Goal: Task Accomplishment & Management: Manage account settings

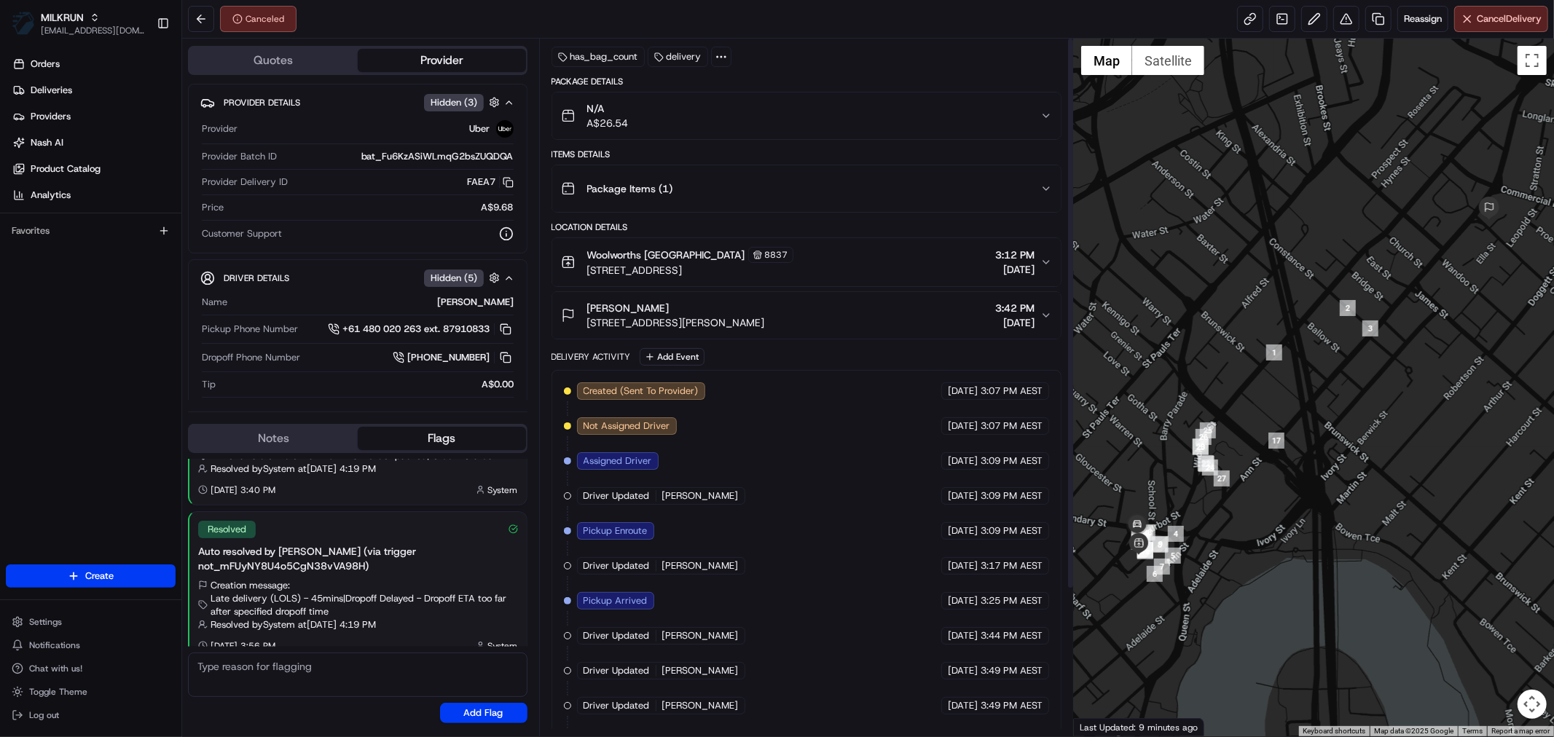
scroll to position [184, 0]
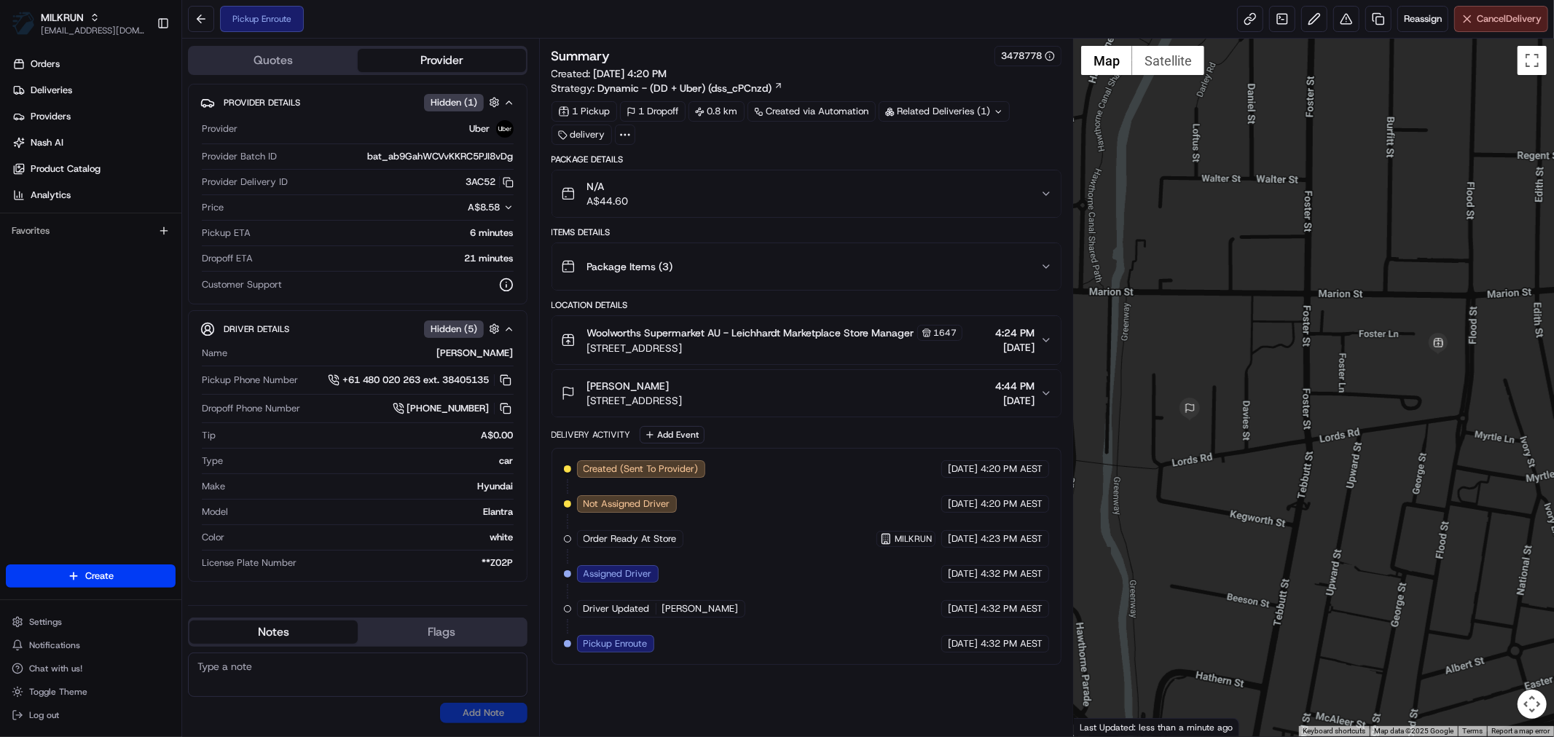
click at [1505, 19] on span "Cancel Delivery" at bounding box center [1508, 18] width 65 height 13
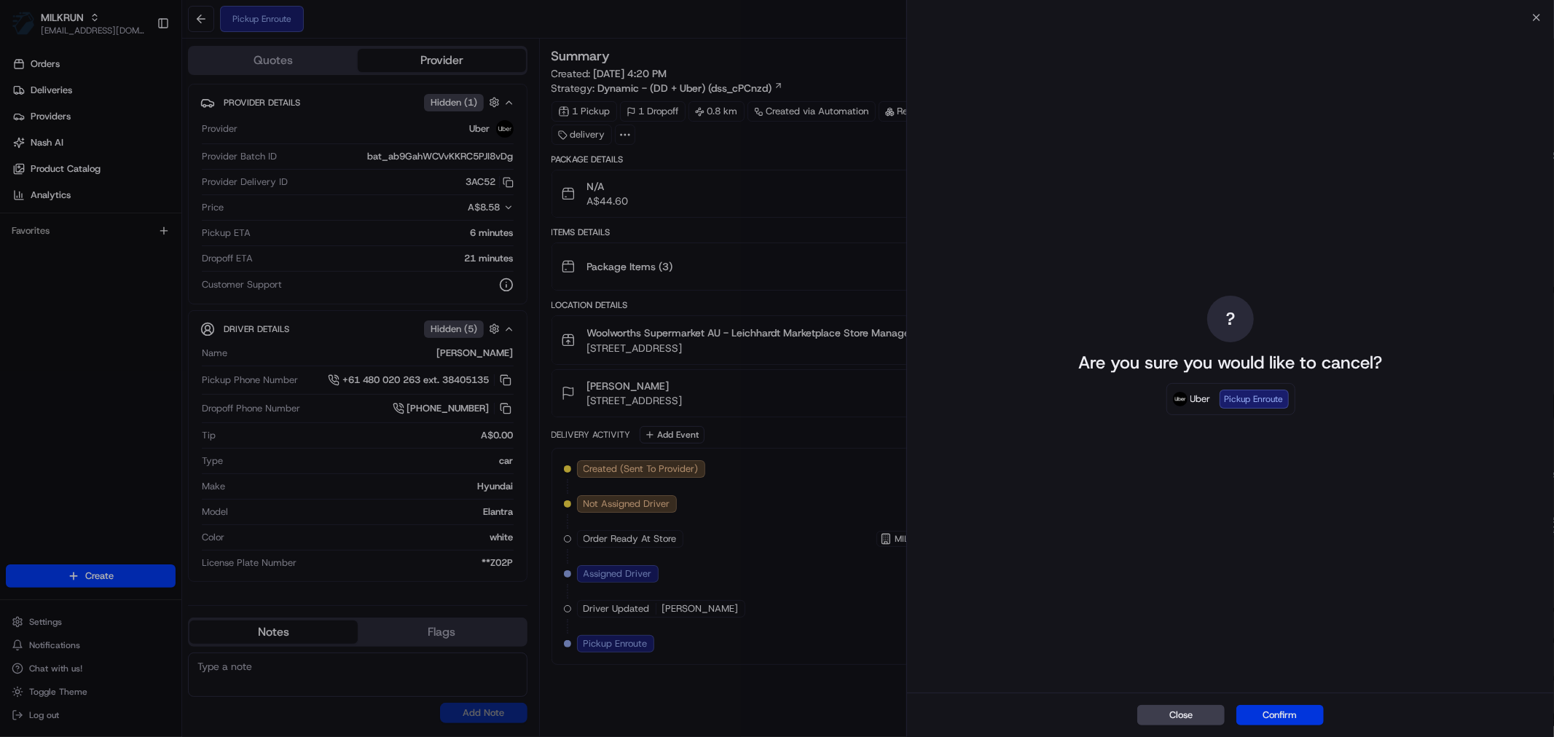
click at [1294, 717] on button "Confirm" at bounding box center [1279, 715] width 87 height 20
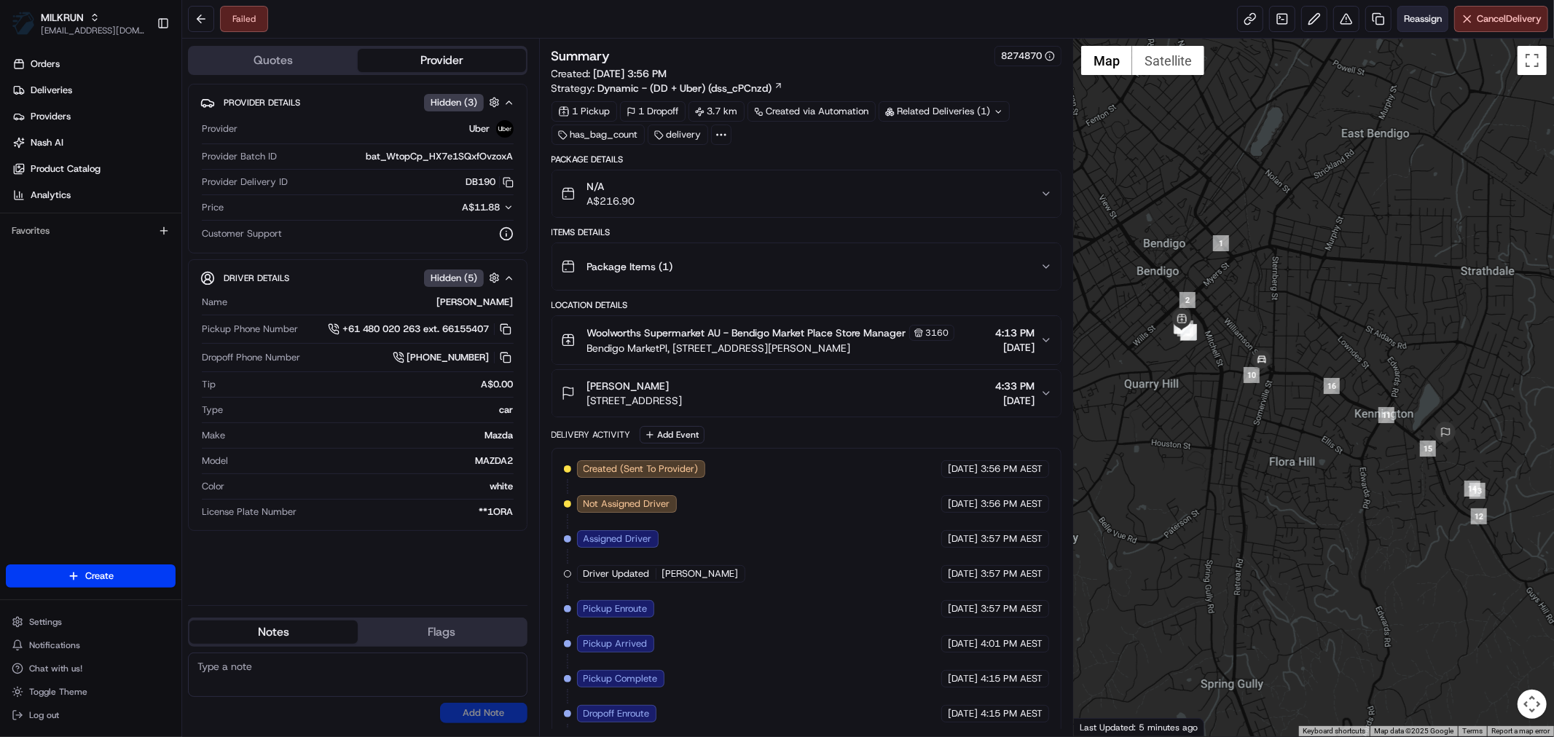
click at [1409, 22] on span "Reassign" at bounding box center [1422, 18] width 38 height 13
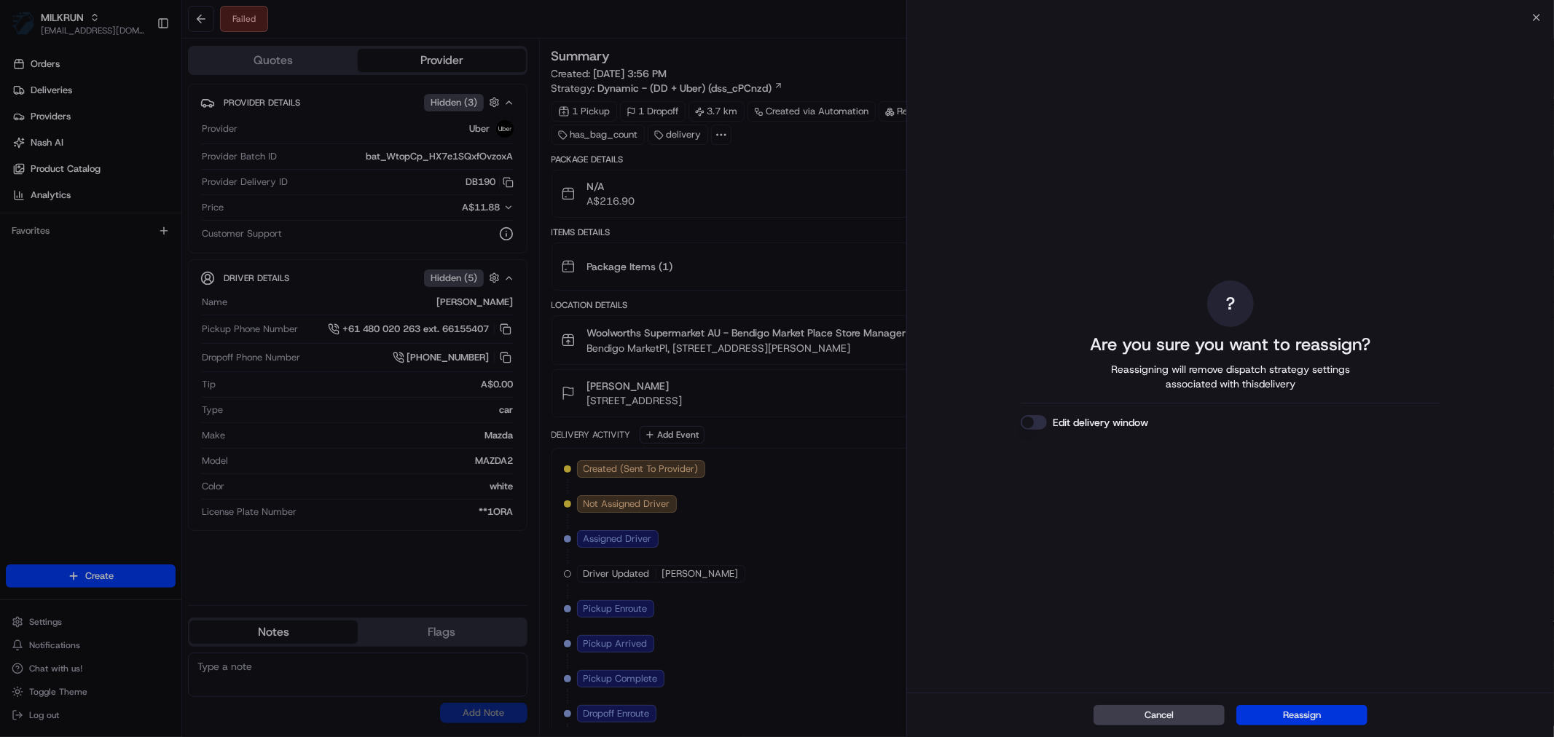
click at [1302, 722] on button "Reassign" at bounding box center [1301, 715] width 131 height 20
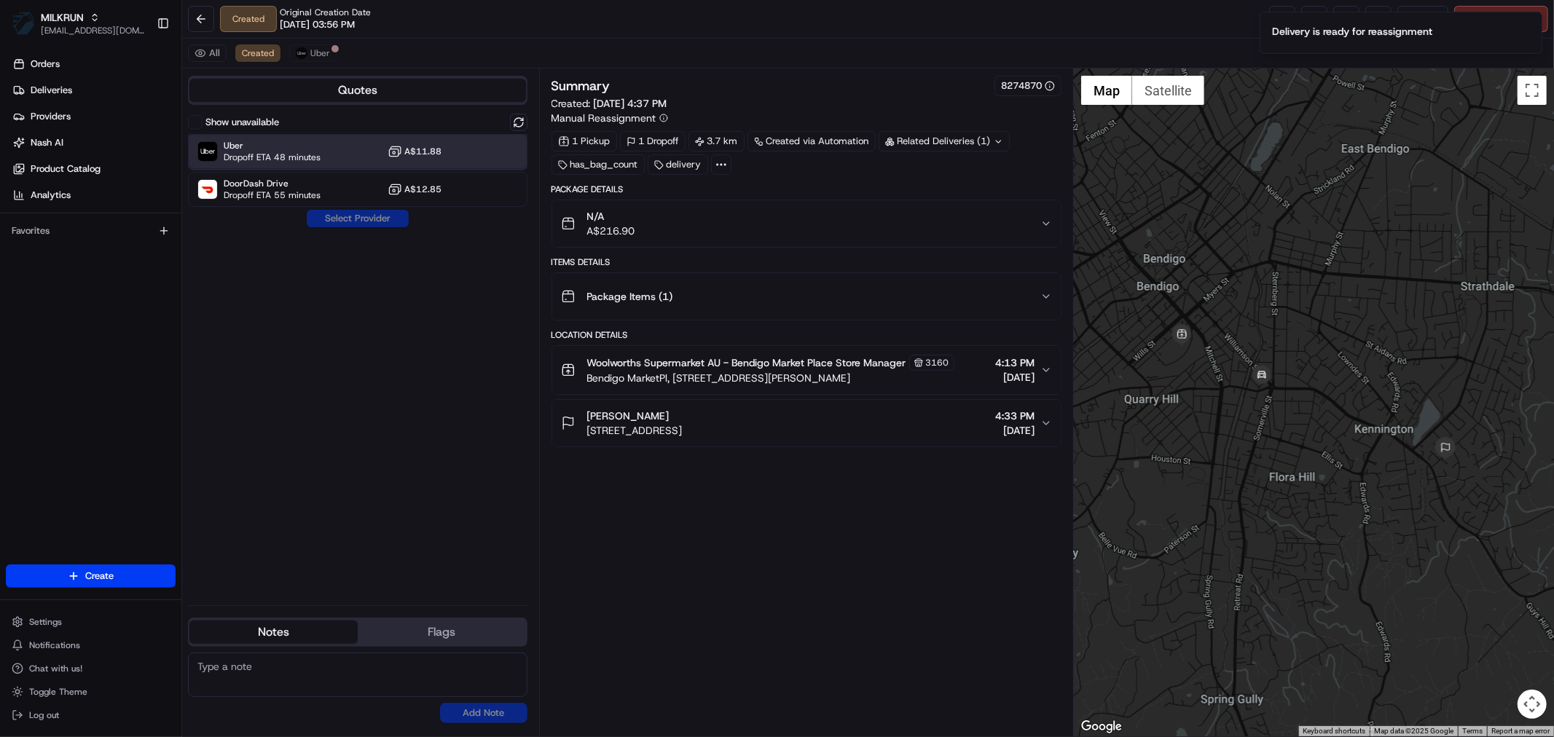
click at [296, 151] on span "Dropoff ETA 48 minutes" at bounding box center [272, 157] width 97 height 12
click at [365, 220] on button "Assign Provider" at bounding box center [357, 218] width 103 height 17
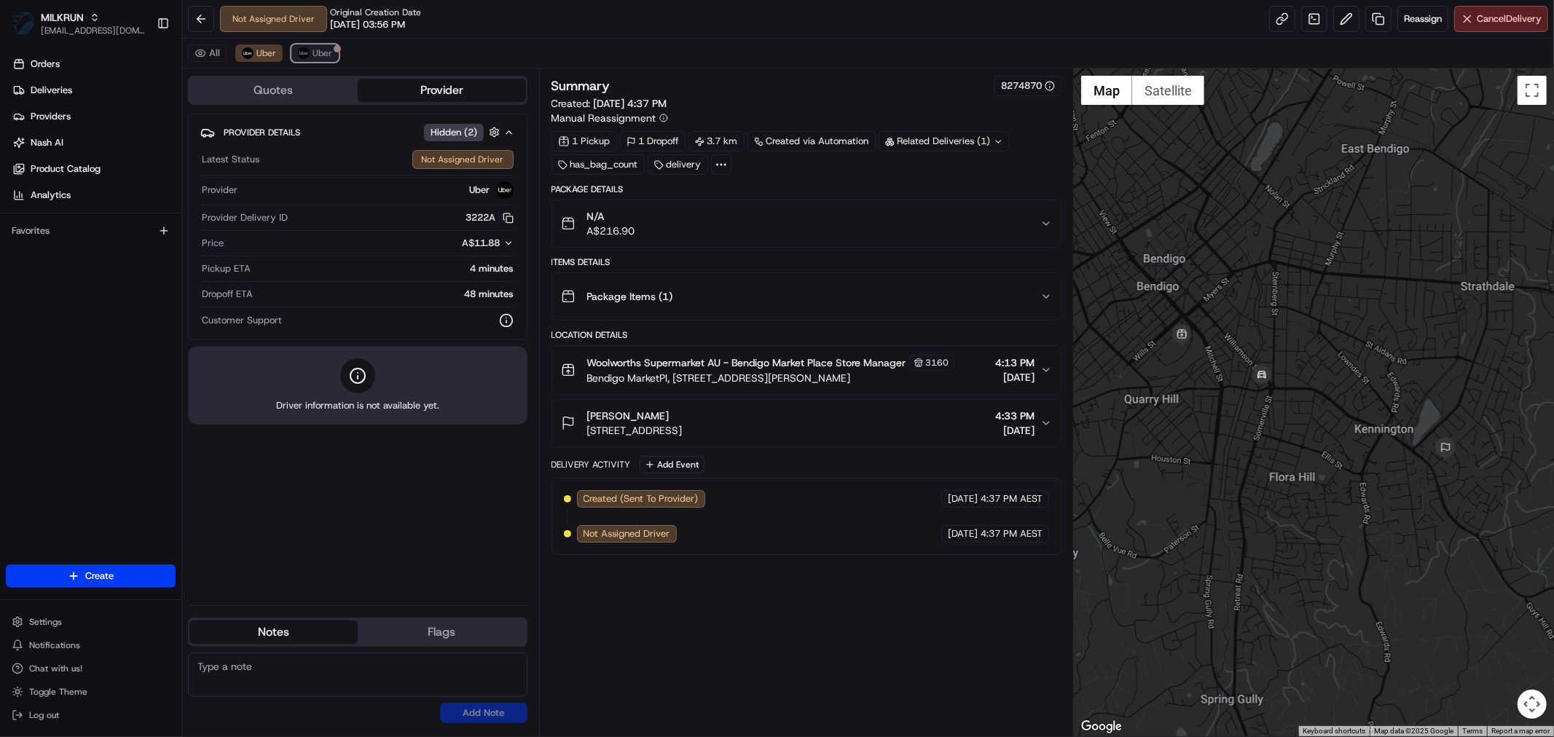
click at [312, 47] on span "Uber" at bounding box center [322, 53] width 20 height 12
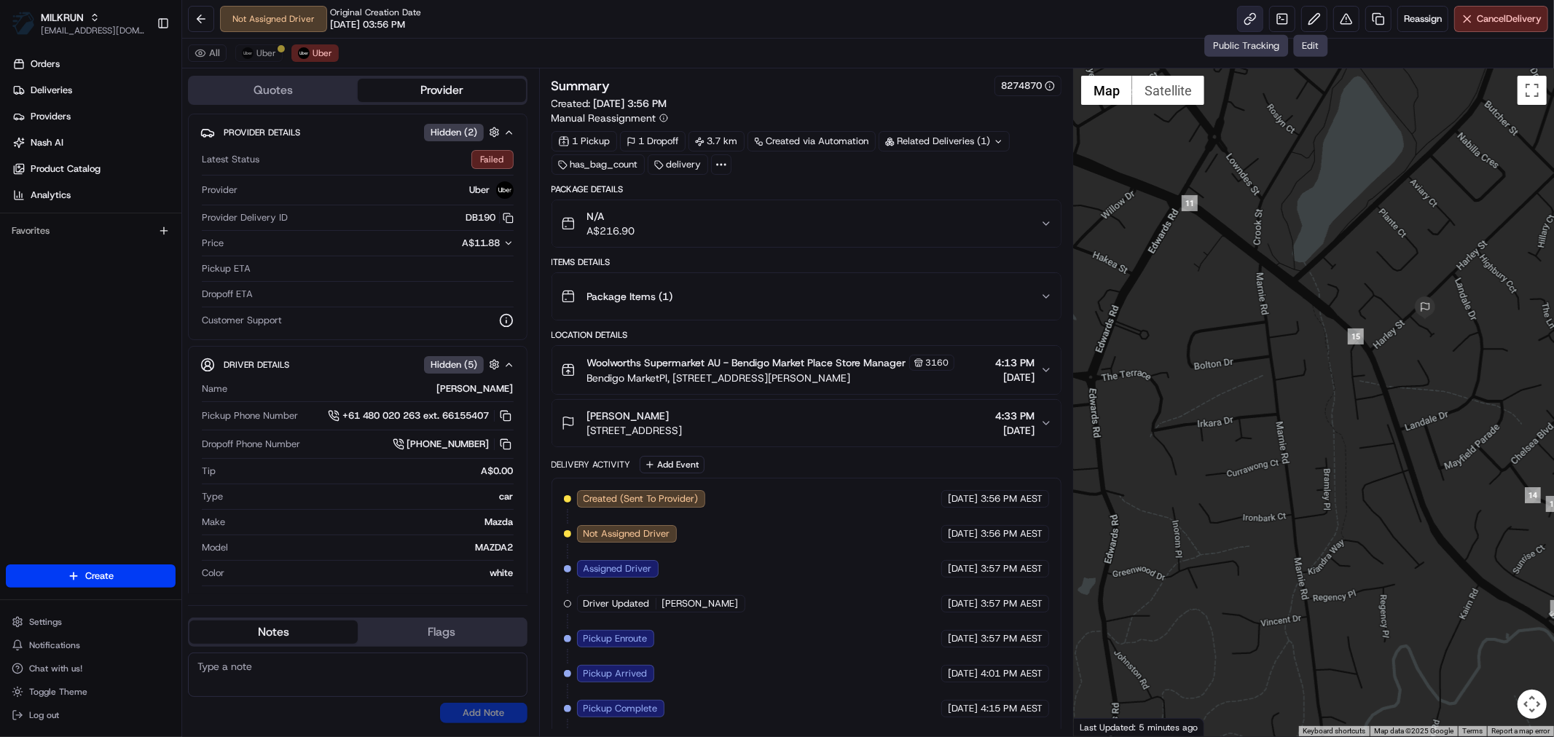
click at [1245, 23] on link at bounding box center [1250, 19] width 26 height 26
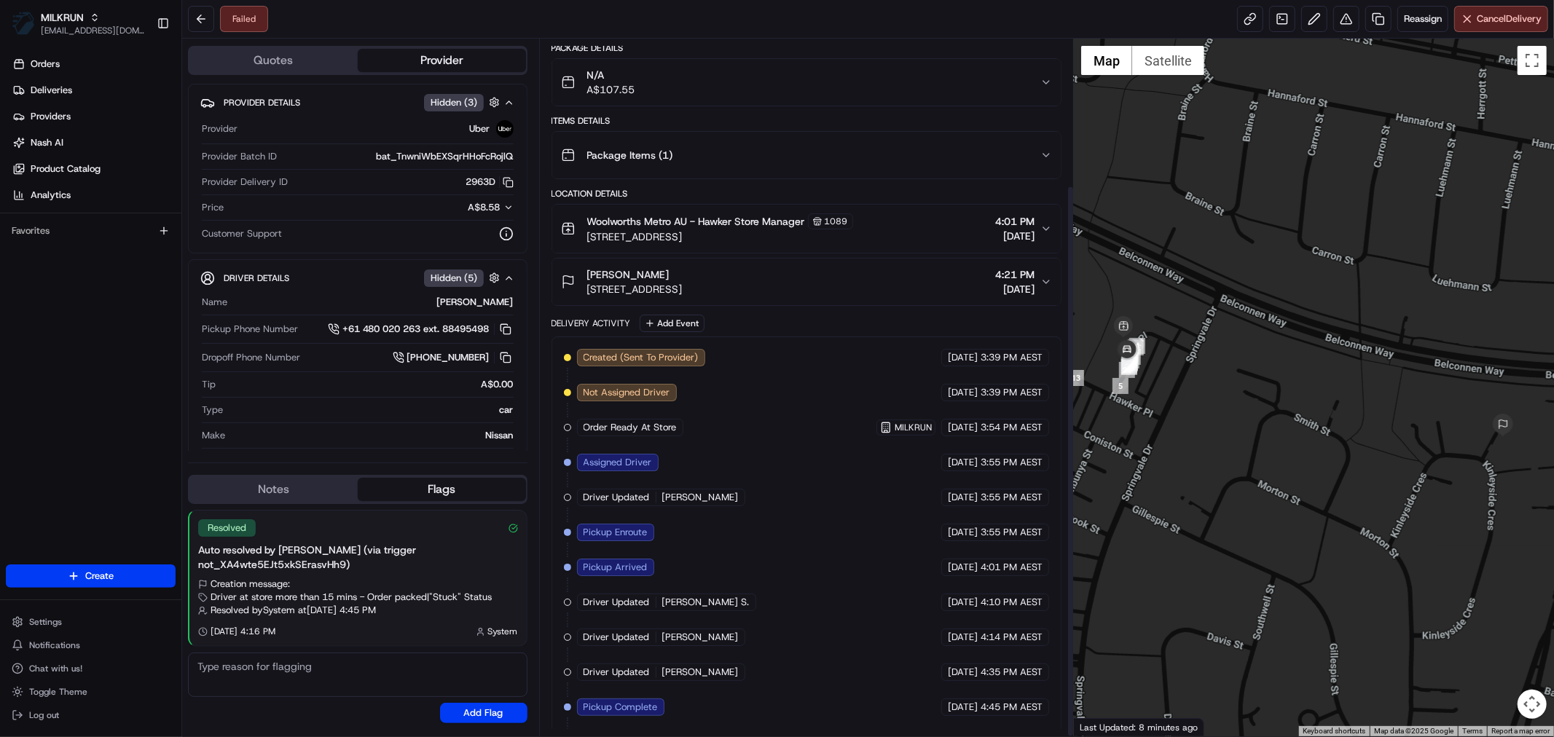
scroll to position [184, 0]
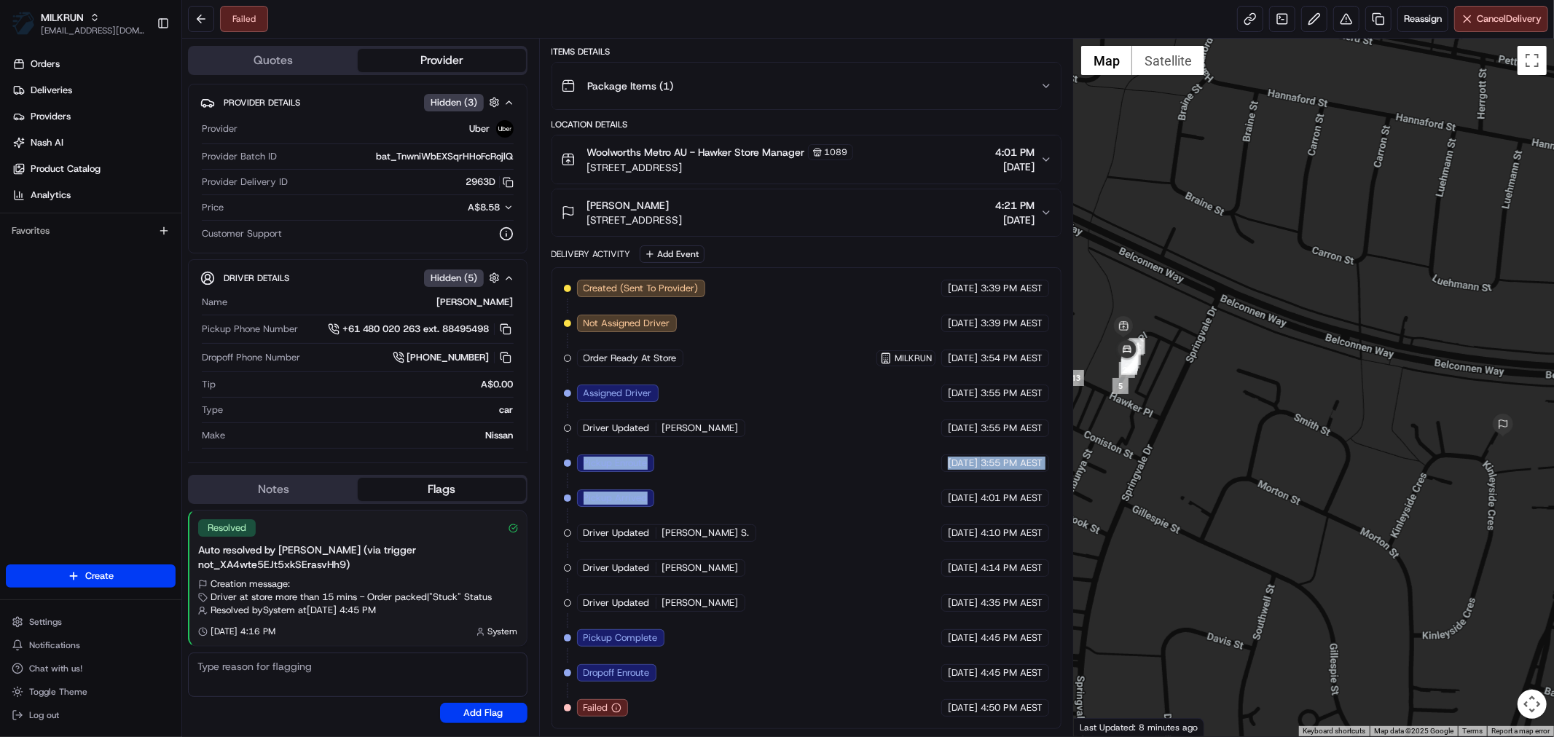
drag, startPoint x: 670, startPoint y: 498, endPoint x: 586, endPoint y: 462, distance: 92.0
click at [586, 462] on div "Created (Sent To Provider) Uber [DATE] 3:39 PM AEST Not Assigned Driver Uber [D…" at bounding box center [806, 498] width 485 height 437
click at [586, 462] on span "Pickup Enroute" at bounding box center [615, 463] width 64 height 13
click at [807, 467] on div "Created (Sent To Provider) Uber 21/08/2025 3:39 PM AEST Not Assigned Driver Ube…" at bounding box center [806, 498] width 485 height 437
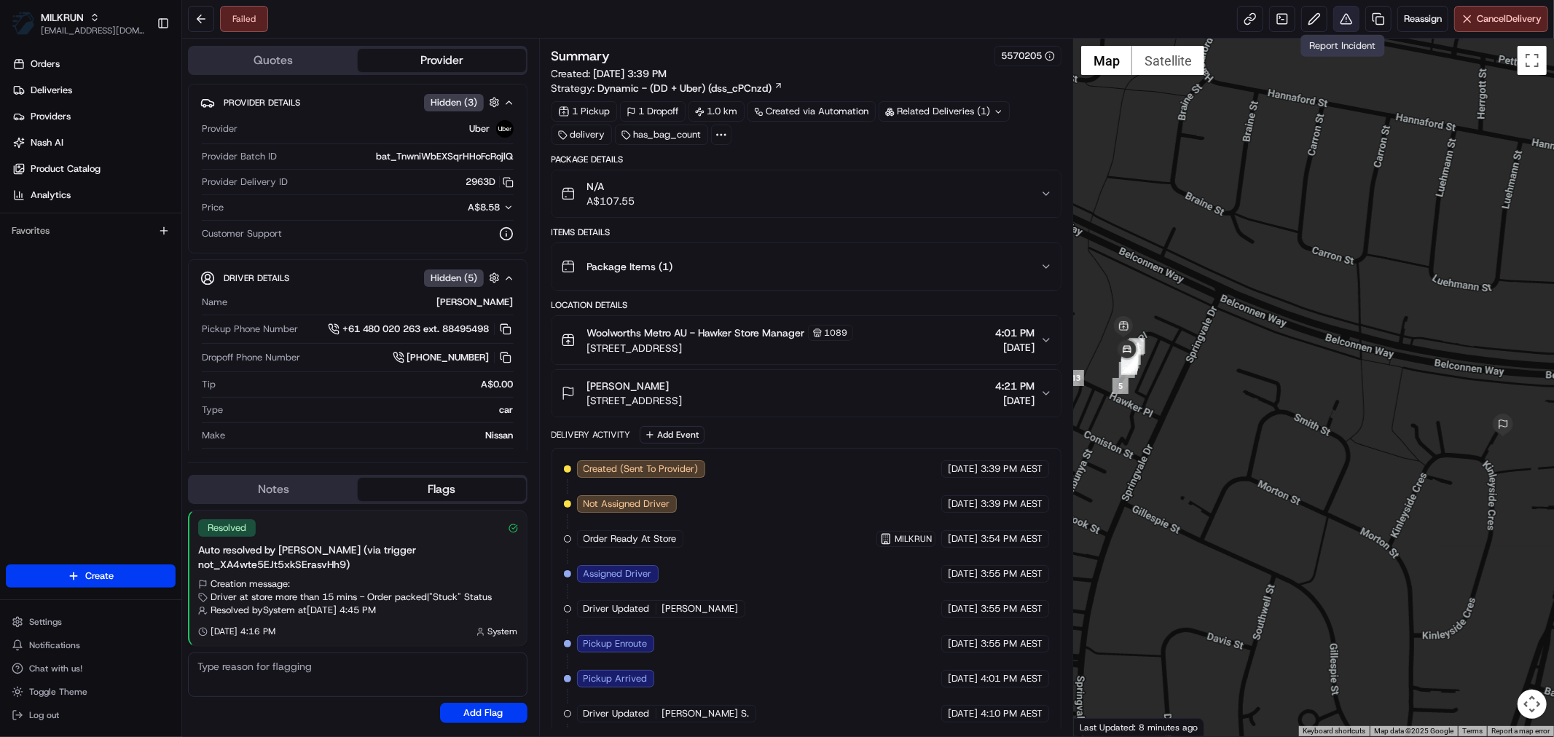
click at [1340, 25] on button at bounding box center [1346, 19] width 26 height 26
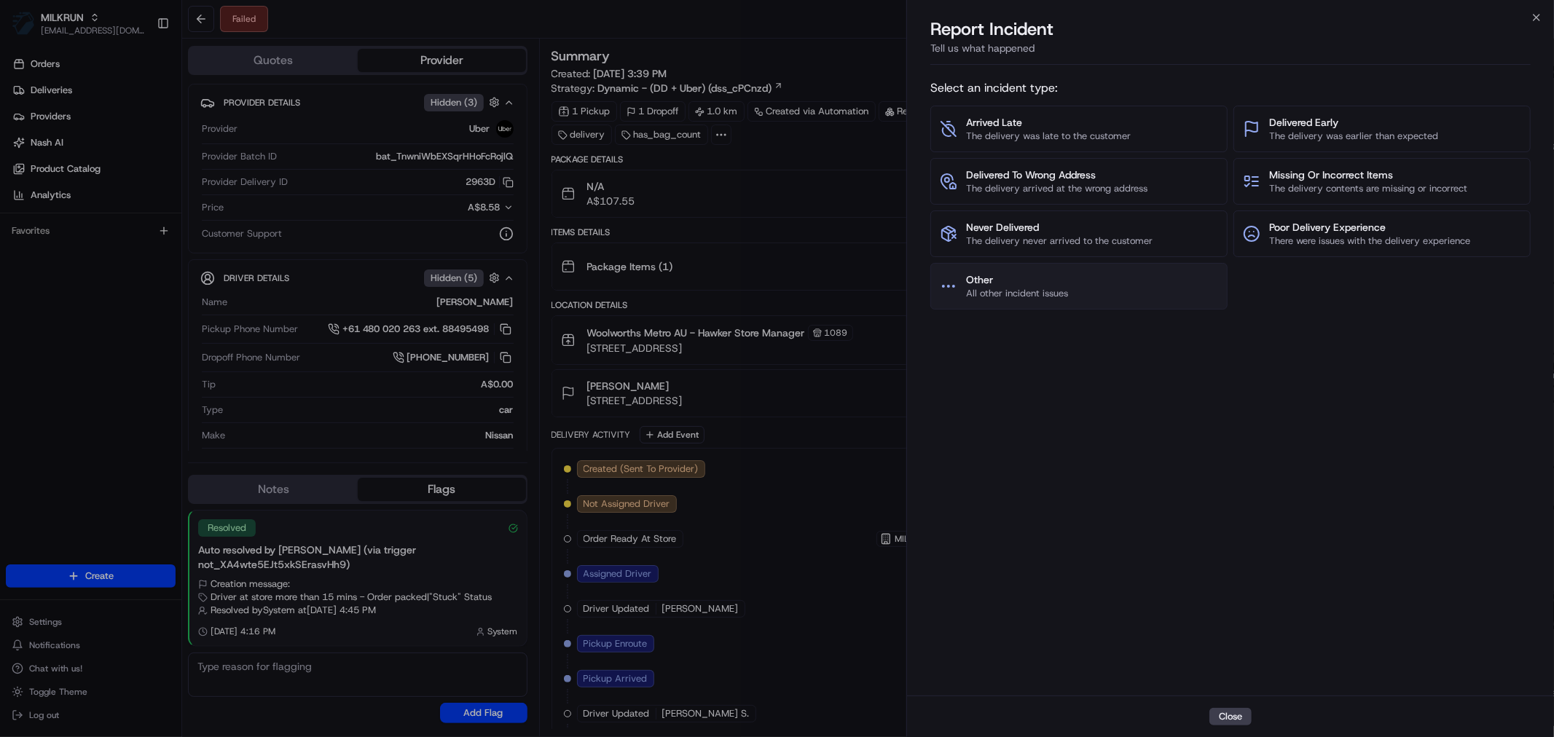
click at [989, 286] on span "Other" at bounding box center [1017, 279] width 102 height 15
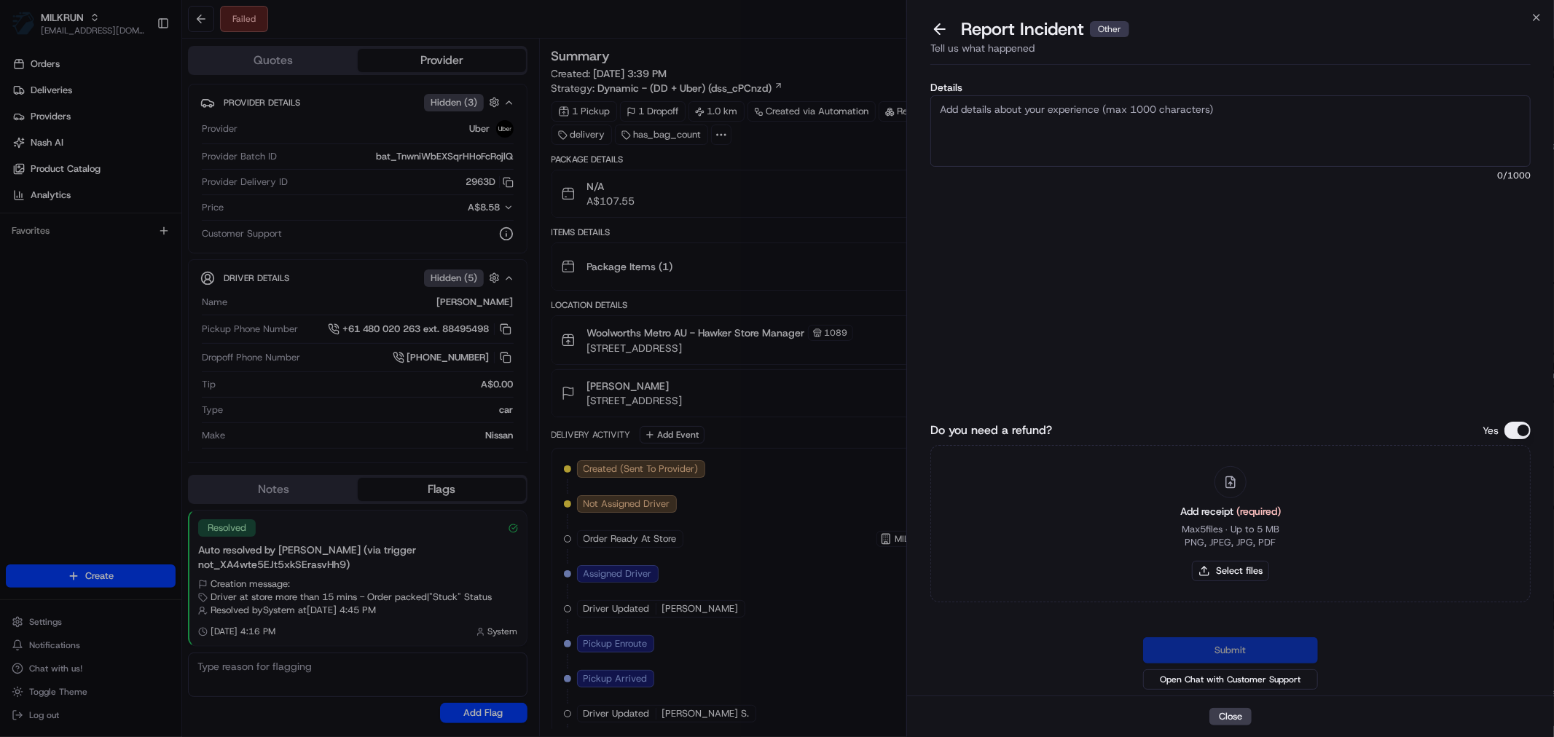
click at [1002, 118] on textarea "Details" at bounding box center [1230, 130] width 600 height 71
type textarea "Order was already collected by we believe the first driver who arrived."
click at [1224, 574] on button "Select files" at bounding box center [1230, 571] width 77 height 20
type input "C:\fakepath\Peter.pdf"
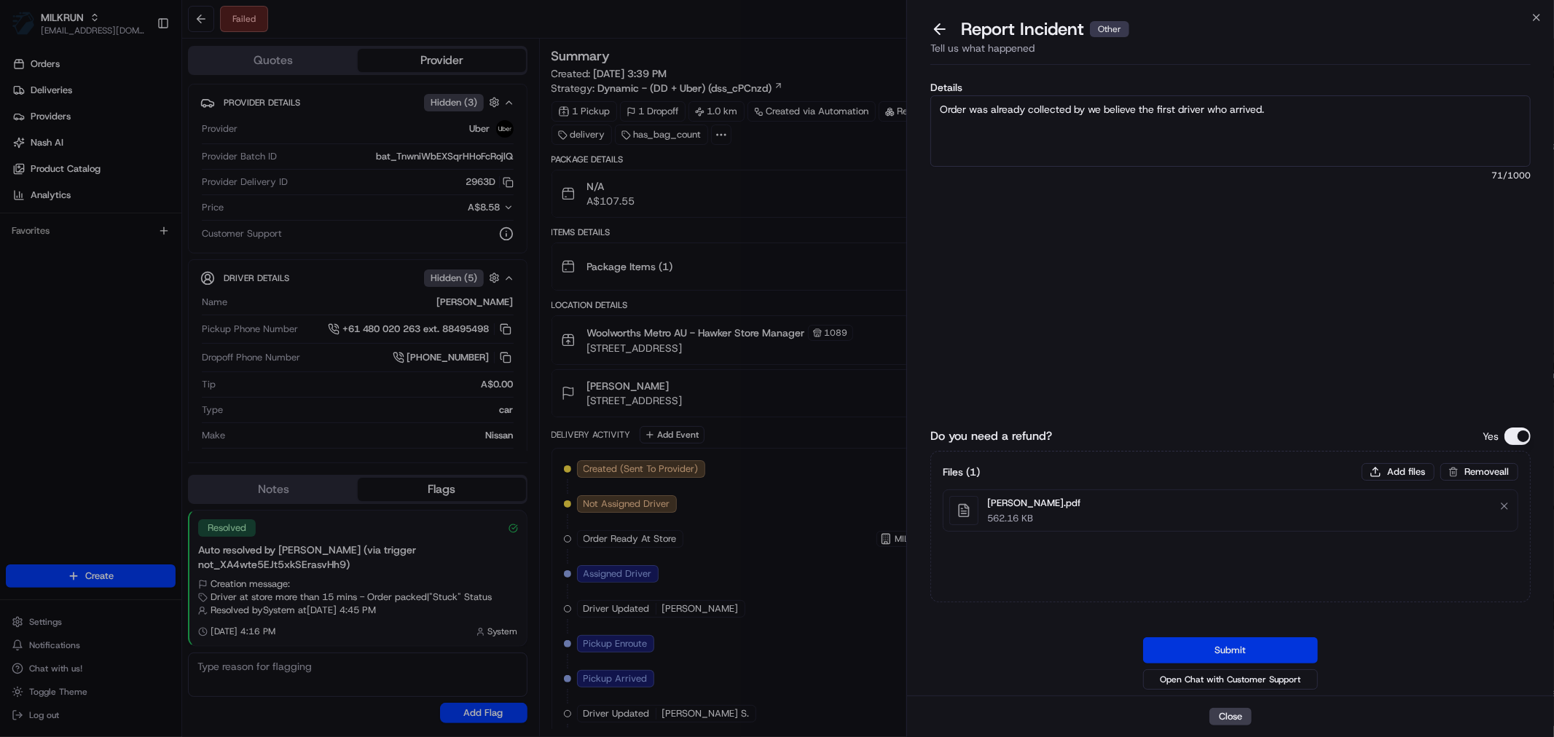
click at [1227, 650] on button "Submit" at bounding box center [1230, 650] width 175 height 26
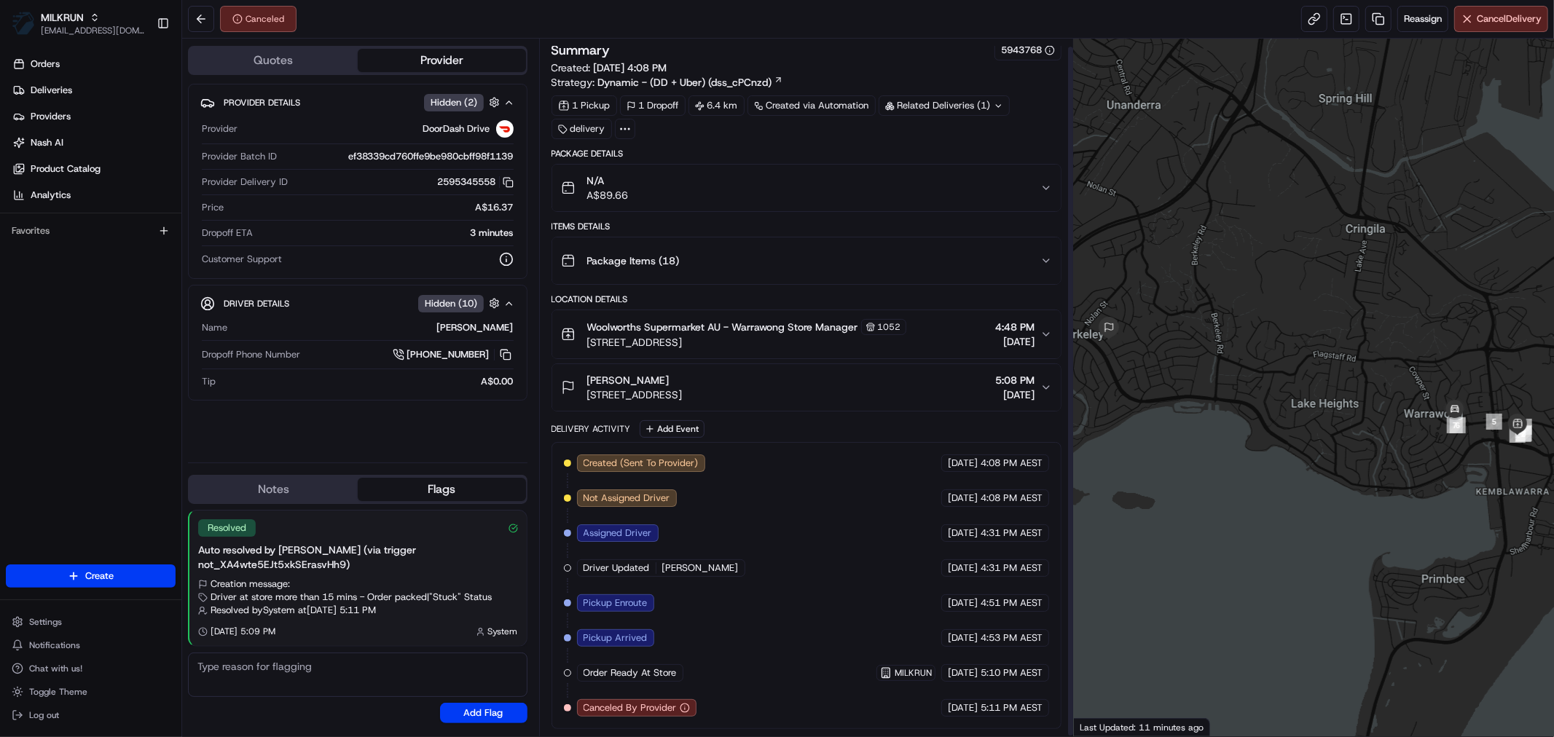
scroll to position [9, 0]
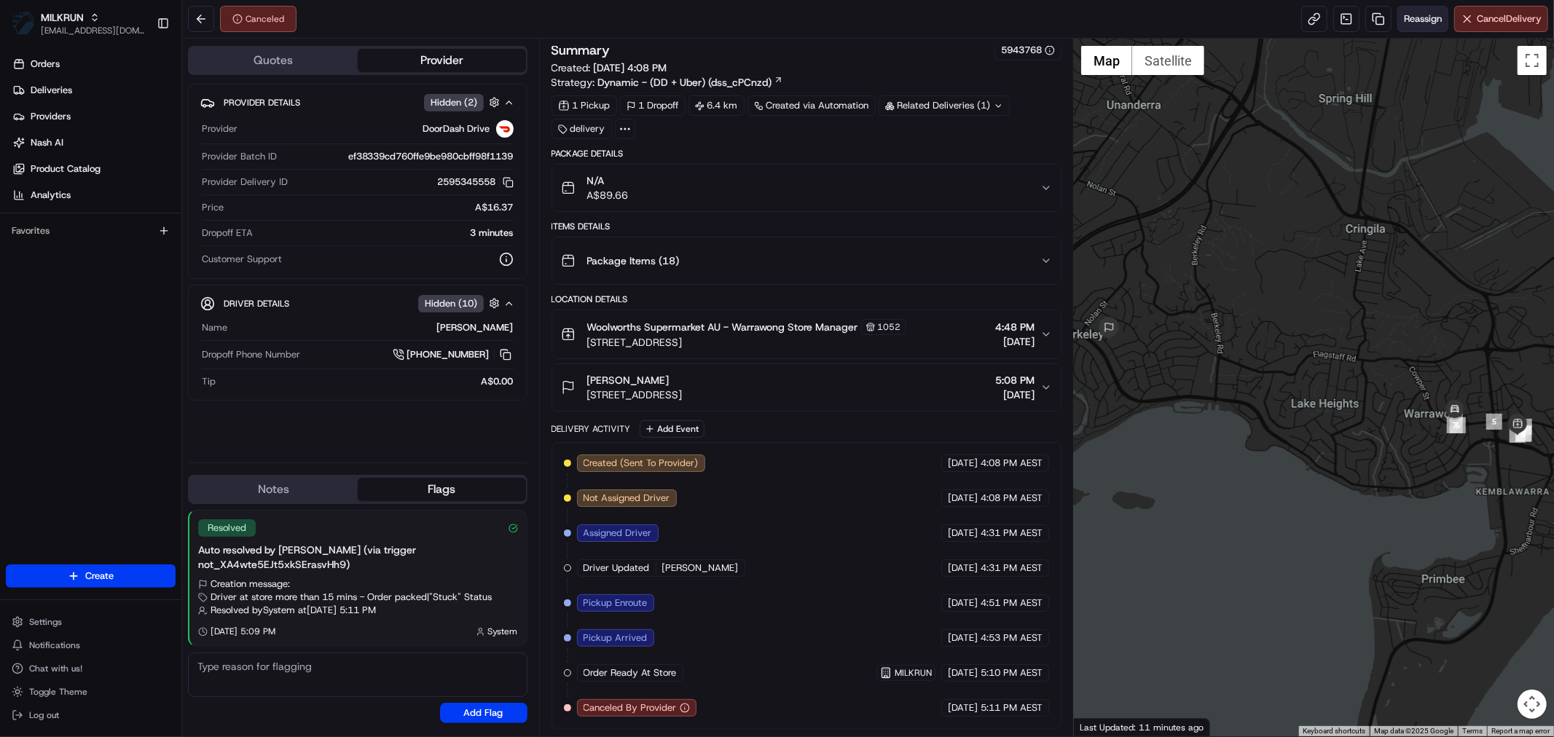
click at [1426, 17] on span "Reassign" at bounding box center [1422, 18] width 38 height 13
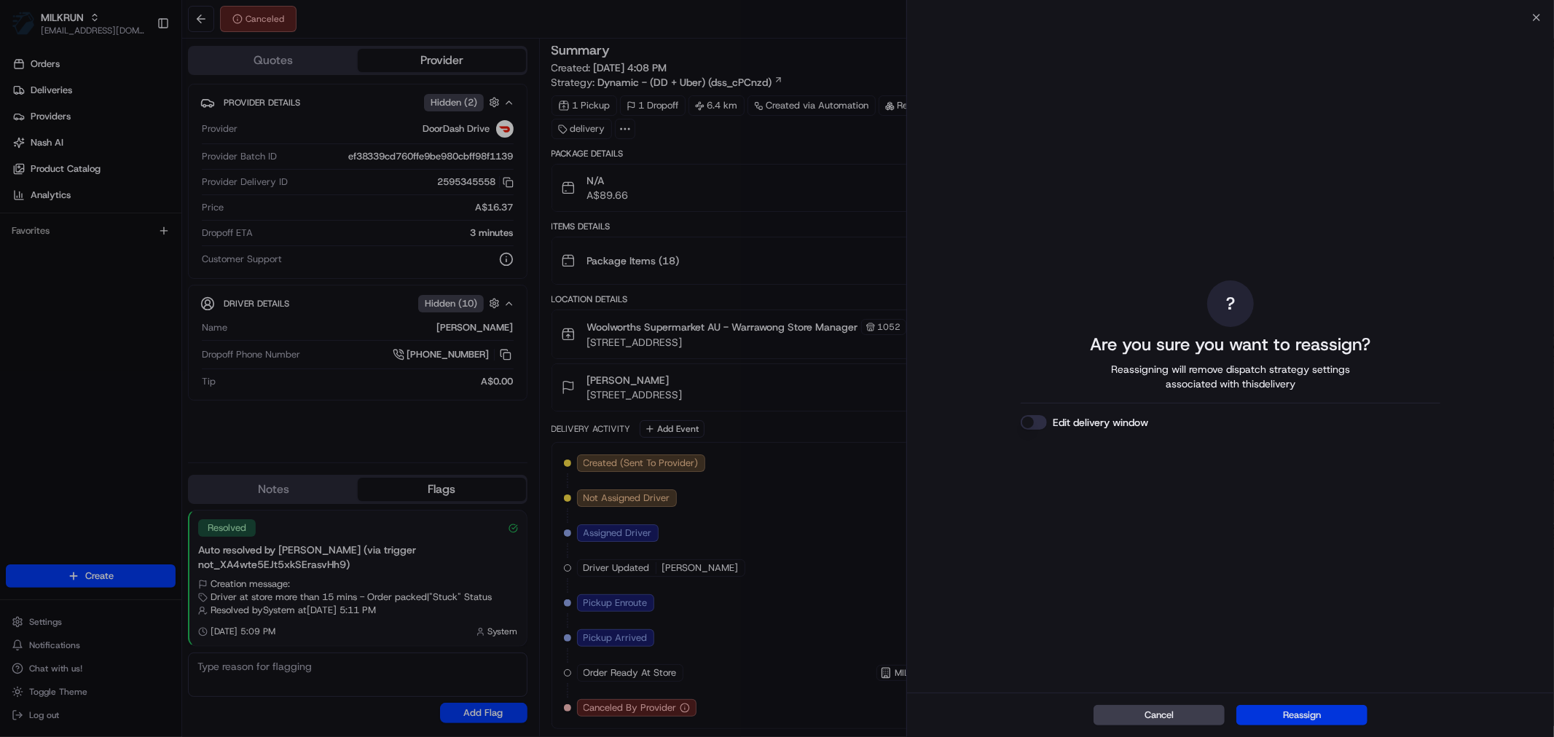
click at [1314, 717] on button "Reassign" at bounding box center [1301, 715] width 131 height 20
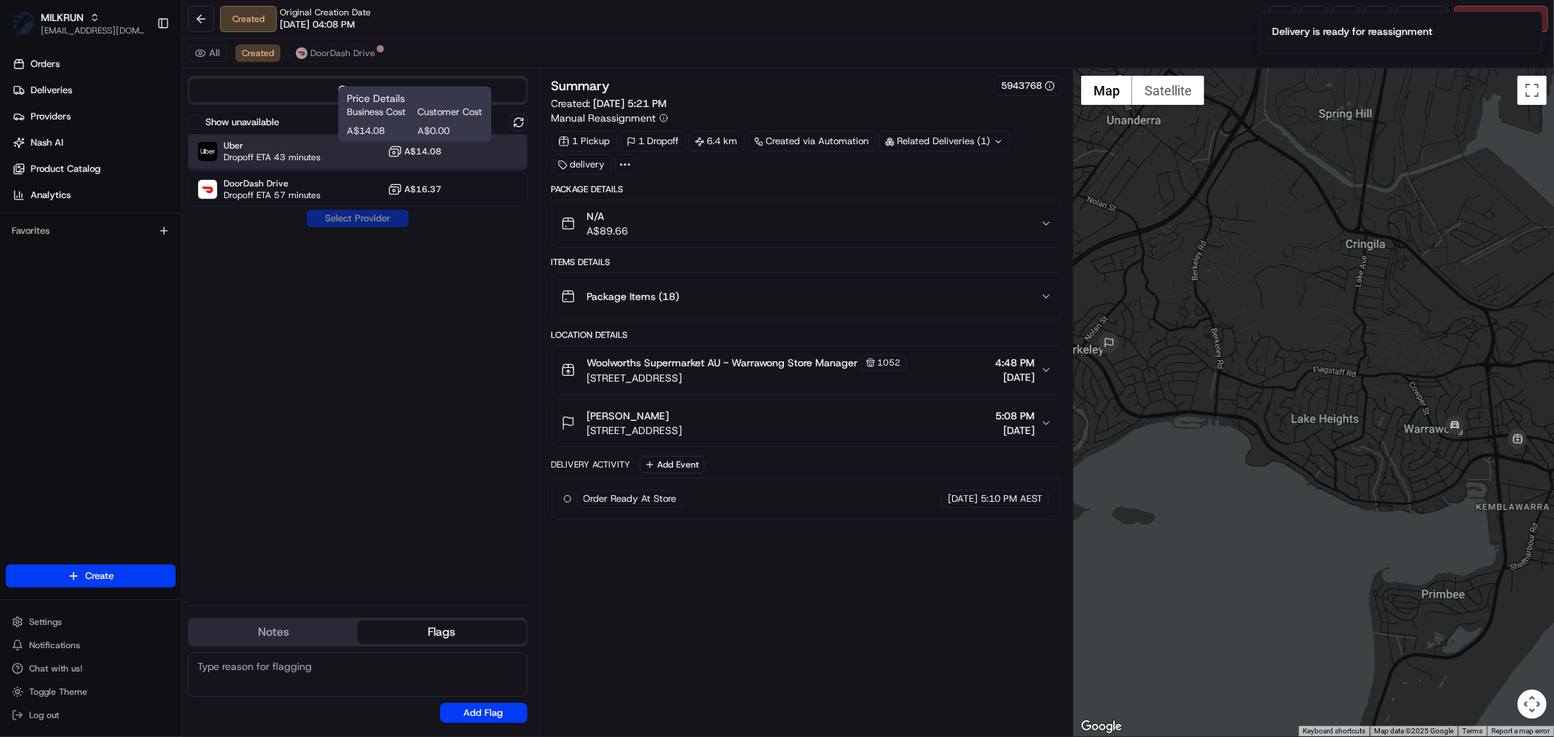
click at [302, 146] on span "Uber" at bounding box center [272, 146] width 97 height 12
click at [332, 210] on button "Assign Provider" at bounding box center [357, 218] width 103 height 17
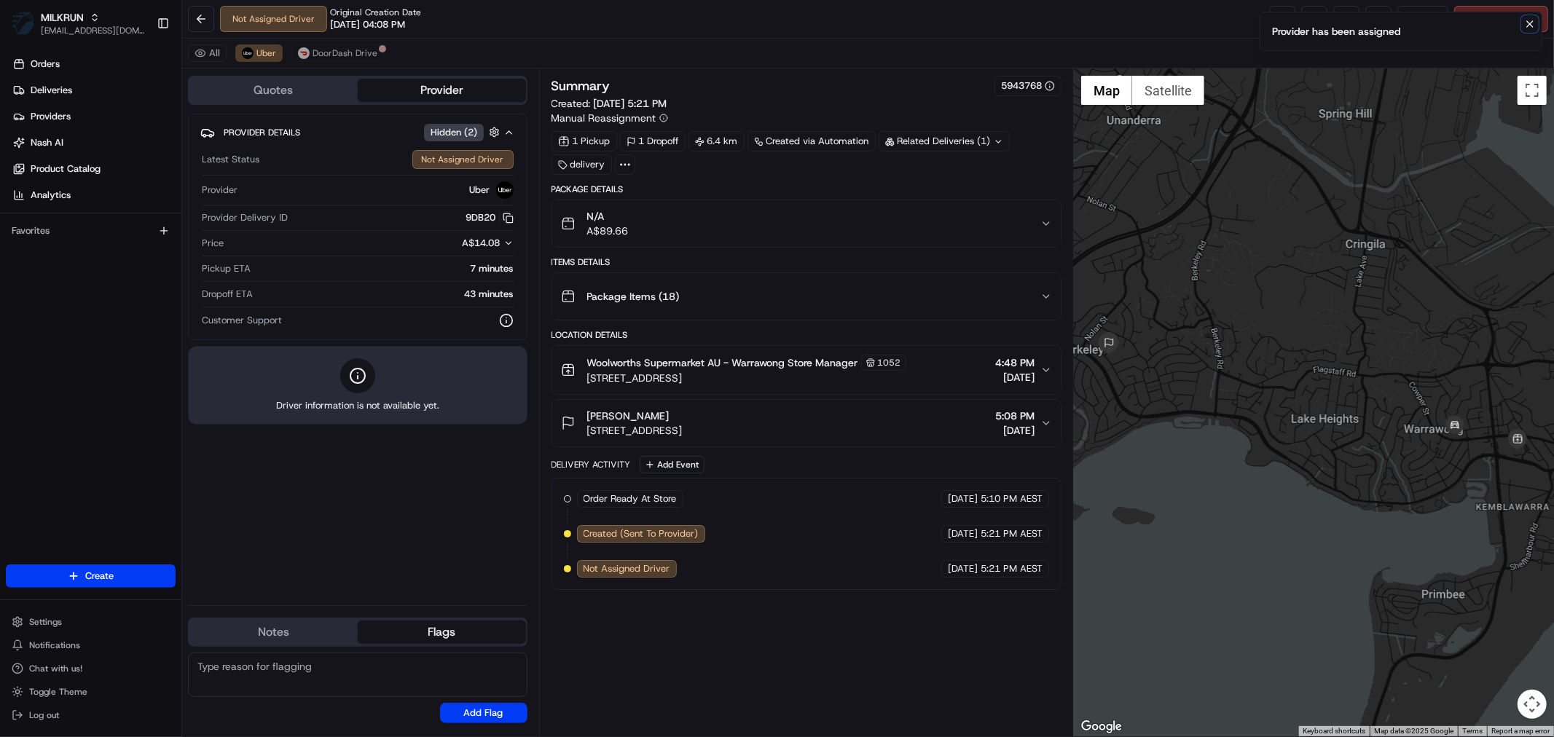
click at [1527, 24] on icon "Notifications (F8)" at bounding box center [1530, 24] width 12 height 12
click at [1273, 16] on link at bounding box center [1282, 19] width 26 height 26
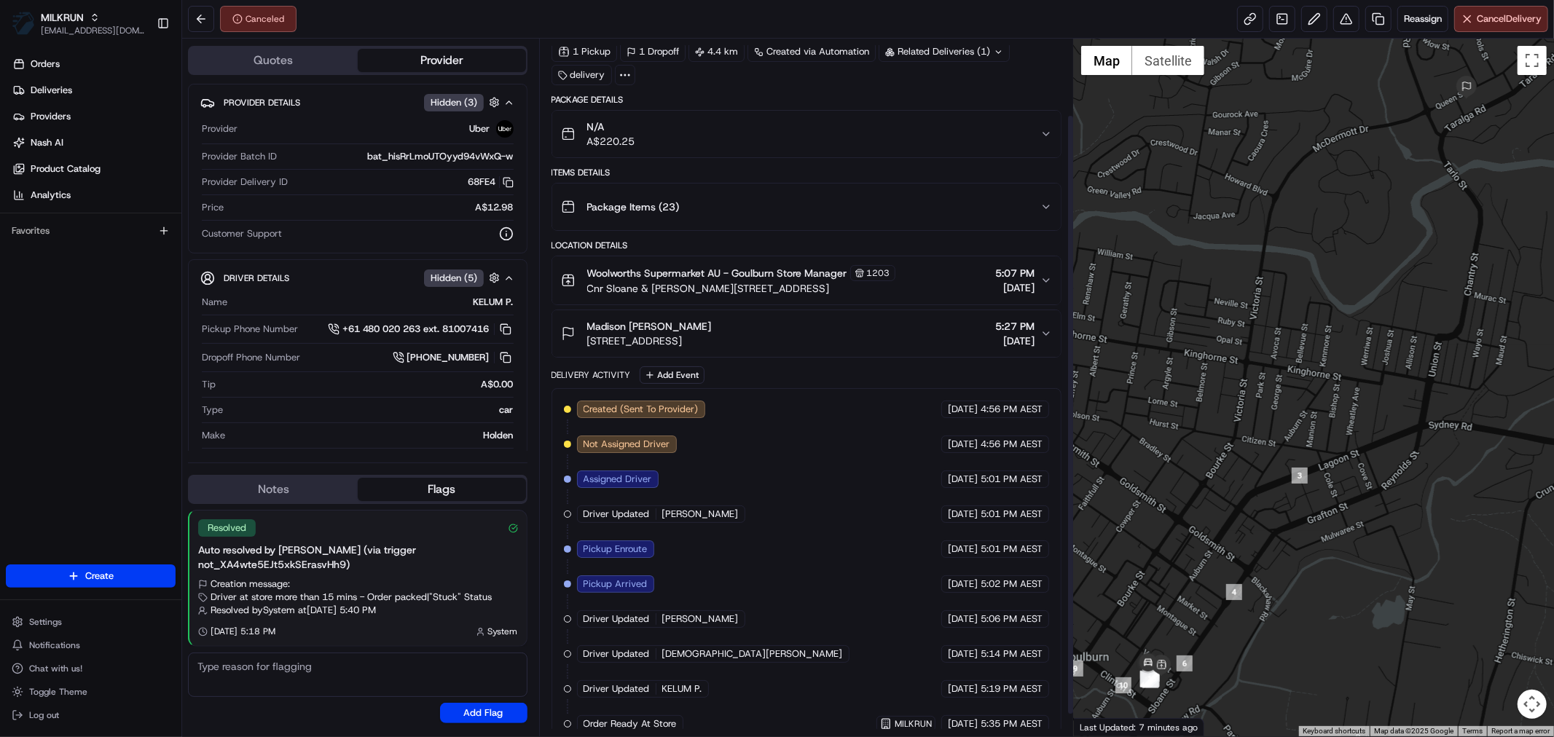
scroll to position [114, 0]
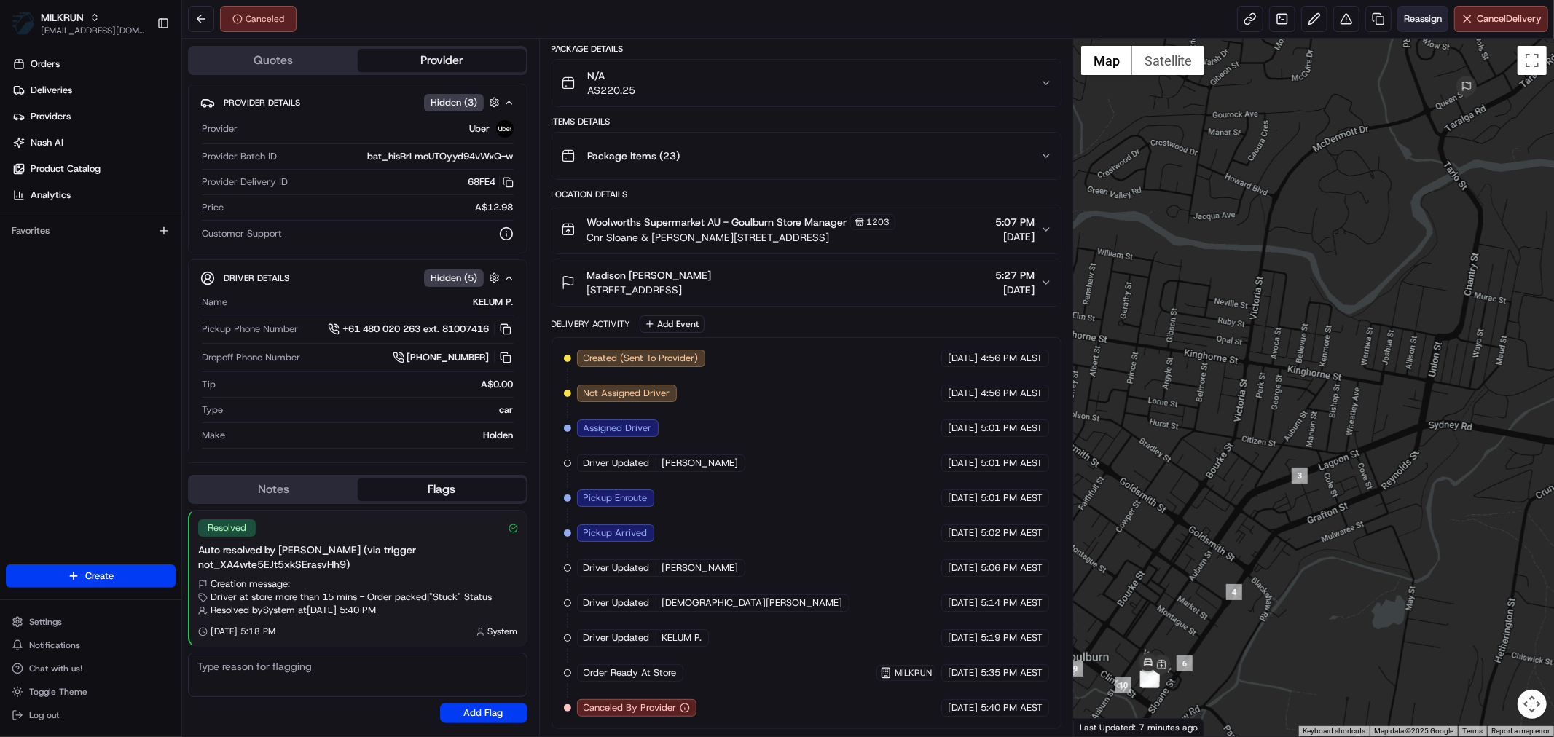
click at [1425, 23] on span "Reassign" at bounding box center [1422, 18] width 38 height 13
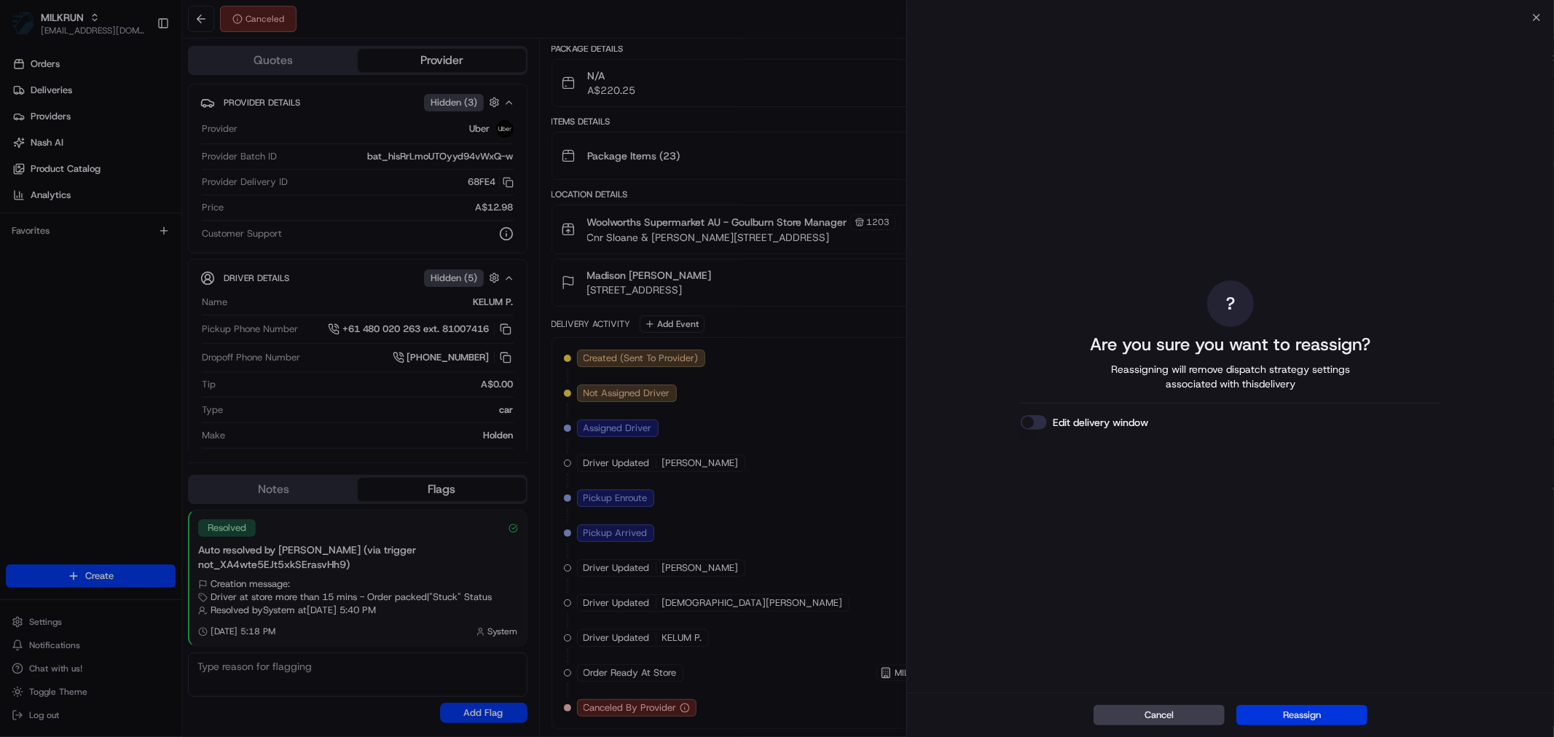
click at [1299, 711] on button "Reassign" at bounding box center [1301, 715] width 131 height 20
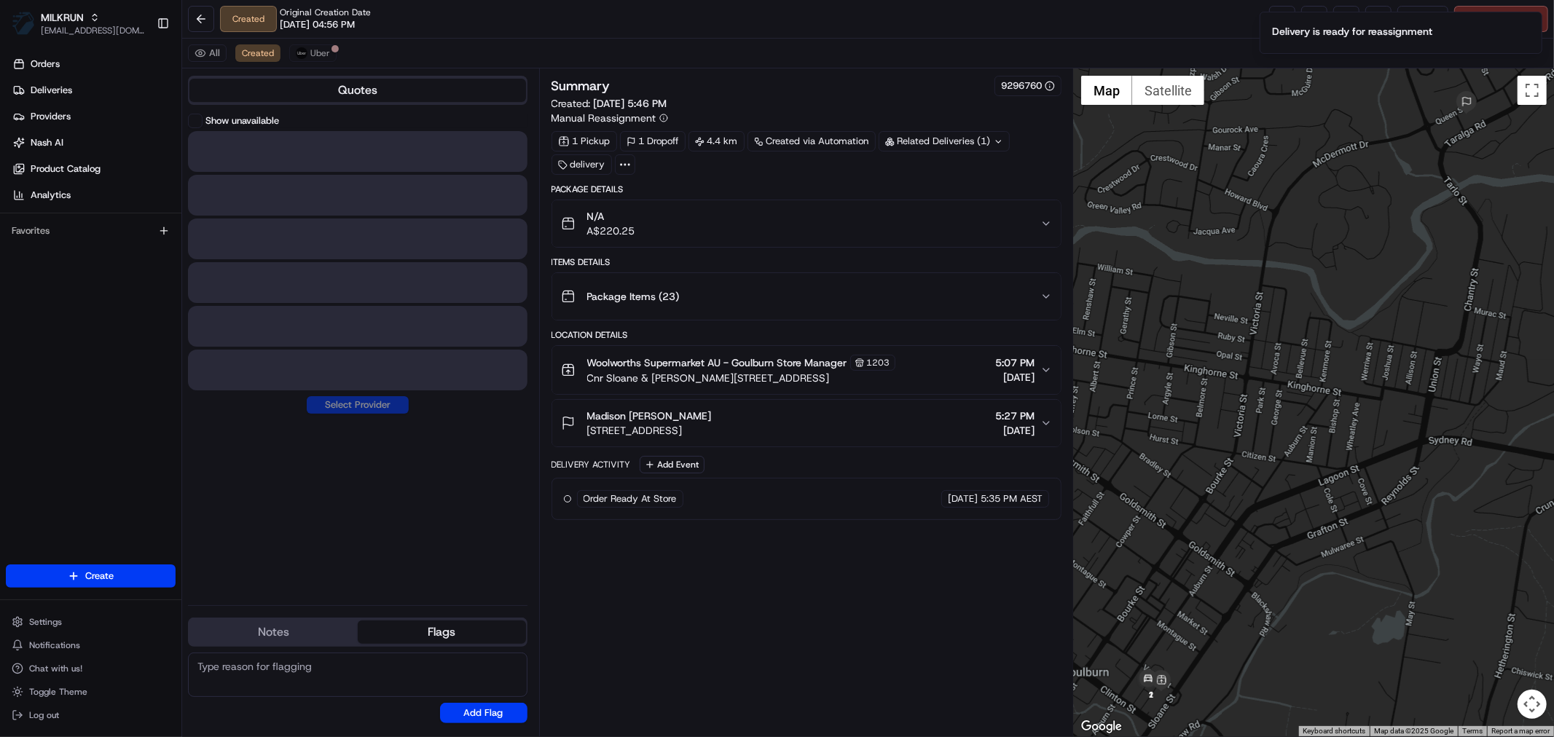
scroll to position [0, 0]
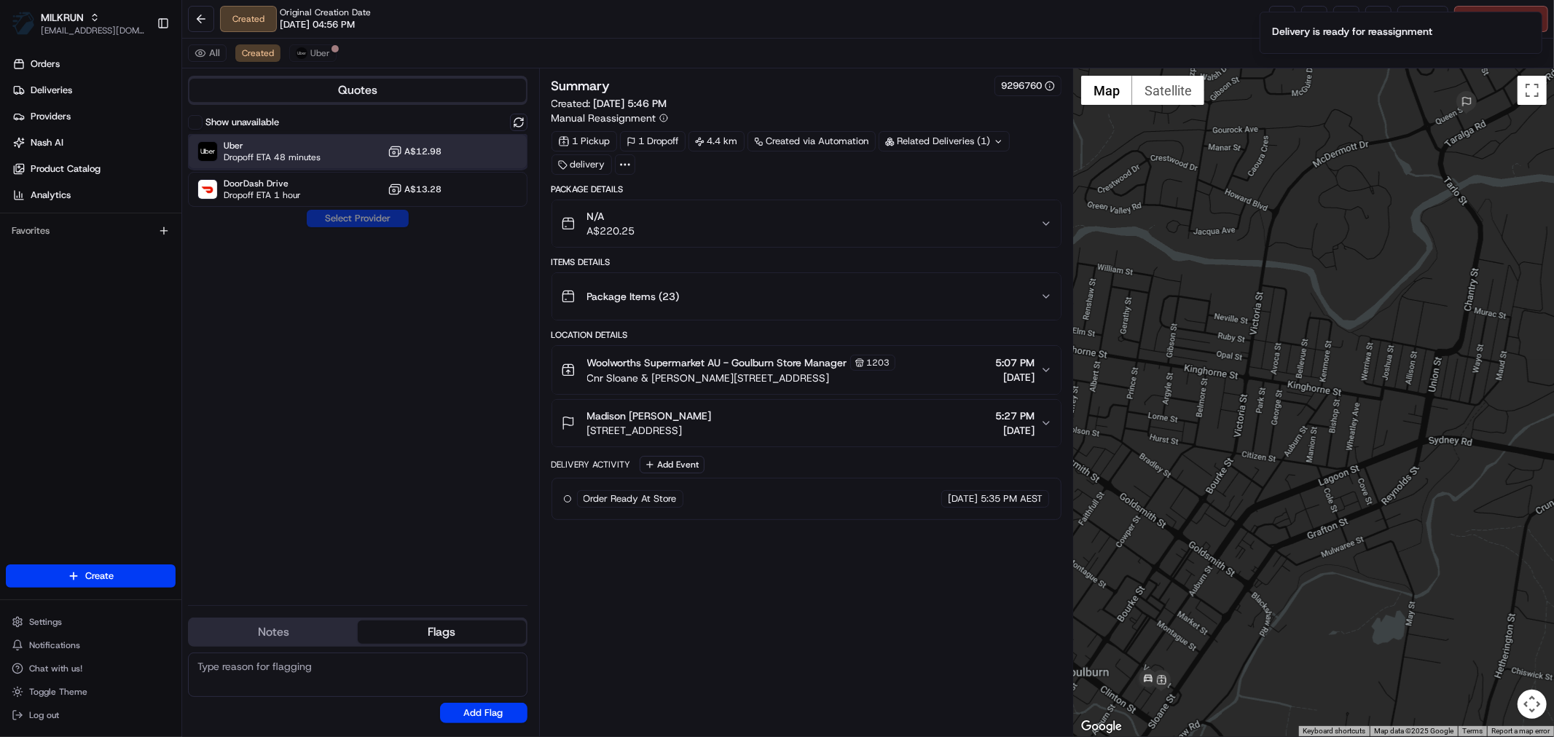
click at [306, 151] on span "Dropoff ETA 48 minutes" at bounding box center [272, 157] width 97 height 12
click at [344, 213] on button "Assign Provider" at bounding box center [357, 218] width 103 height 17
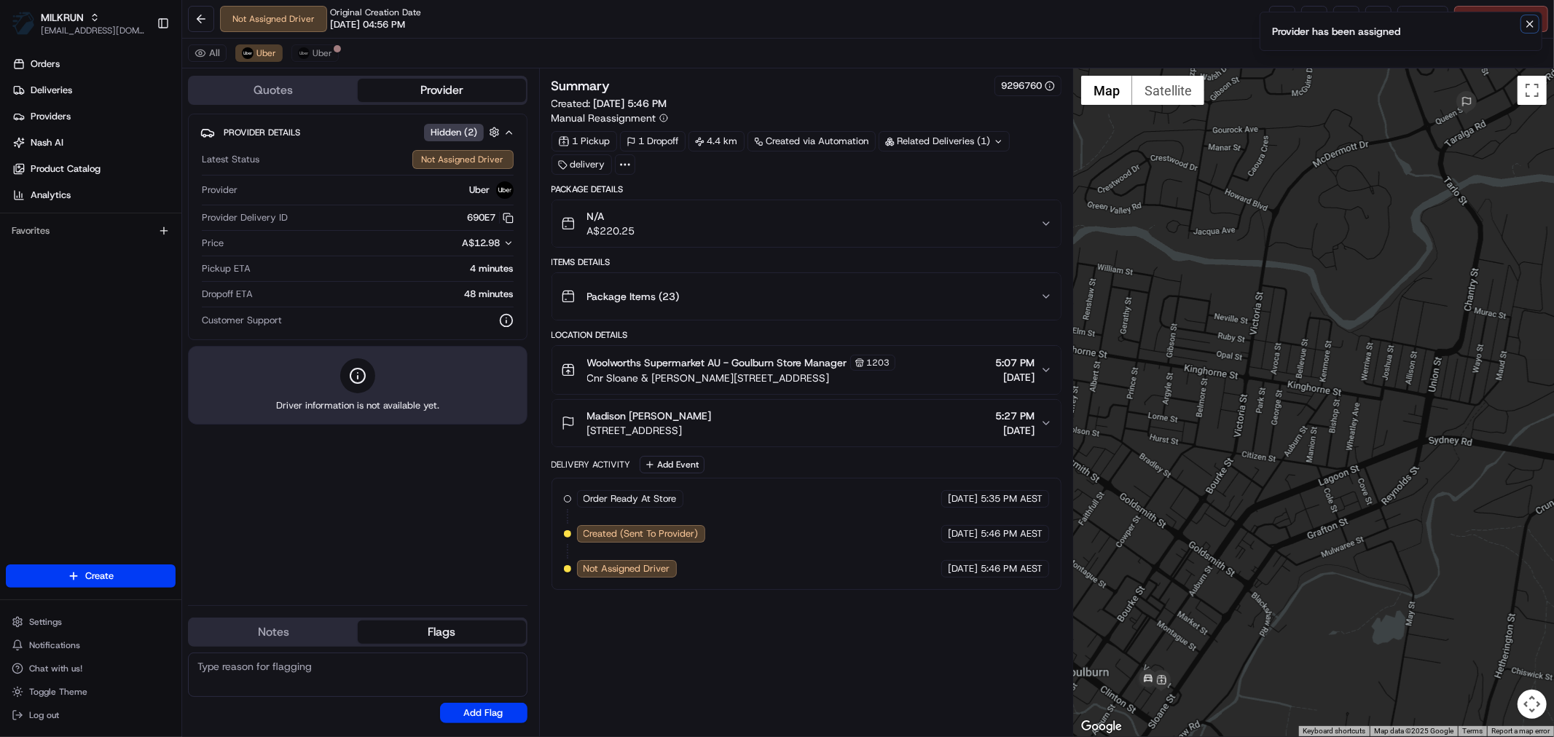
click at [1531, 23] on icon "Notifications (F8)" at bounding box center [1530, 24] width 6 height 6
click at [1269, 13] on link at bounding box center [1282, 19] width 26 height 26
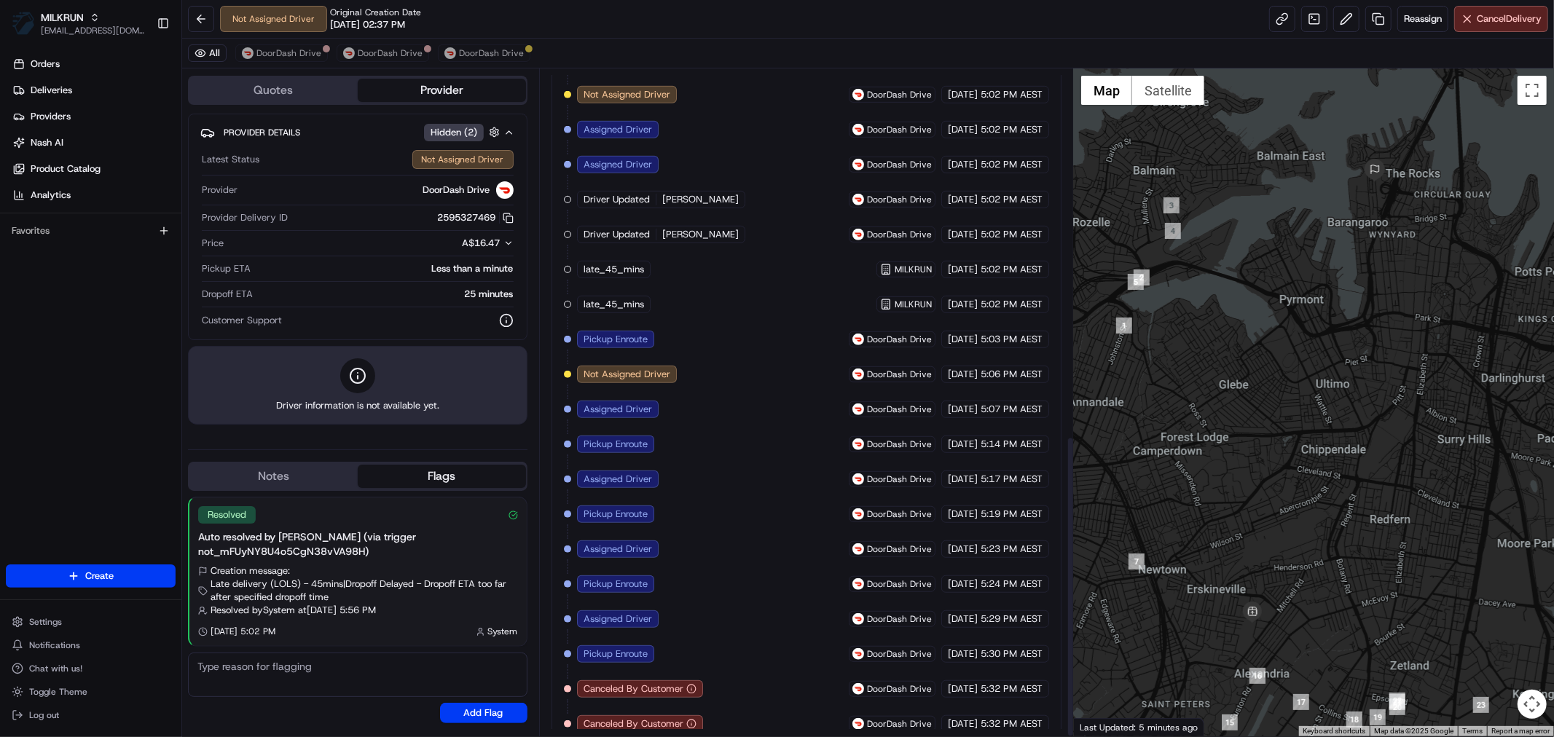
scroll to position [810, 0]
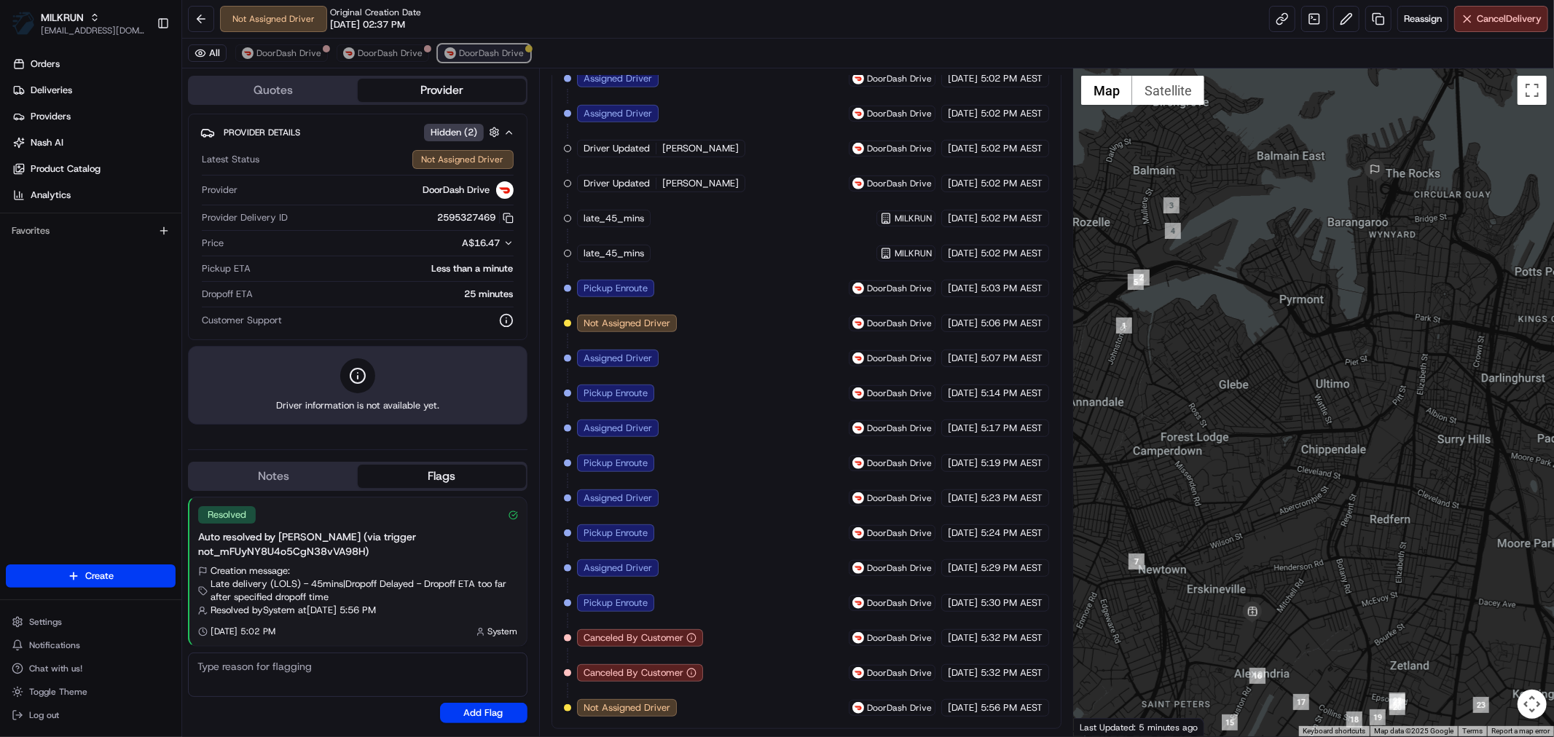
click at [478, 49] on span "DoorDash Drive" at bounding box center [491, 53] width 65 height 12
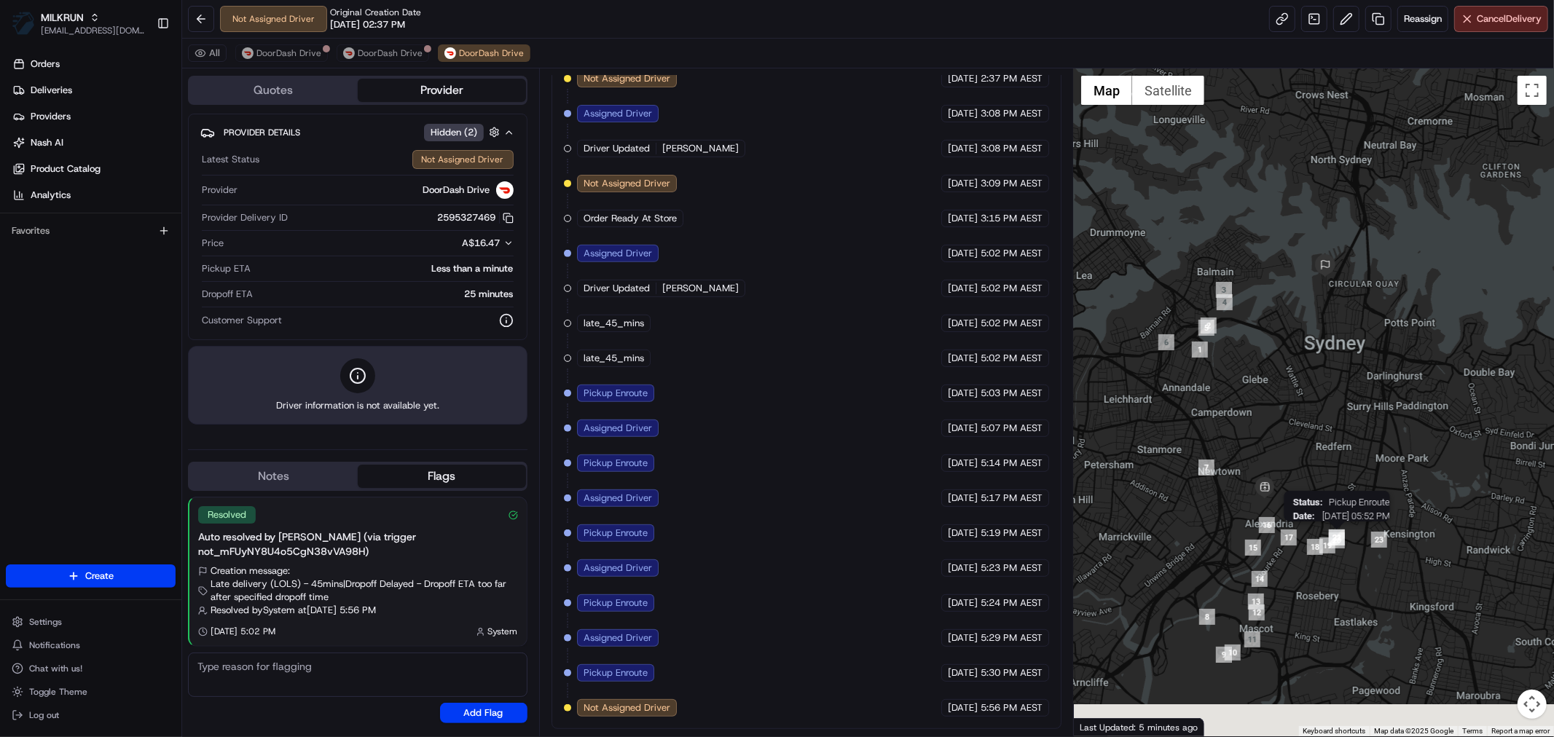
drag, startPoint x: 1346, startPoint y: 637, endPoint x: 1352, endPoint y: 521, distance: 115.2
click at [1344, 532] on img "20" at bounding box center [1336, 540] width 16 height 16
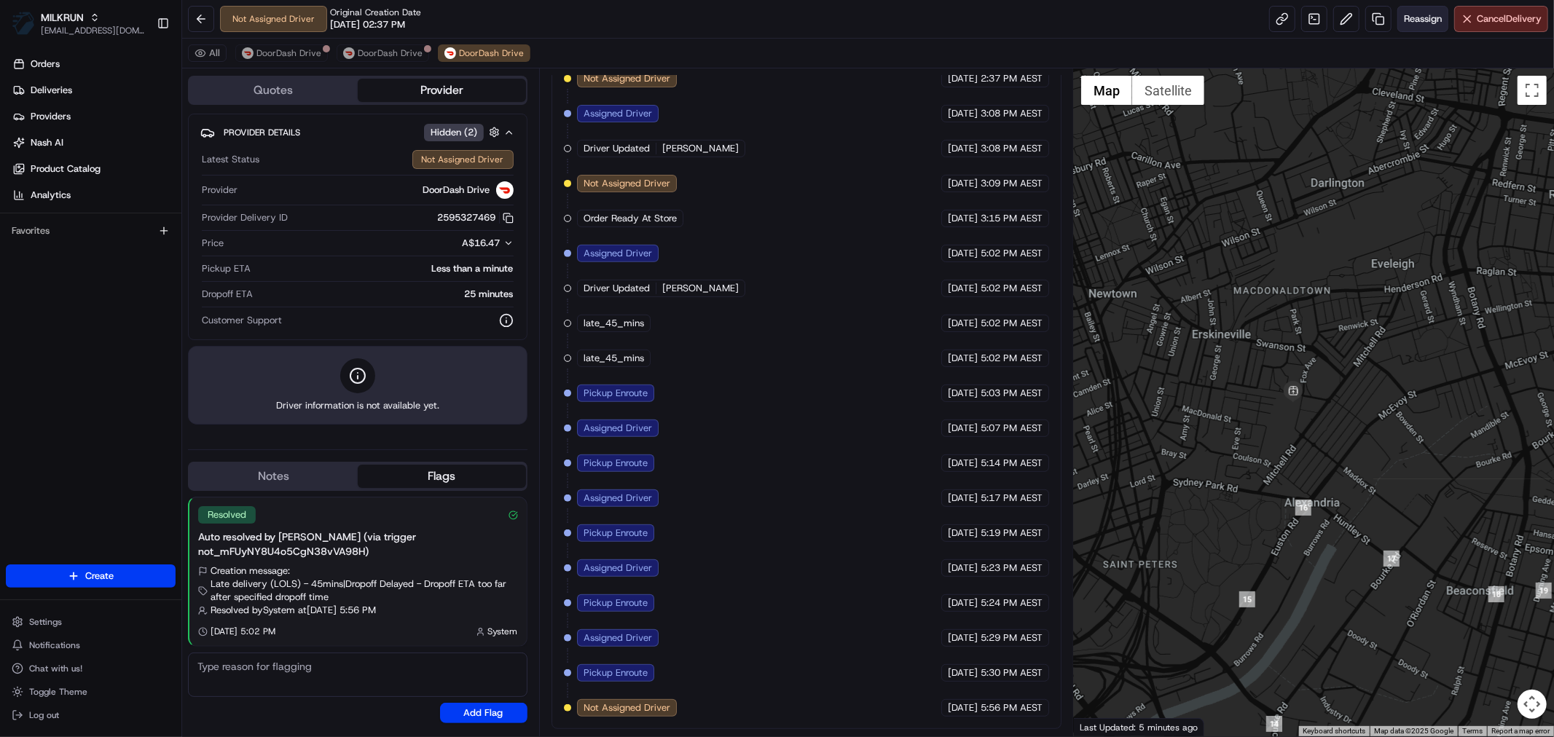
click at [1411, 19] on span "Reassign" at bounding box center [1422, 18] width 38 height 13
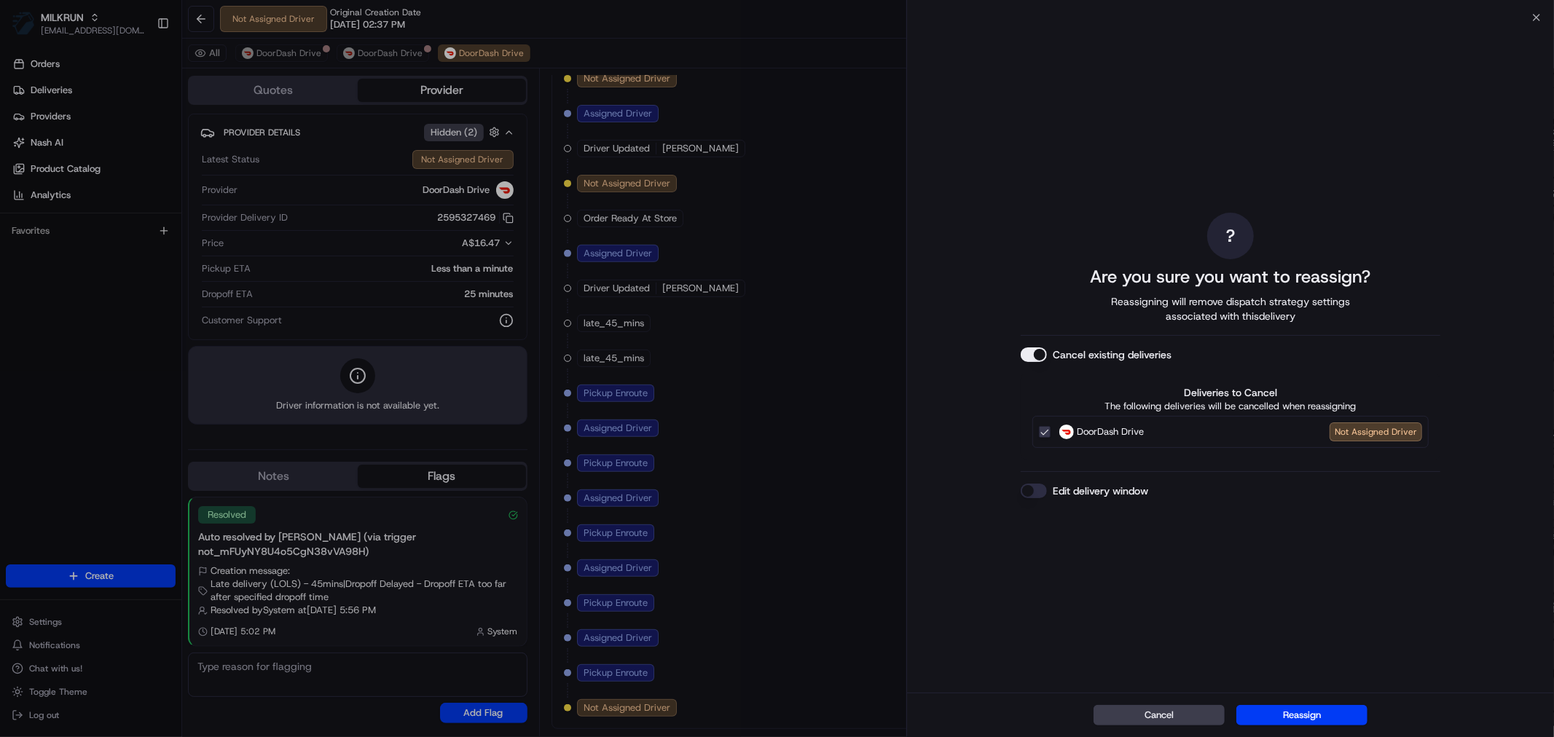
click at [1042, 355] on button "Cancel existing deliveries" at bounding box center [1033, 354] width 26 height 15
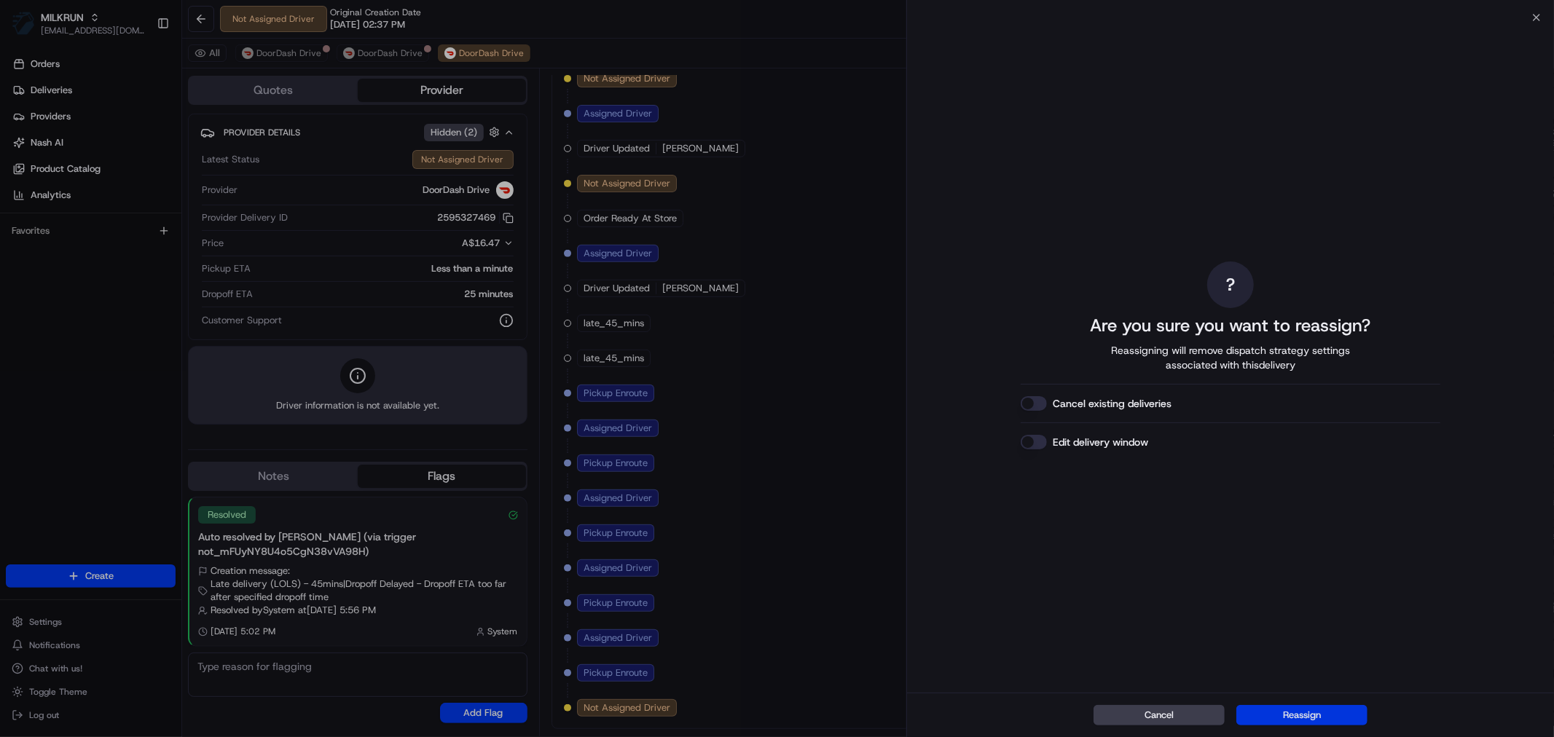
click at [1285, 717] on button "Reassign" at bounding box center [1301, 715] width 131 height 20
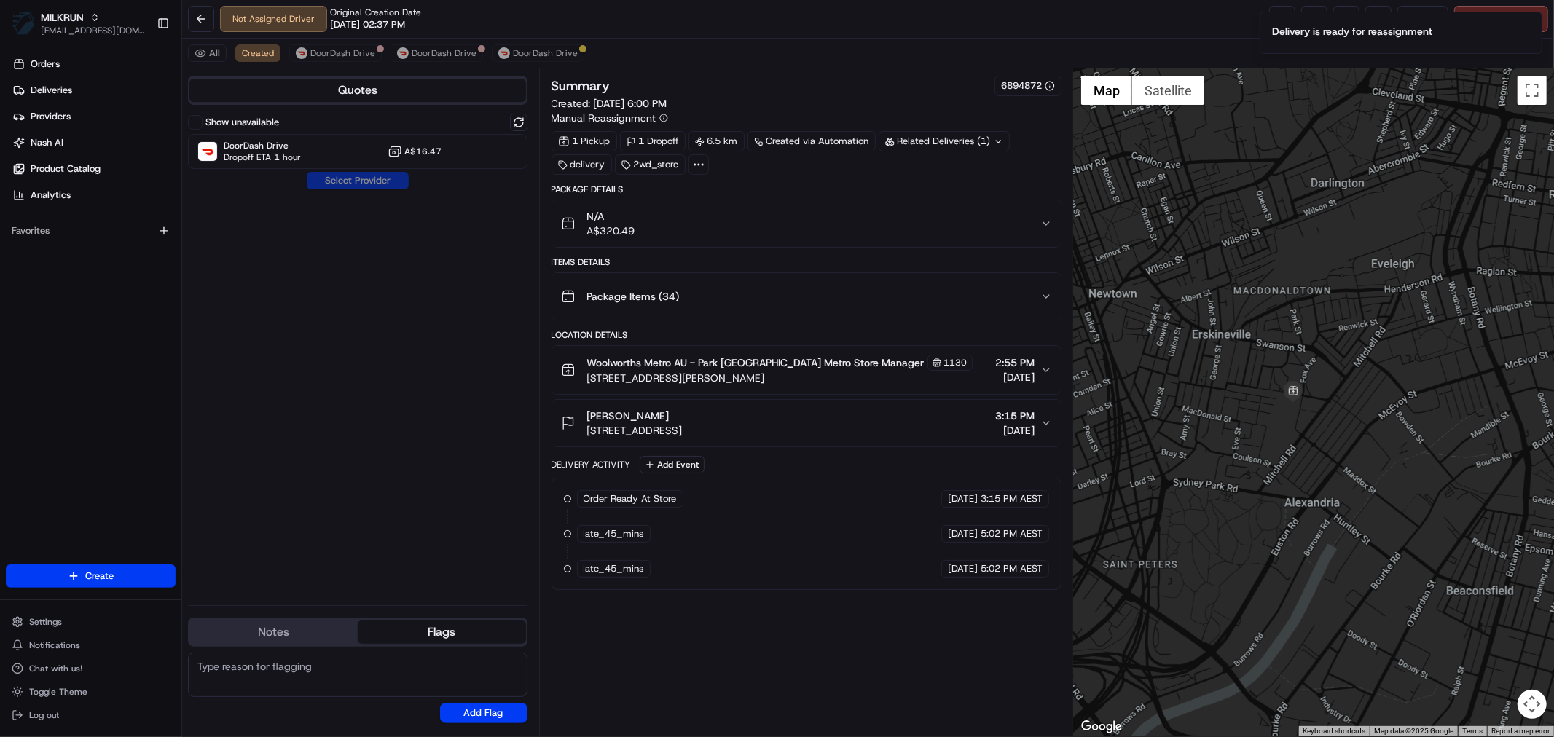
scroll to position [0, 0]
click at [1527, 23] on icon "Notifications (F8)" at bounding box center [1530, 24] width 12 height 12
click at [1472, 20] on button "Cancel Delivery" at bounding box center [1501, 19] width 94 height 26
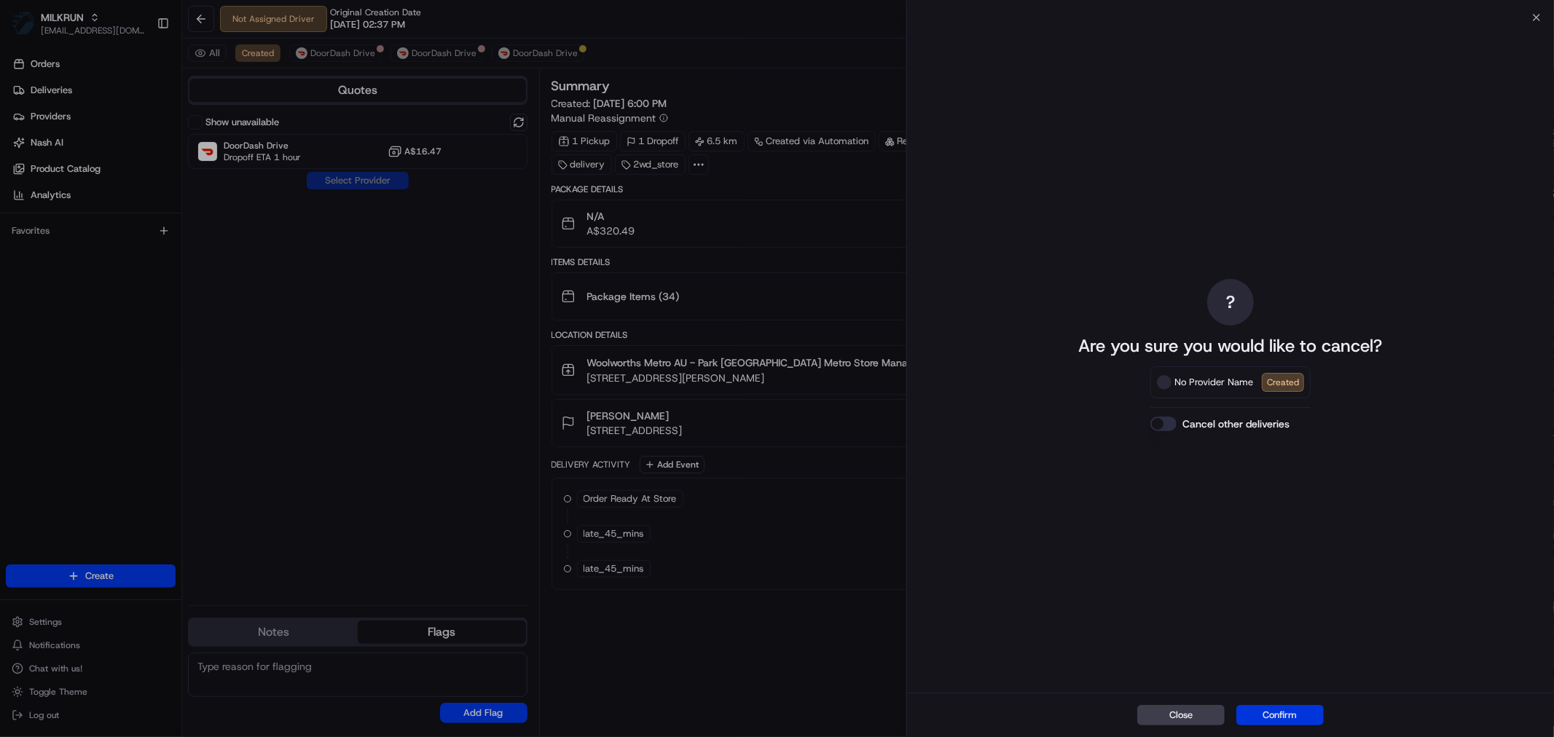
click at [1271, 716] on button "Confirm" at bounding box center [1279, 715] width 87 height 20
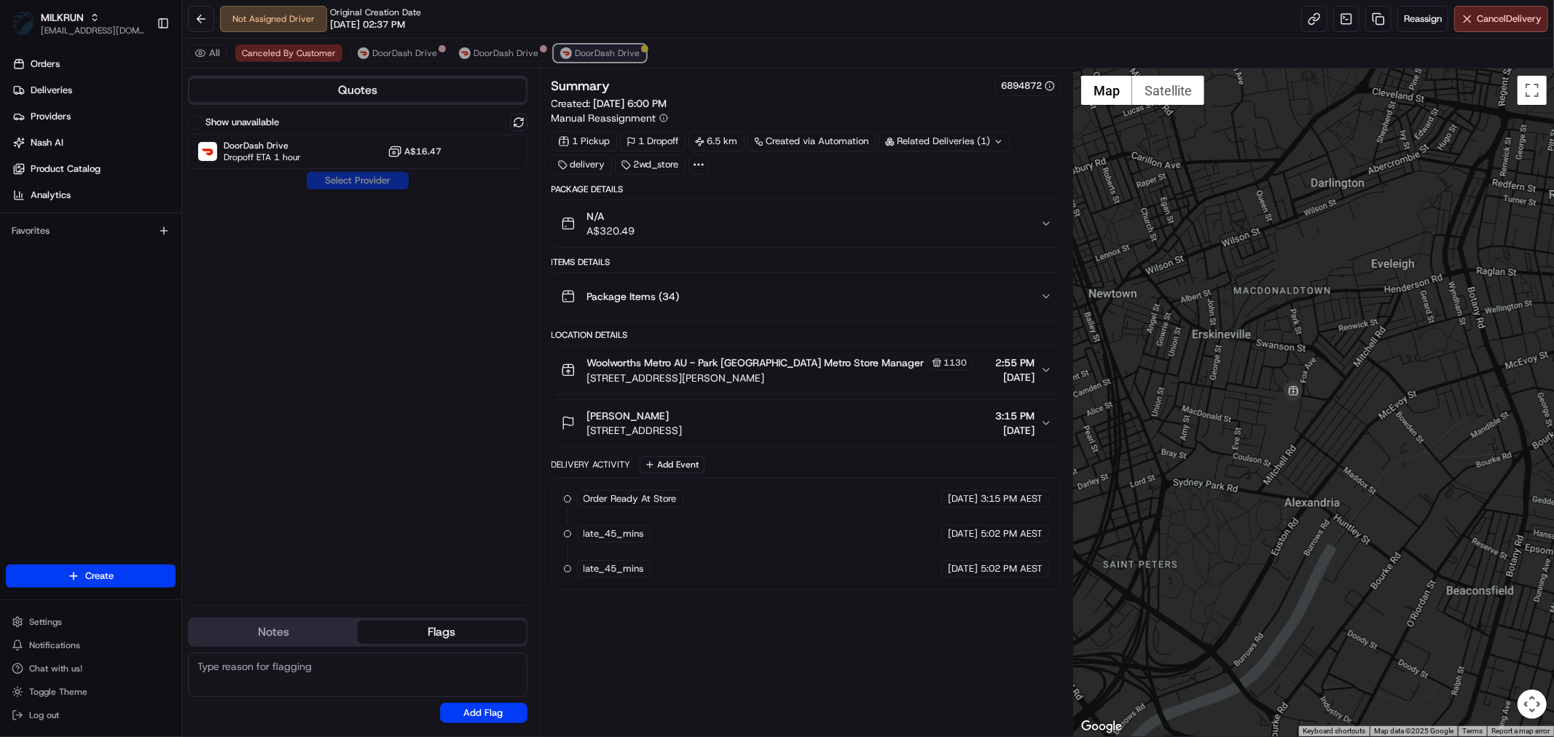
click at [610, 57] on span "DoorDash Drive" at bounding box center [607, 53] width 65 height 12
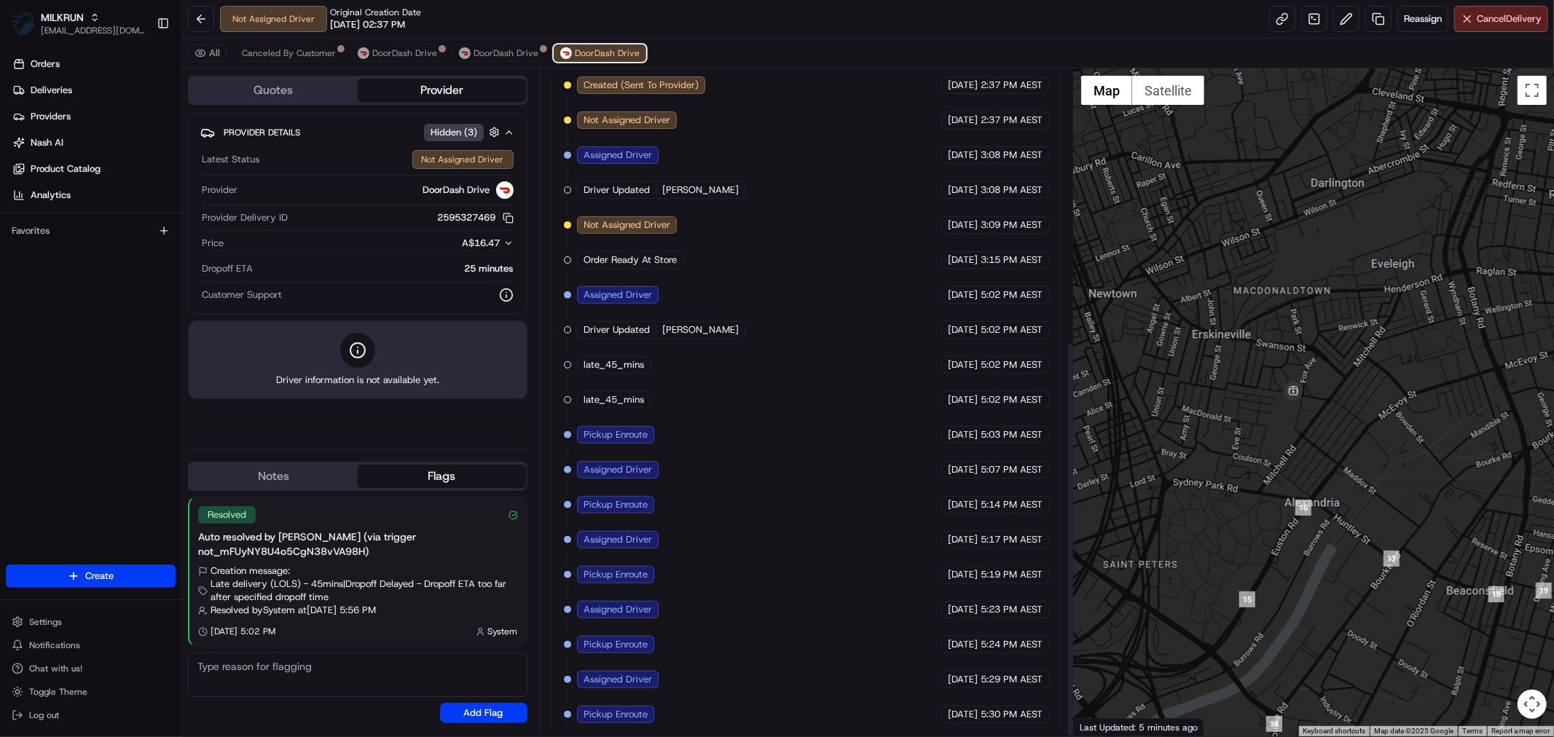
scroll to position [459, 0]
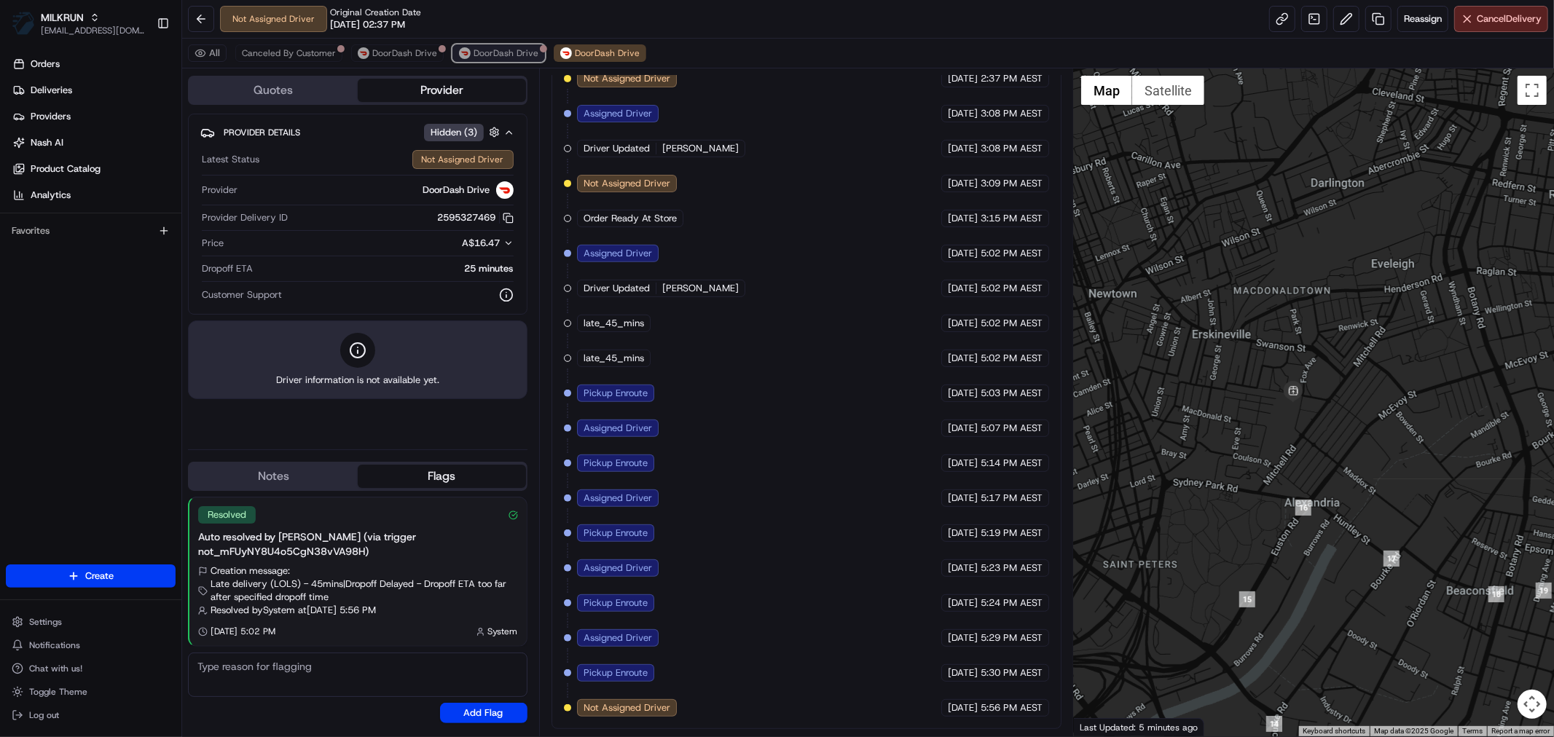
click at [511, 57] on span "DoorDash Drive" at bounding box center [505, 53] width 65 height 12
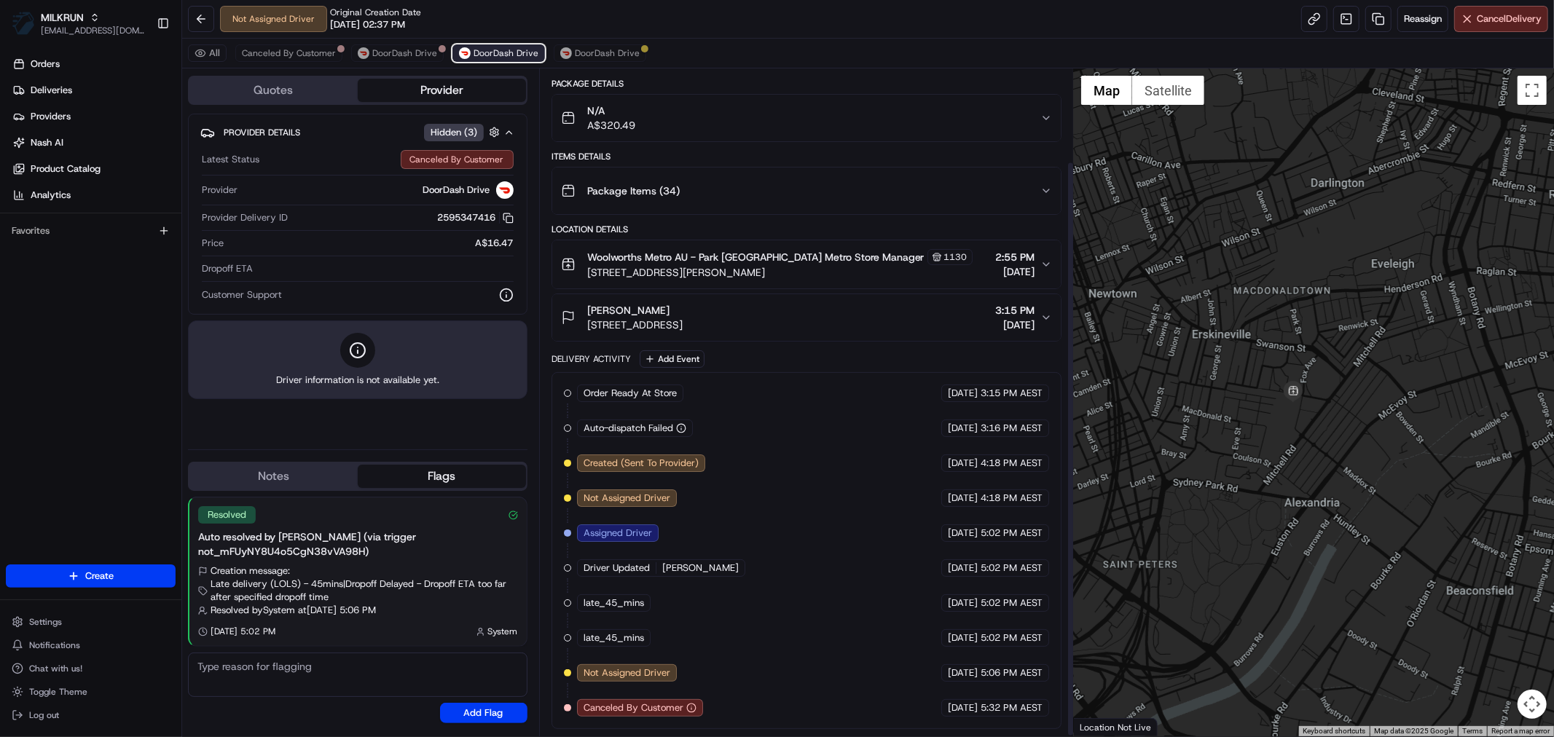
scroll to position [107, 0]
click at [401, 48] on span "DoorDash Drive" at bounding box center [404, 53] width 65 height 12
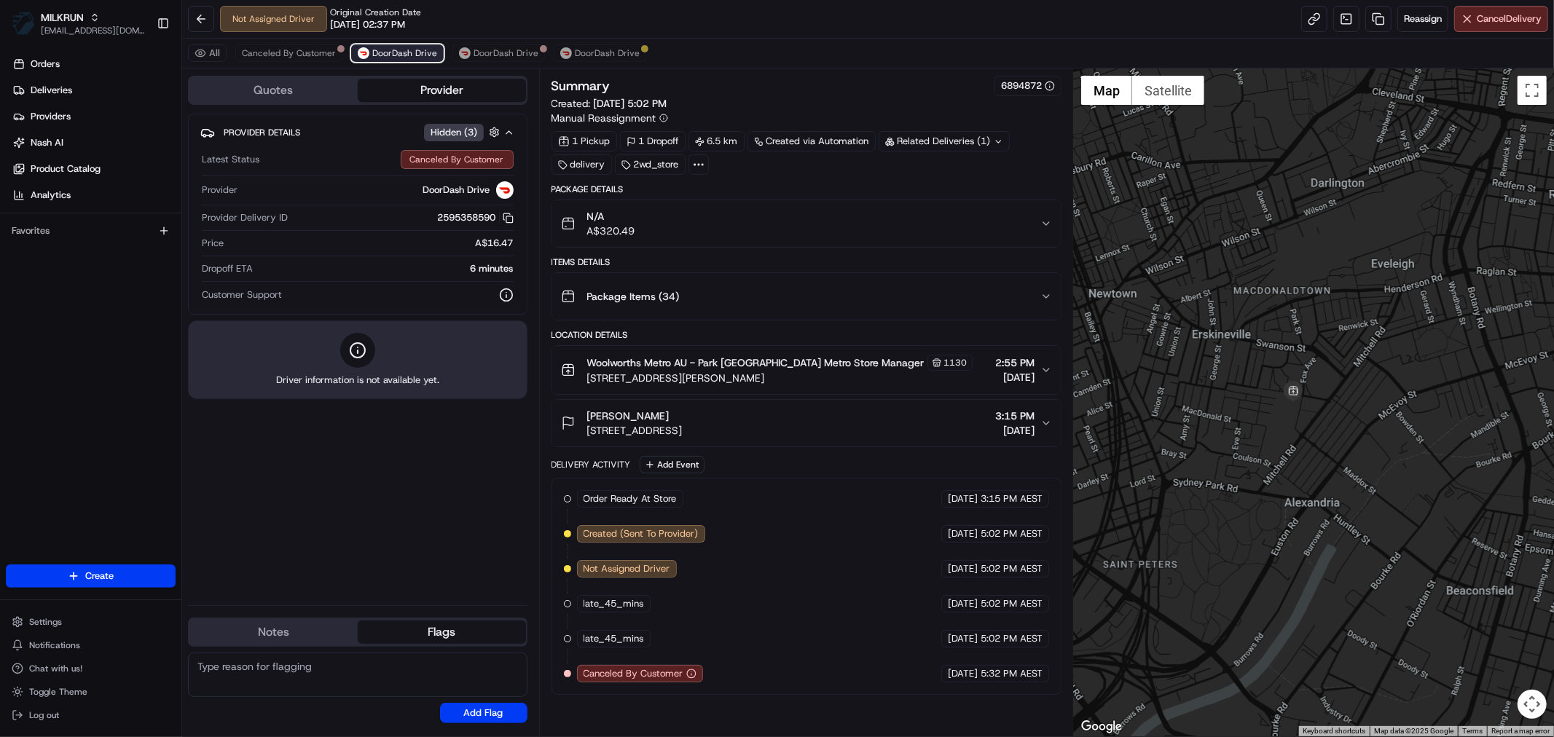
scroll to position [0, 0]
click at [324, 50] on span "Canceled By Customer" at bounding box center [289, 53] width 94 height 12
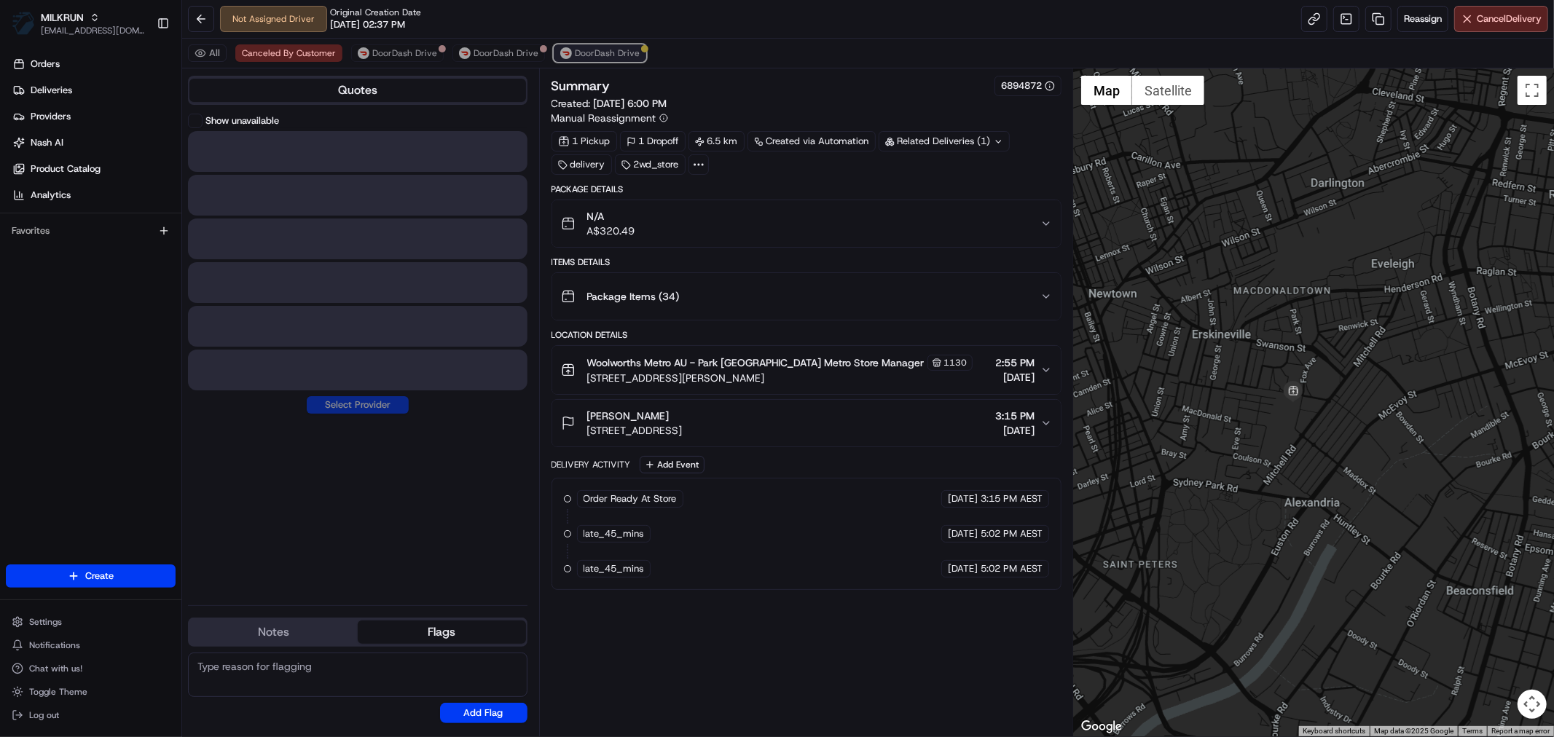
click at [592, 55] on span "DoorDash Drive" at bounding box center [607, 53] width 65 height 12
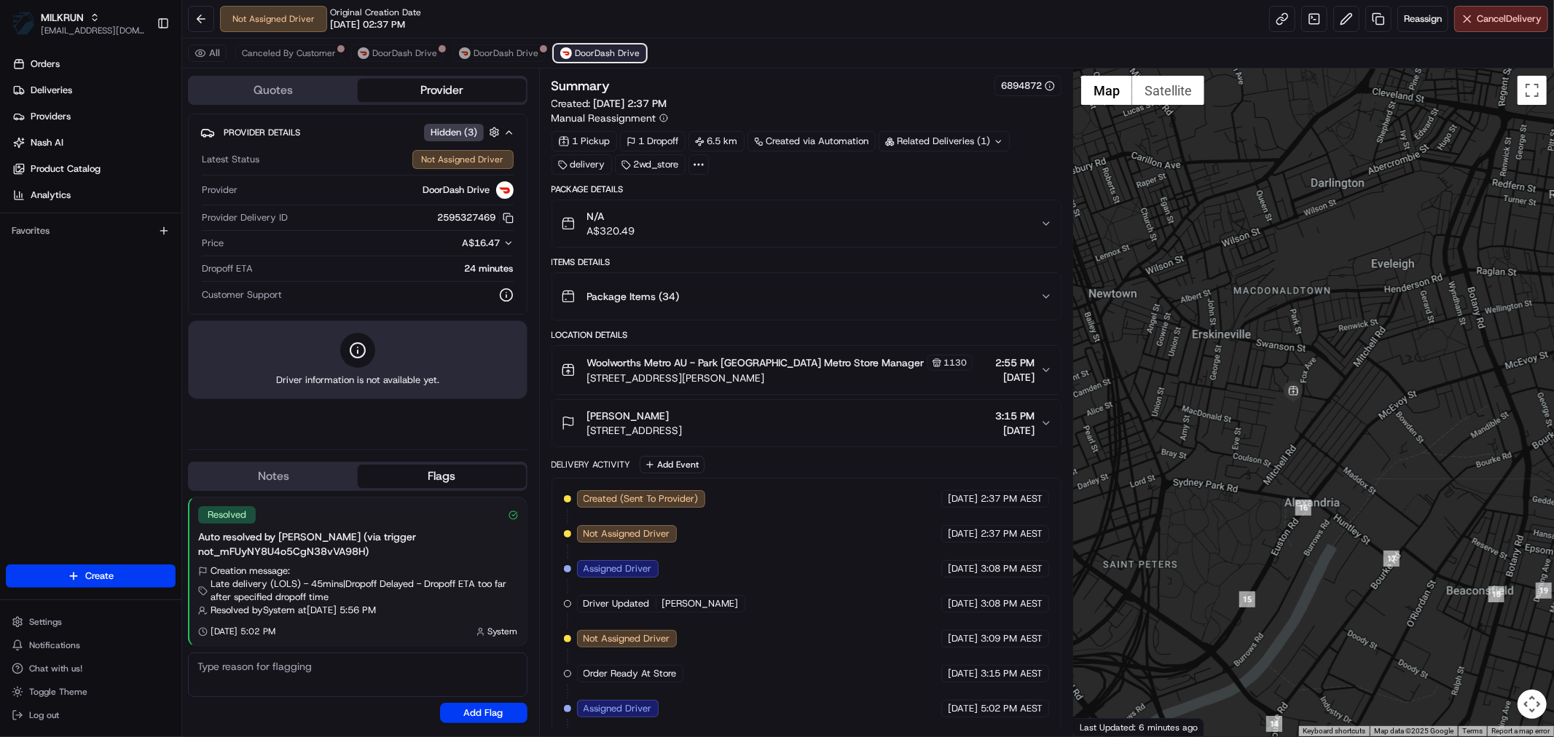
click at [599, 58] on span "DoorDash Drive" at bounding box center [607, 53] width 65 height 12
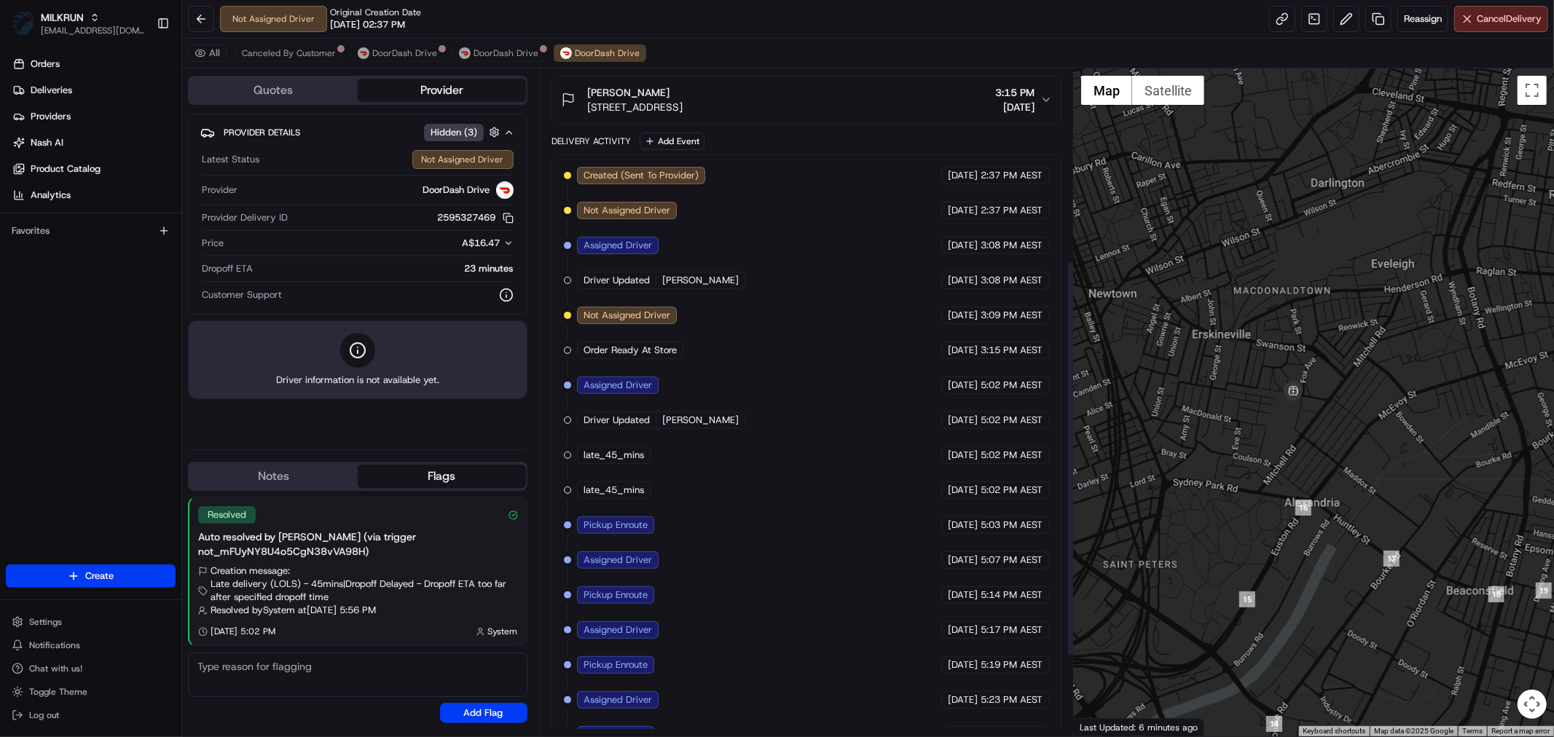
scroll to position [459, 0]
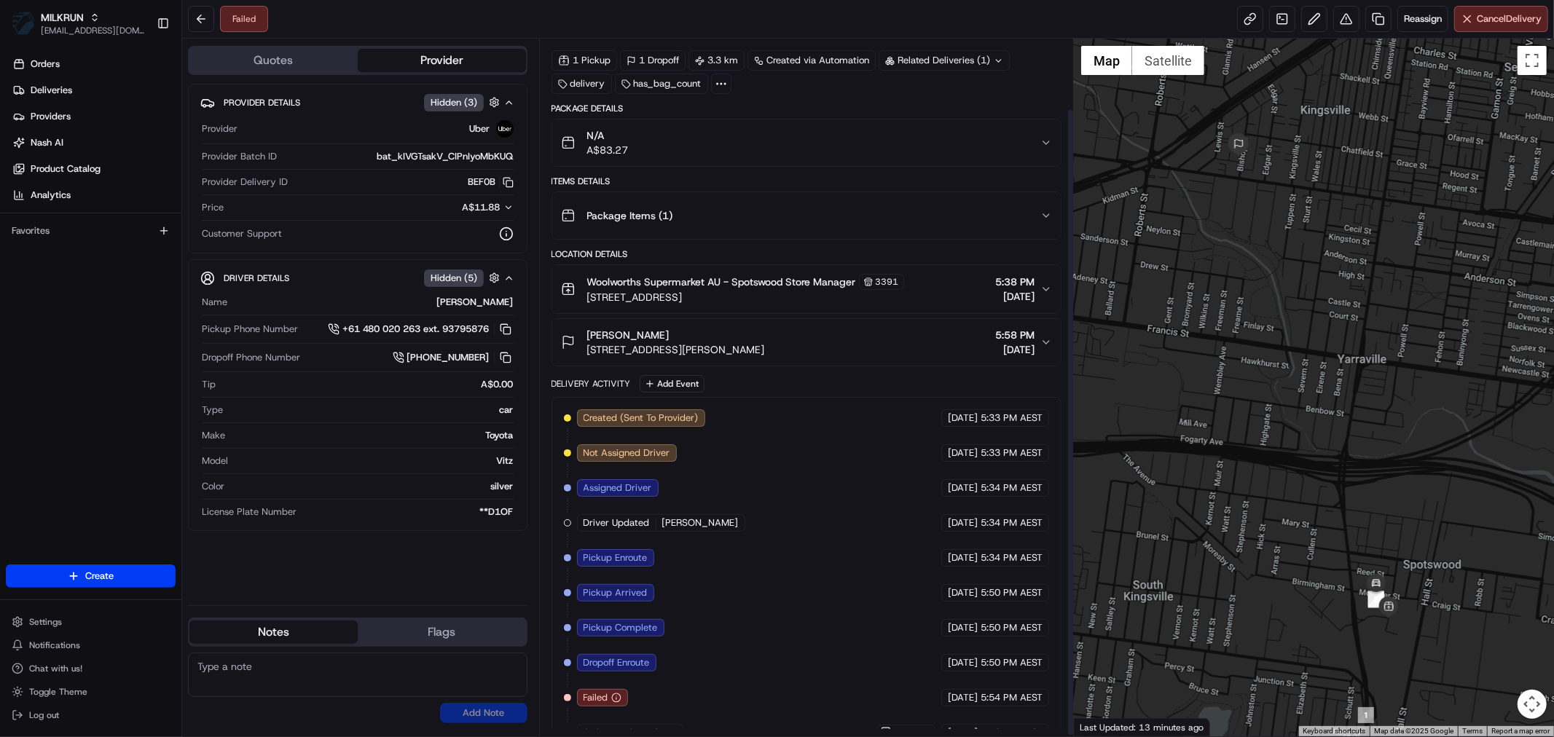
scroll to position [78, 0]
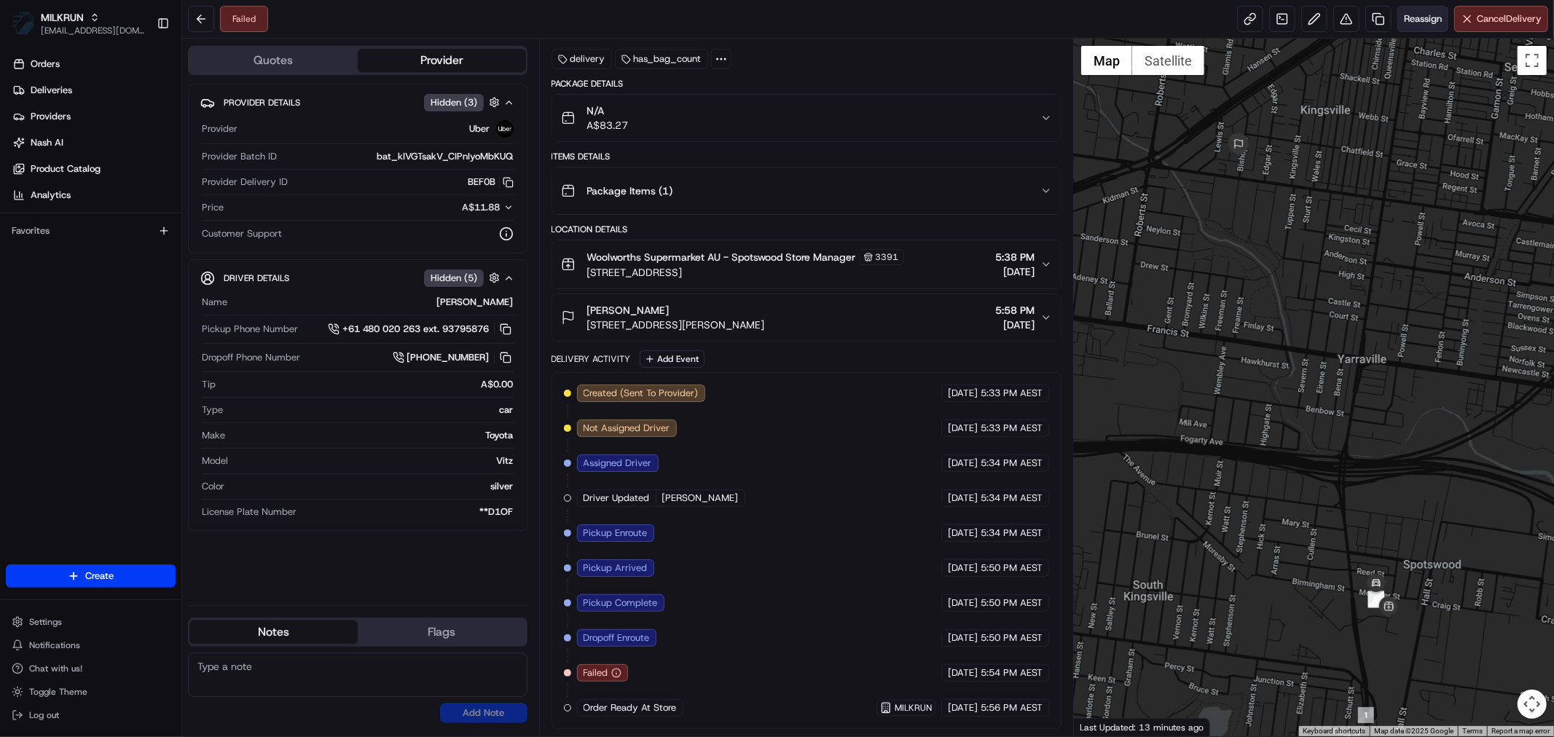
click at [1408, 31] on div "Failed Reassign Cancel Delivery" at bounding box center [867, 19] width 1371 height 39
click at [1409, 13] on span "Reassign" at bounding box center [1422, 18] width 38 height 13
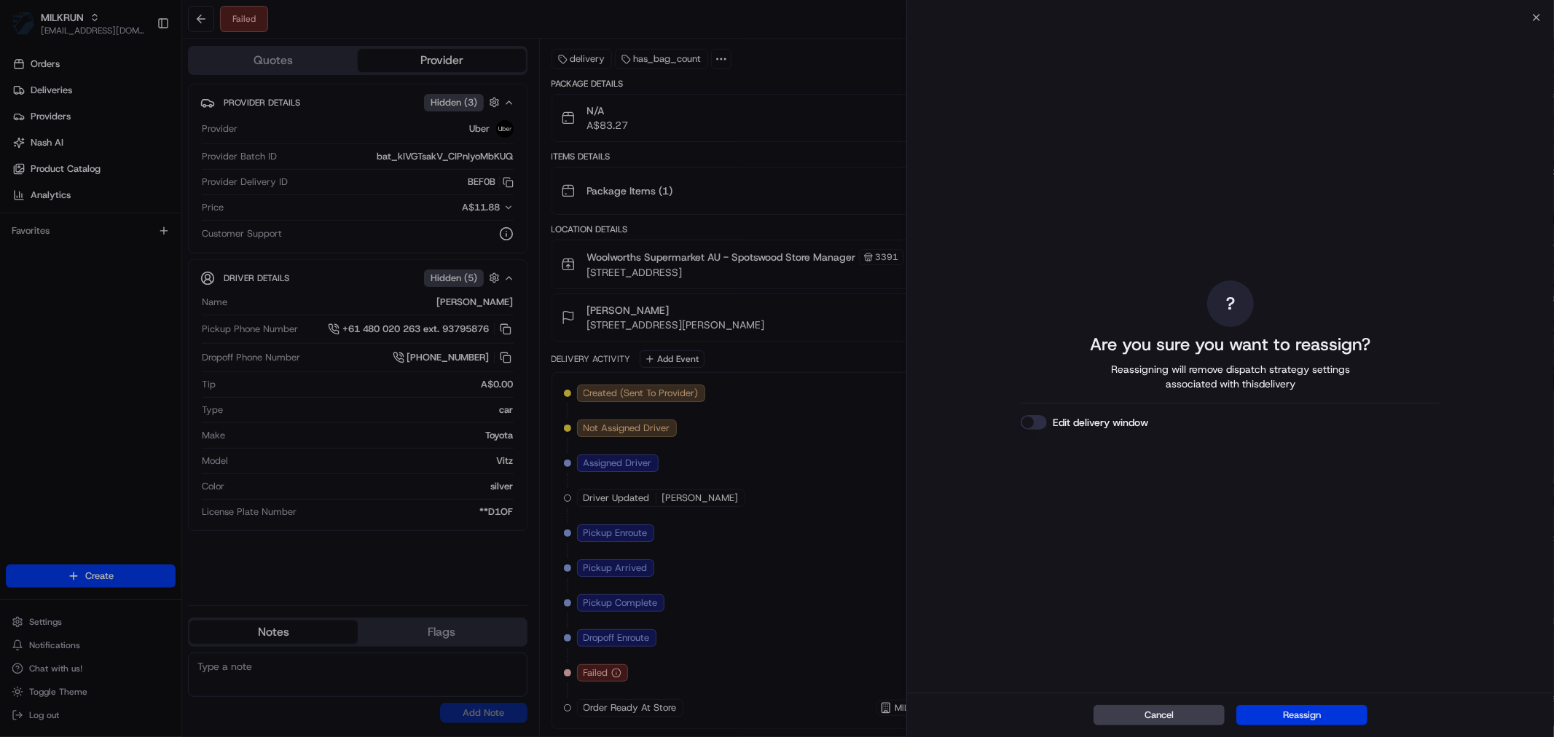
click at [1347, 712] on button "Reassign" at bounding box center [1301, 715] width 131 height 20
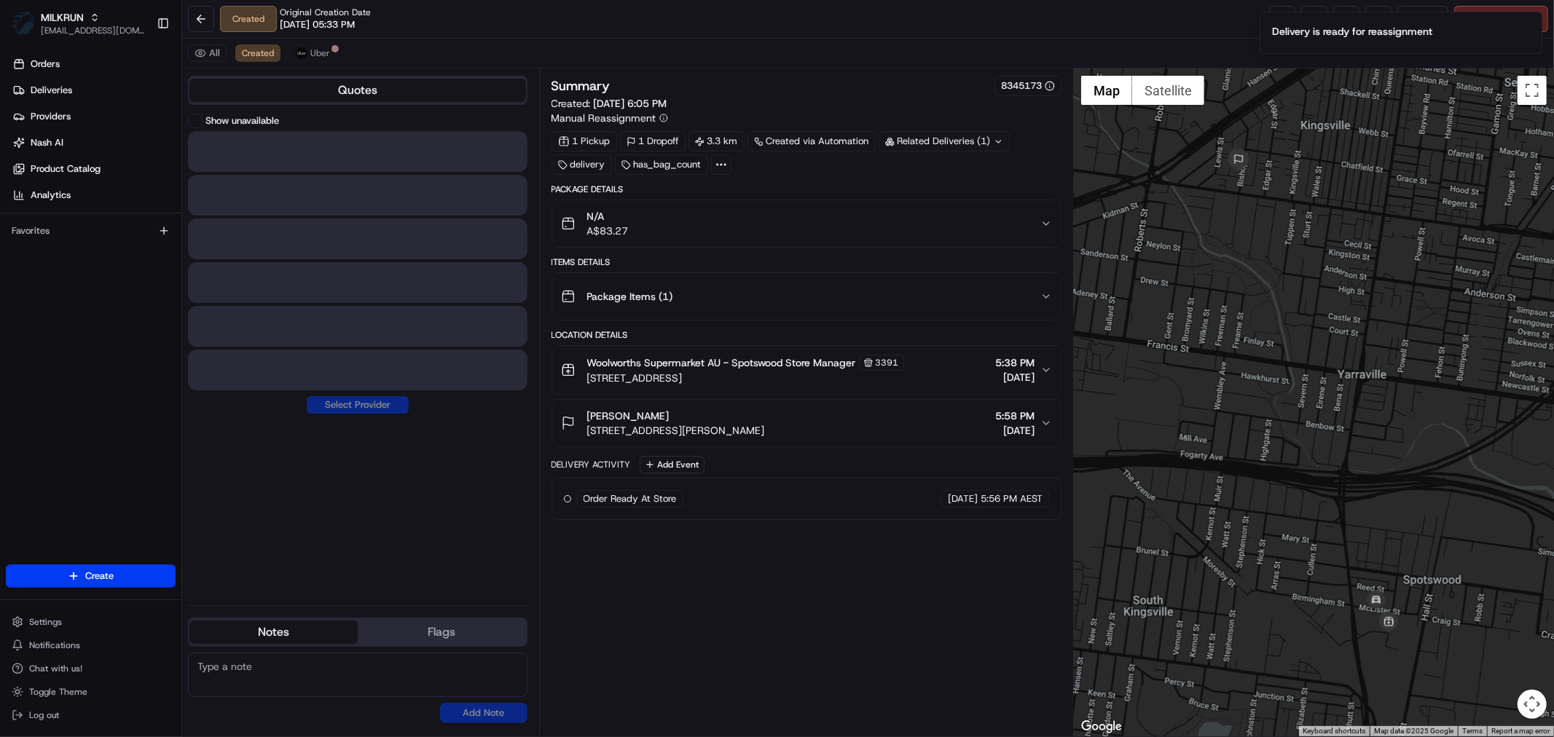
scroll to position [0, 0]
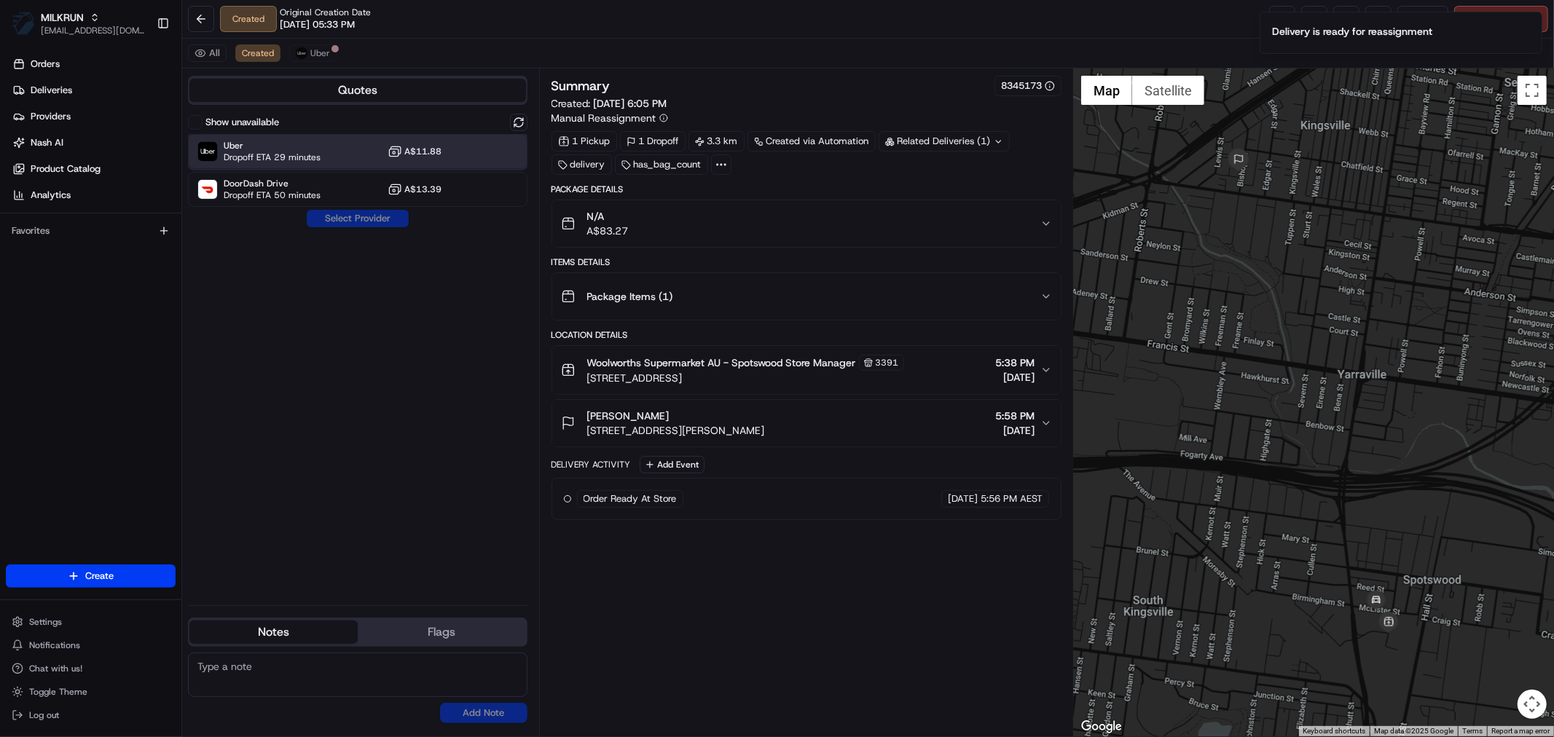
click at [264, 149] on span "Uber" at bounding box center [272, 146] width 97 height 12
click at [354, 214] on button "Assign Provider" at bounding box center [357, 218] width 103 height 17
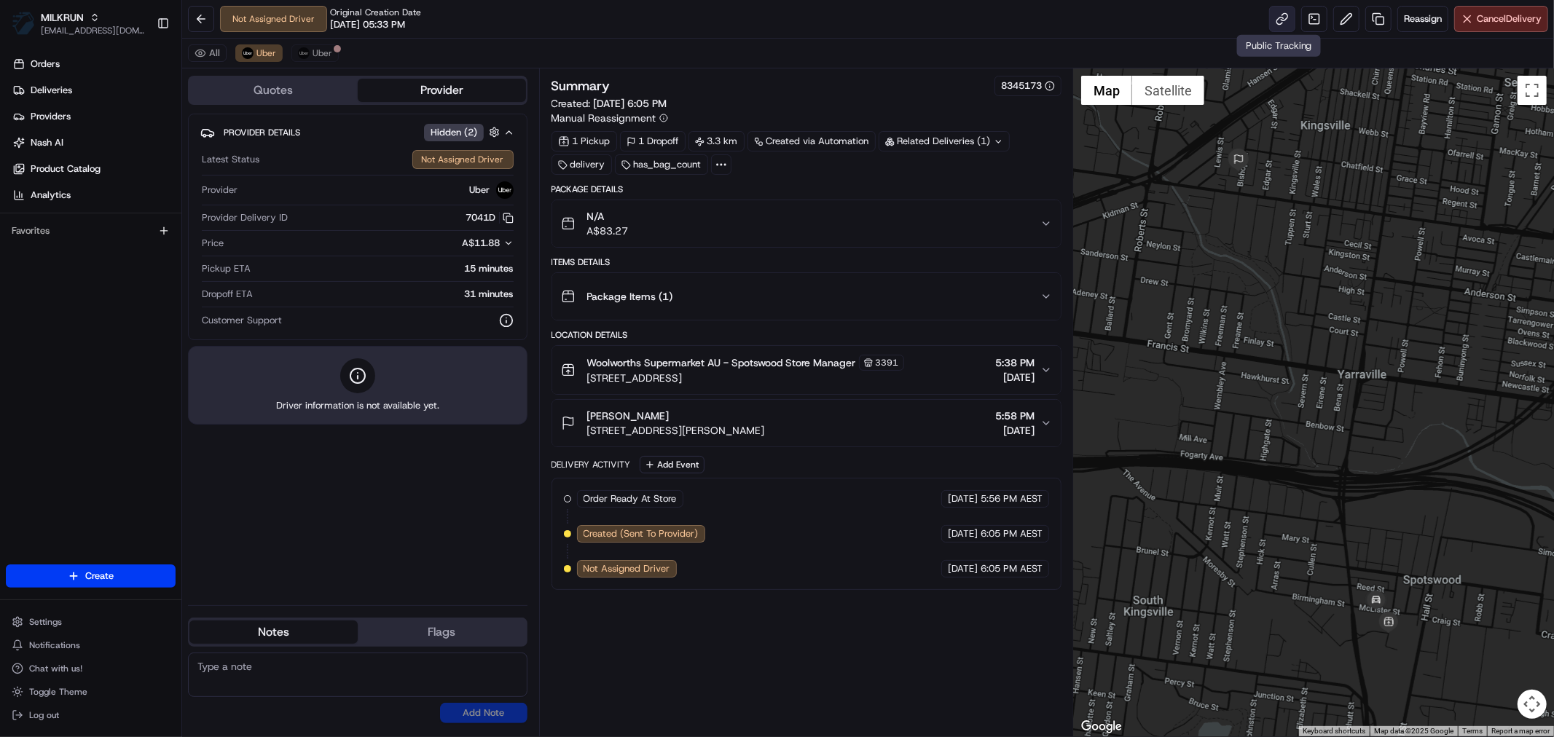
click at [1271, 15] on link at bounding box center [1282, 19] width 26 height 26
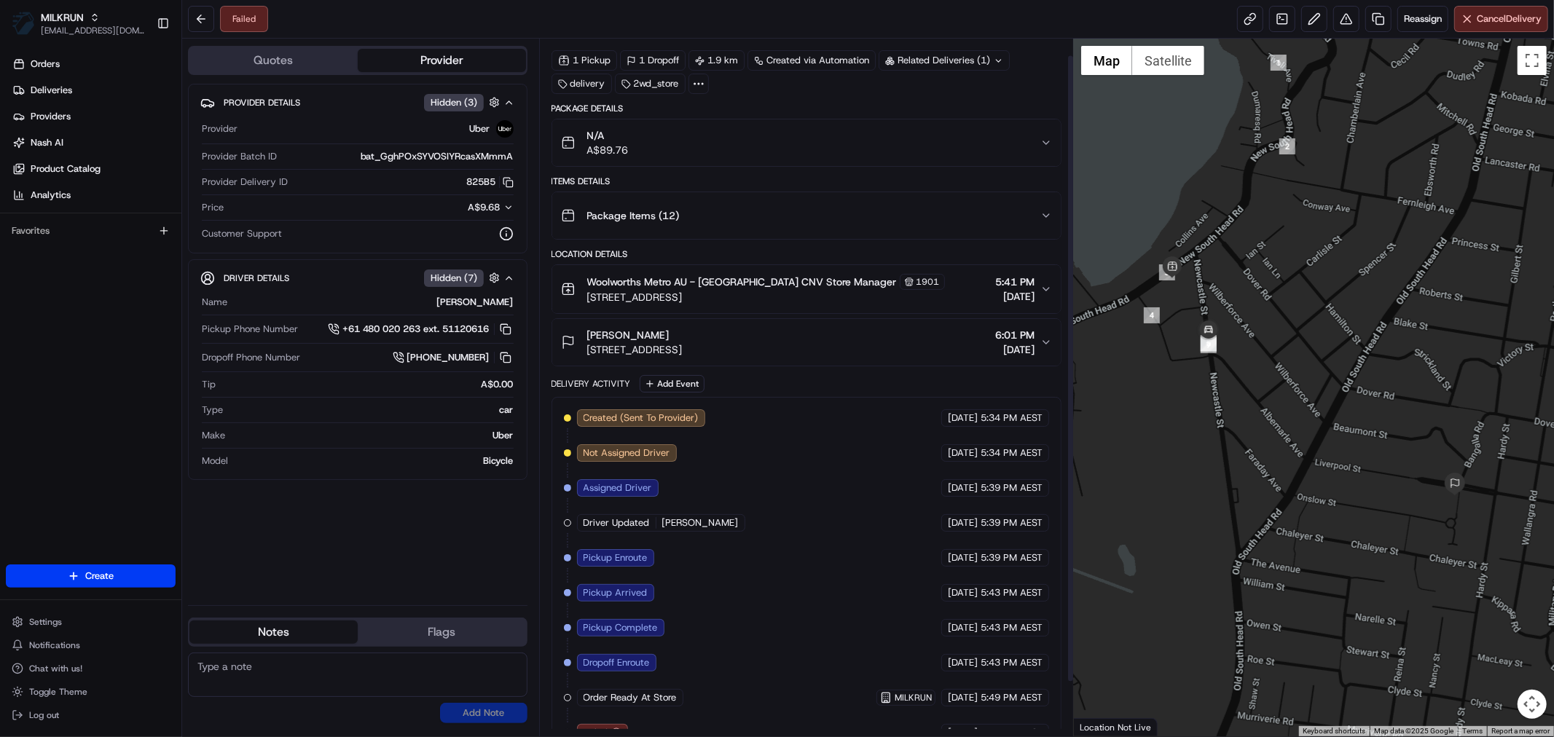
scroll to position [78, 0]
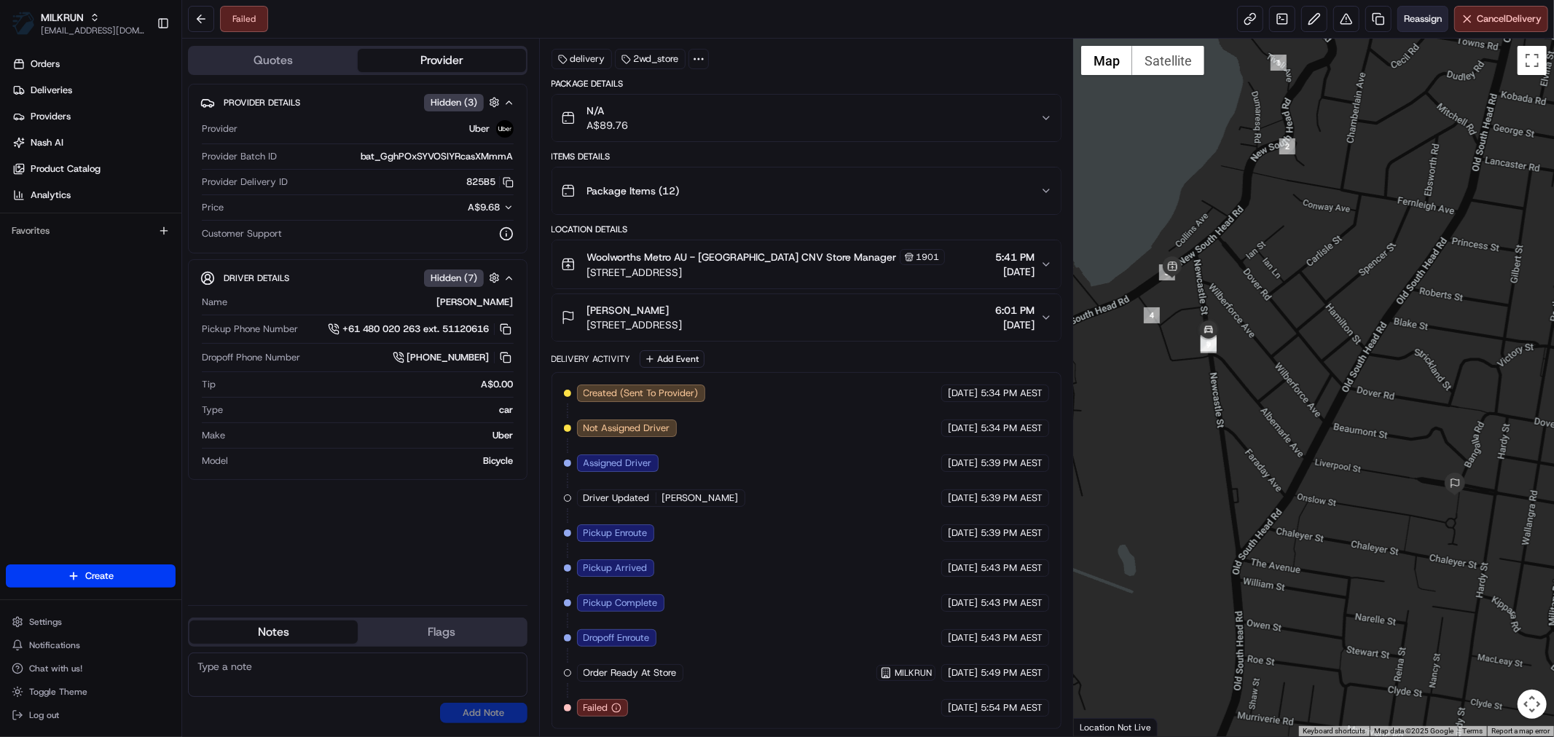
click at [1430, 15] on span "Reassign" at bounding box center [1422, 18] width 38 height 13
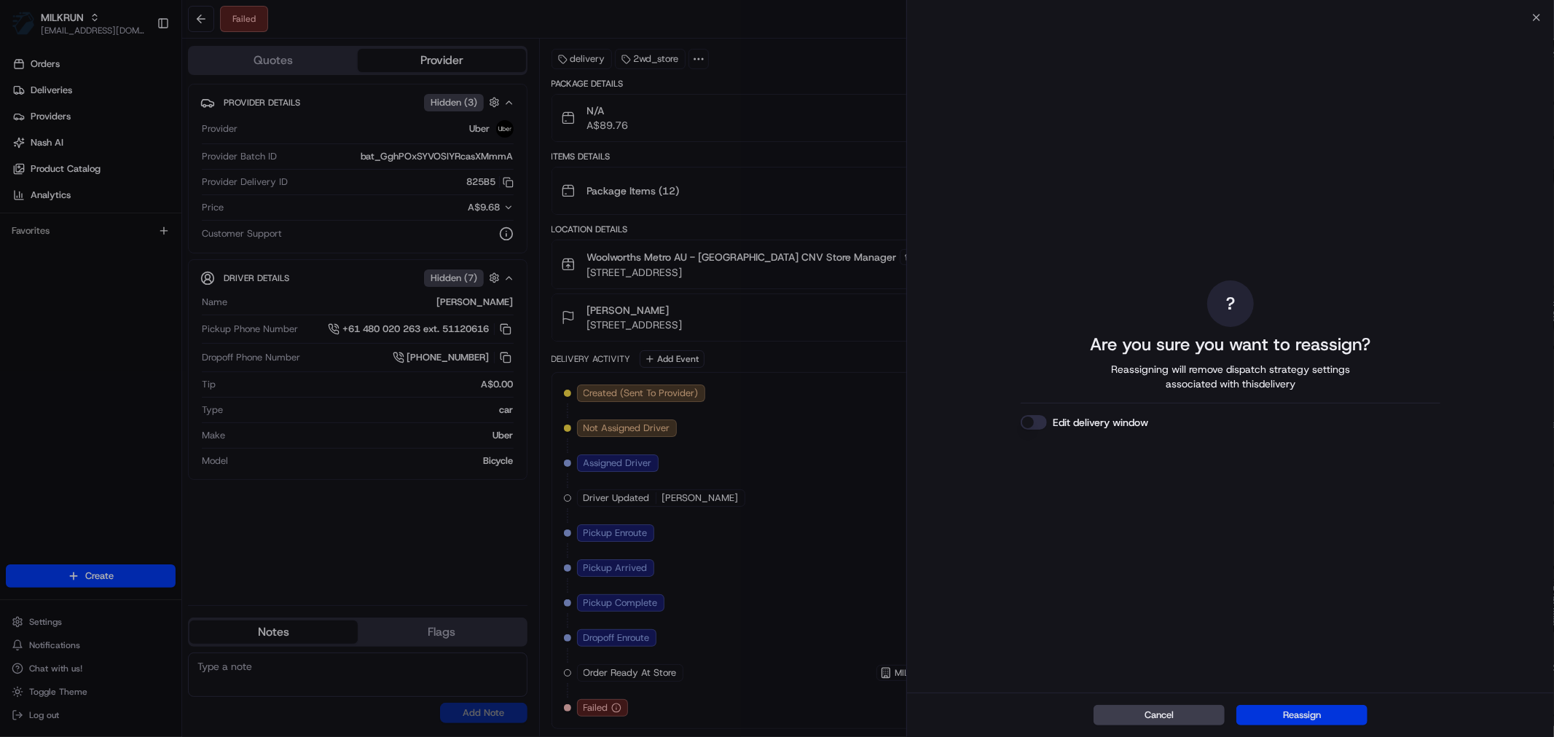
click at [1311, 716] on button "Reassign" at bounding box center [1301, 715] width 131 height 20
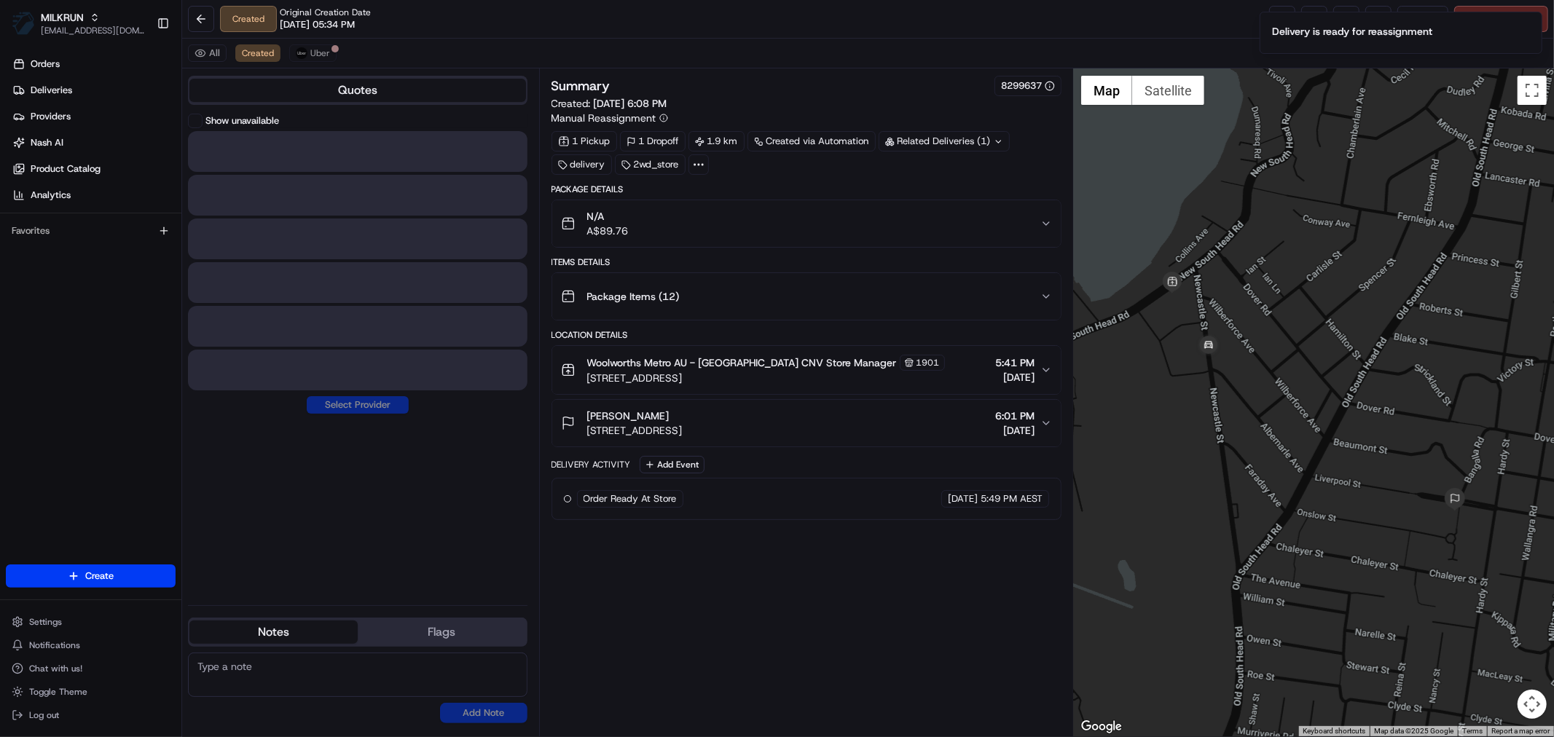
scroll to position [0, 0]
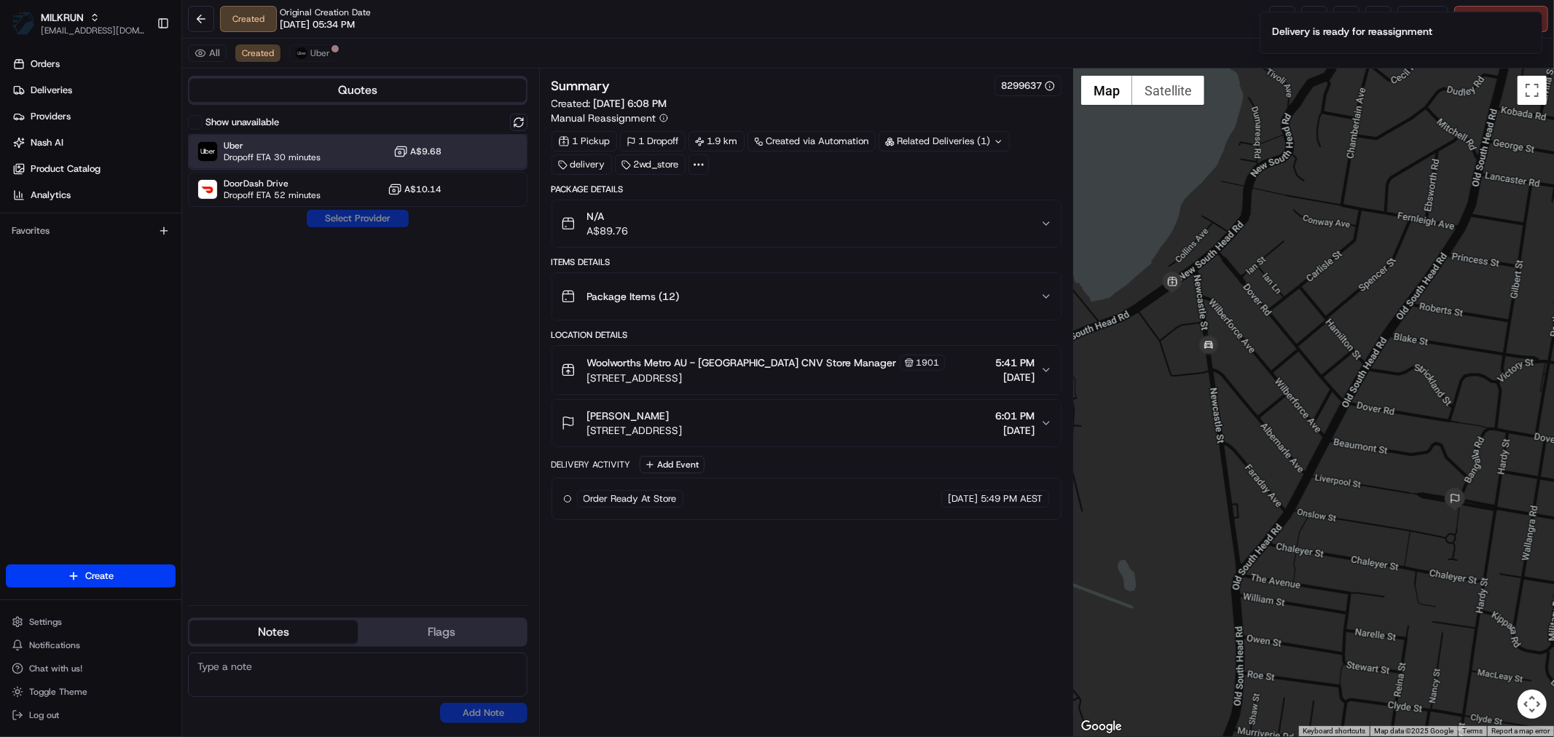
click at [296, 142] on span "Uber" at bounding box center [272, 146] width 97 height 12
click at [358, 214] on button "Assign Provider" at bounding box center [357, 218] width 103 height 17
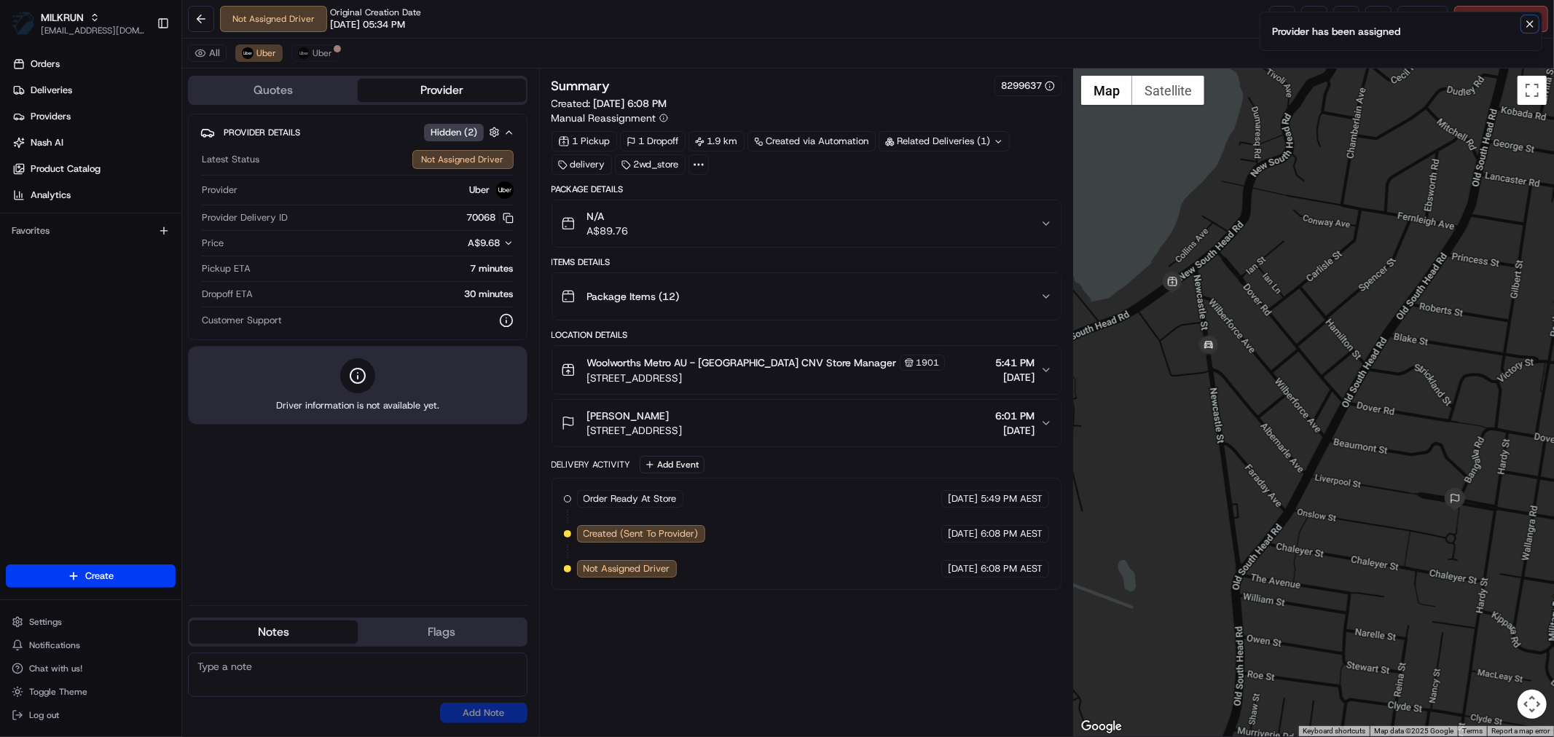
click at [1527, 23] on icon "Notifications (F8)" at bounding box center [1530, 24] width 12 height 12
click at [1275, 24] on link at bounding box center [1282, 19] width 26 height 26
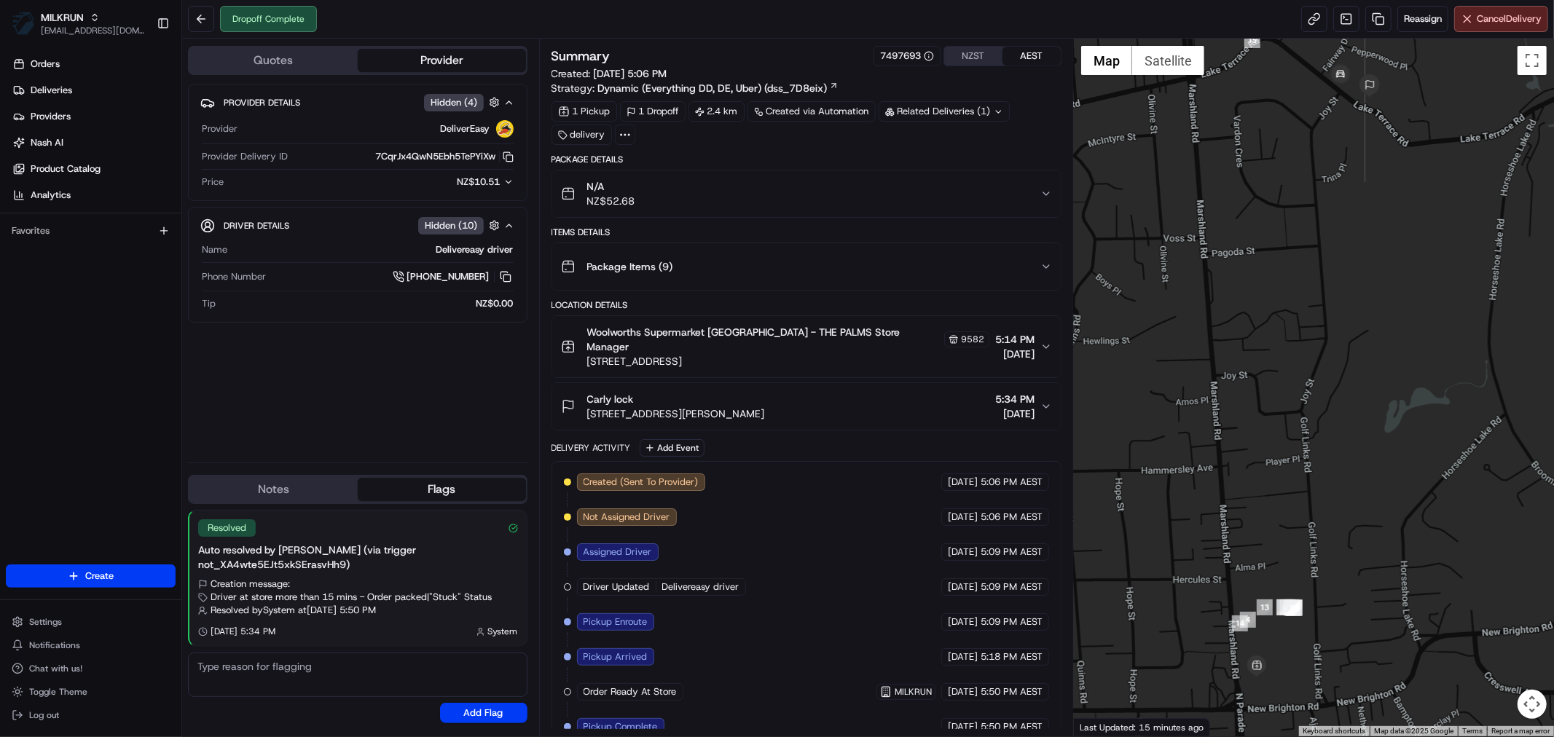
click at [970, 52] on button "NZST" at bounding box center [973, 56] width 58 height 19
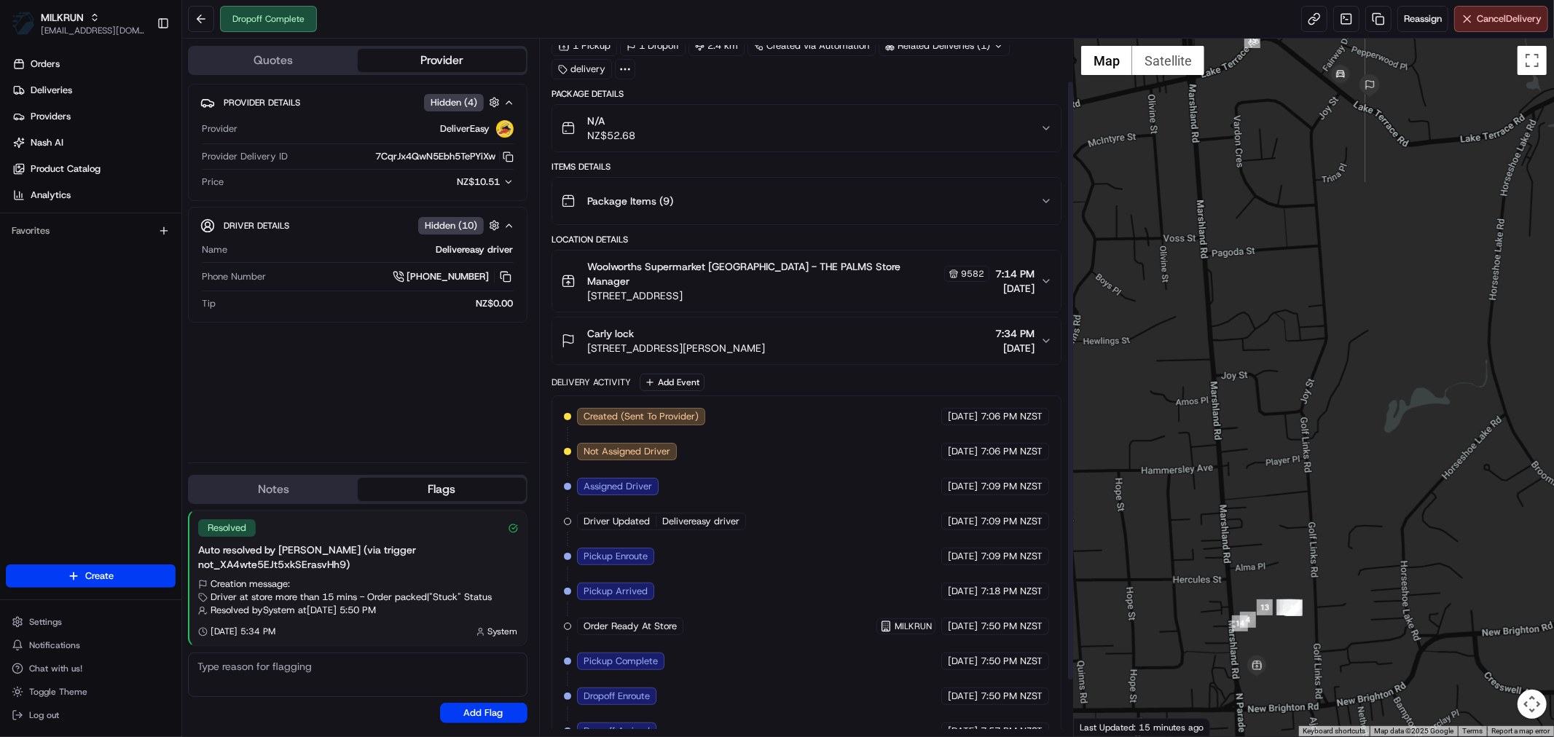
scroll to position [114, 0]
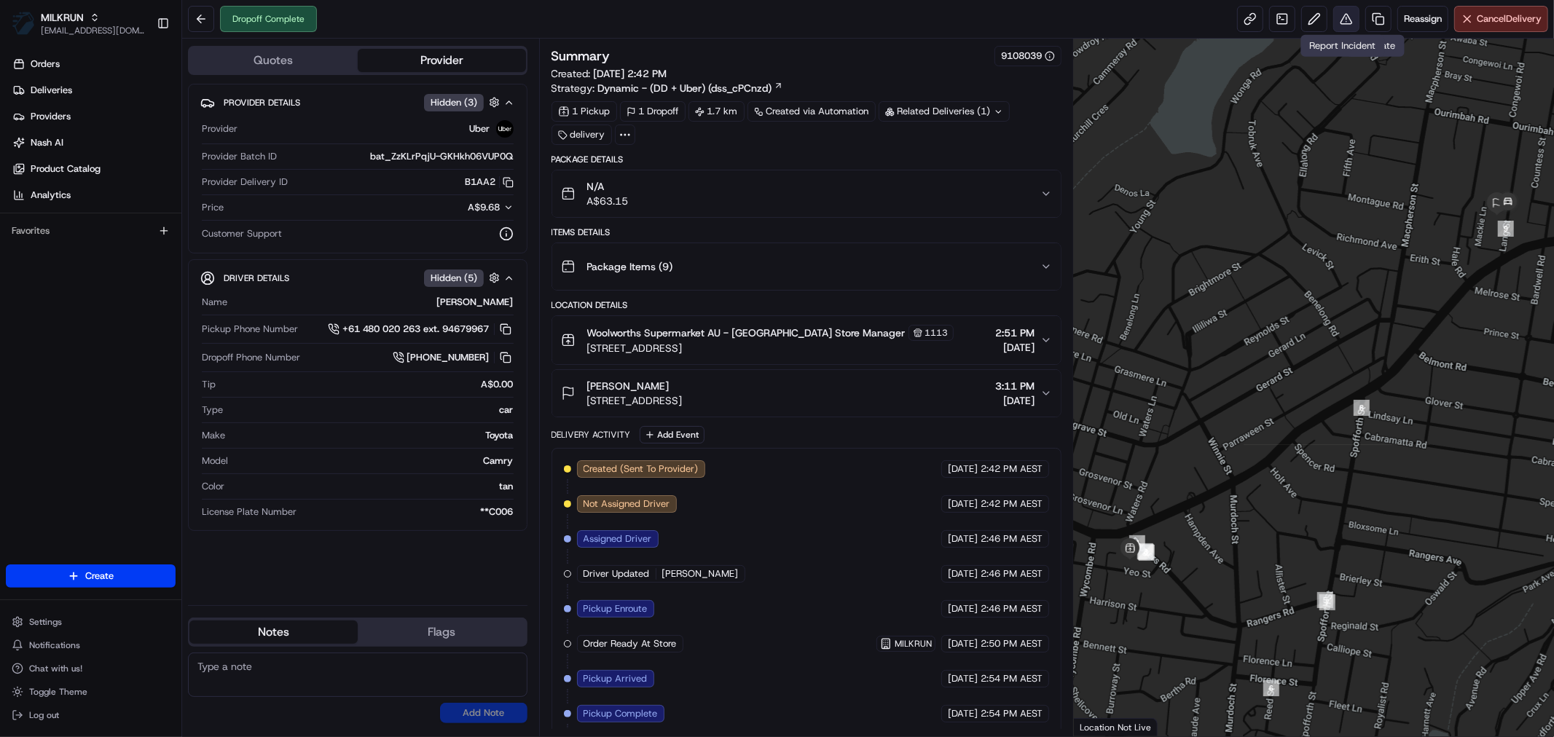
click at [1333, 9] on button at bounding box center [1346, 19] width 26 height 26
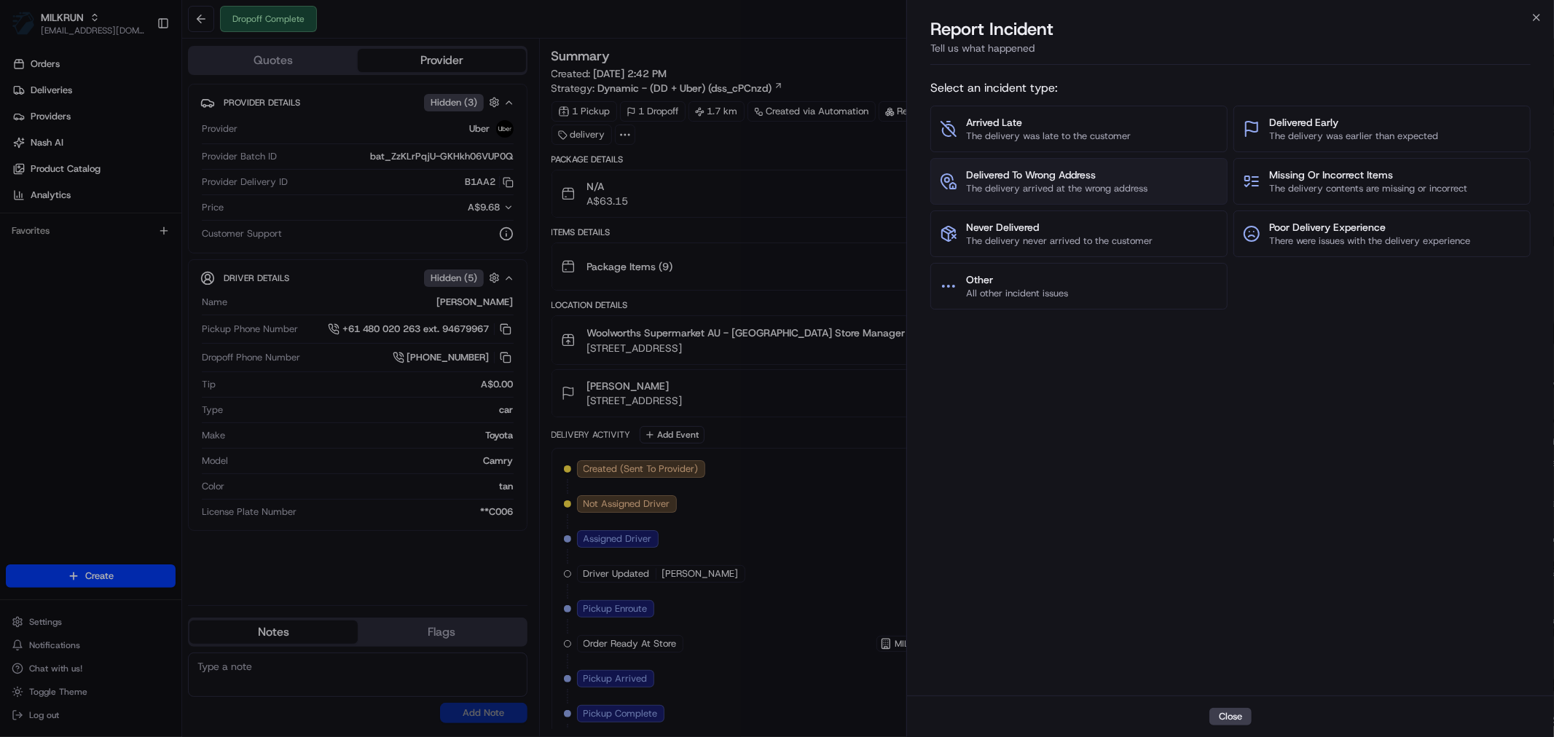
click at [1053, 168] on span "Delivered To Wrong Address" at bounding box center [1056, 175] width 181 height 15
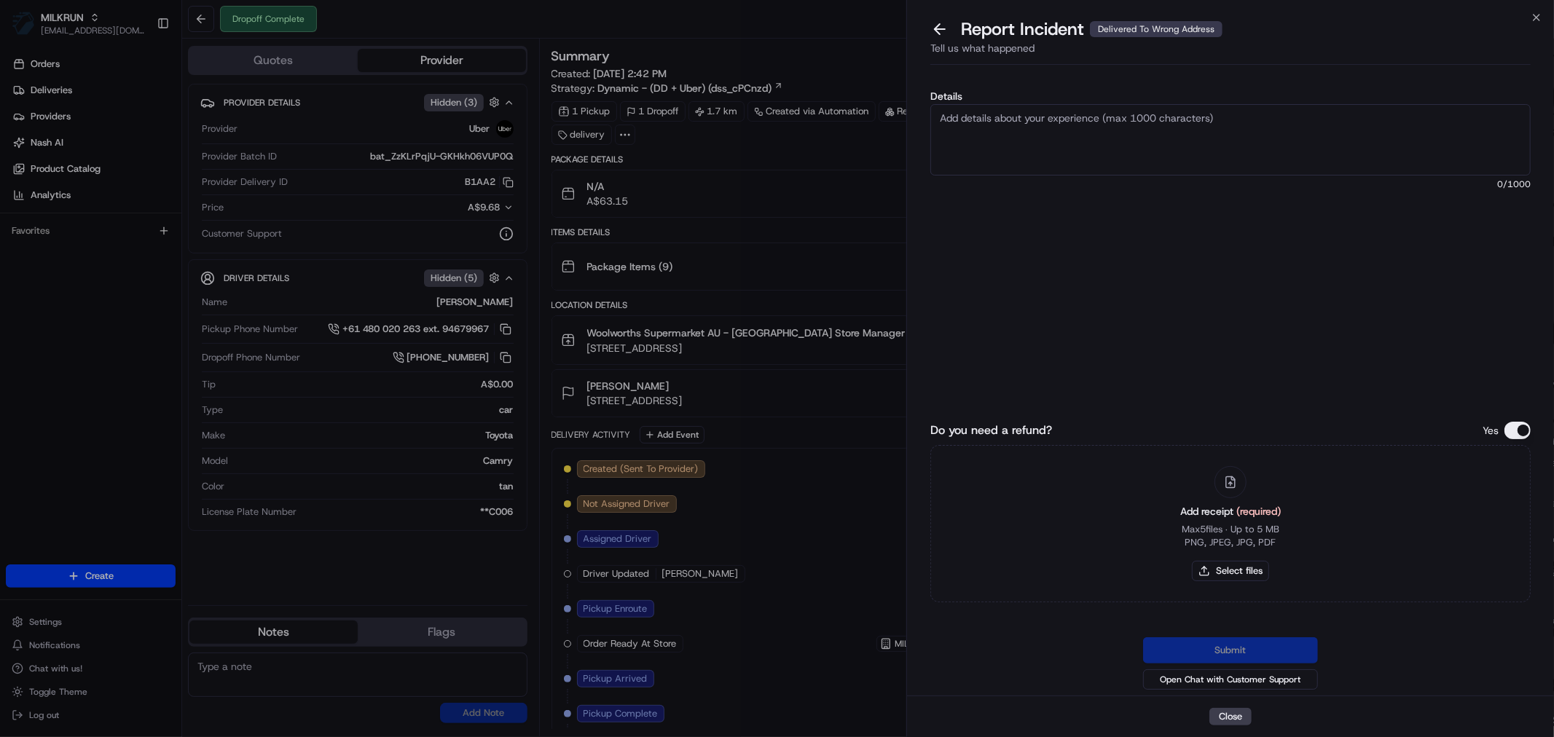
click at [1025, 114] on textarea "Details" at bounding box center [1230, 139] width 600 height 71
type textarea "Wrong address"
click at [1233, 570] on button "Select files" at bounding box center [1230, 571] width 77 height 20
type input "C:\fakepath\Lexi.pdf"
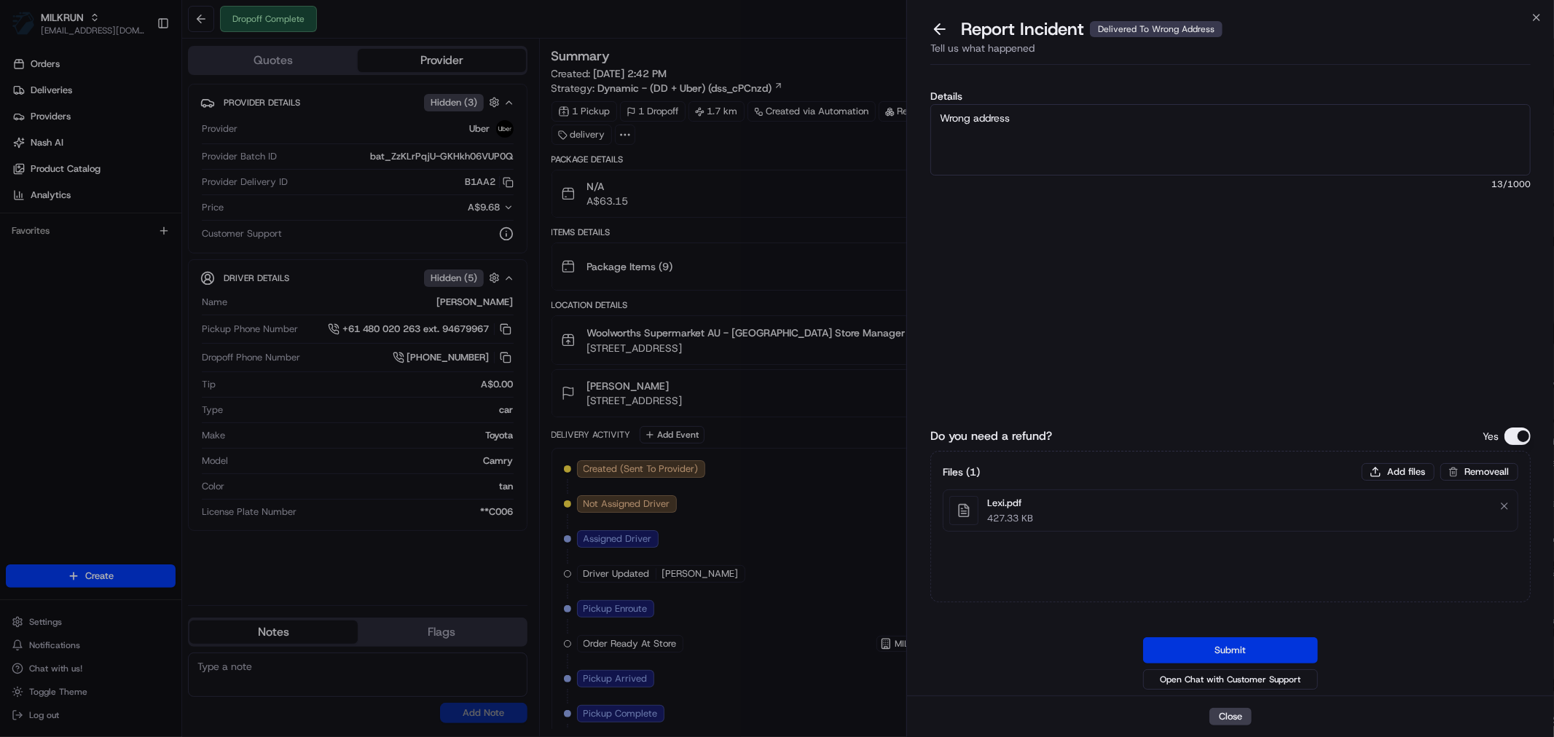
click at [1188, 653] on button "Submit" at bounding box center [1230, 650] width 175 height 26
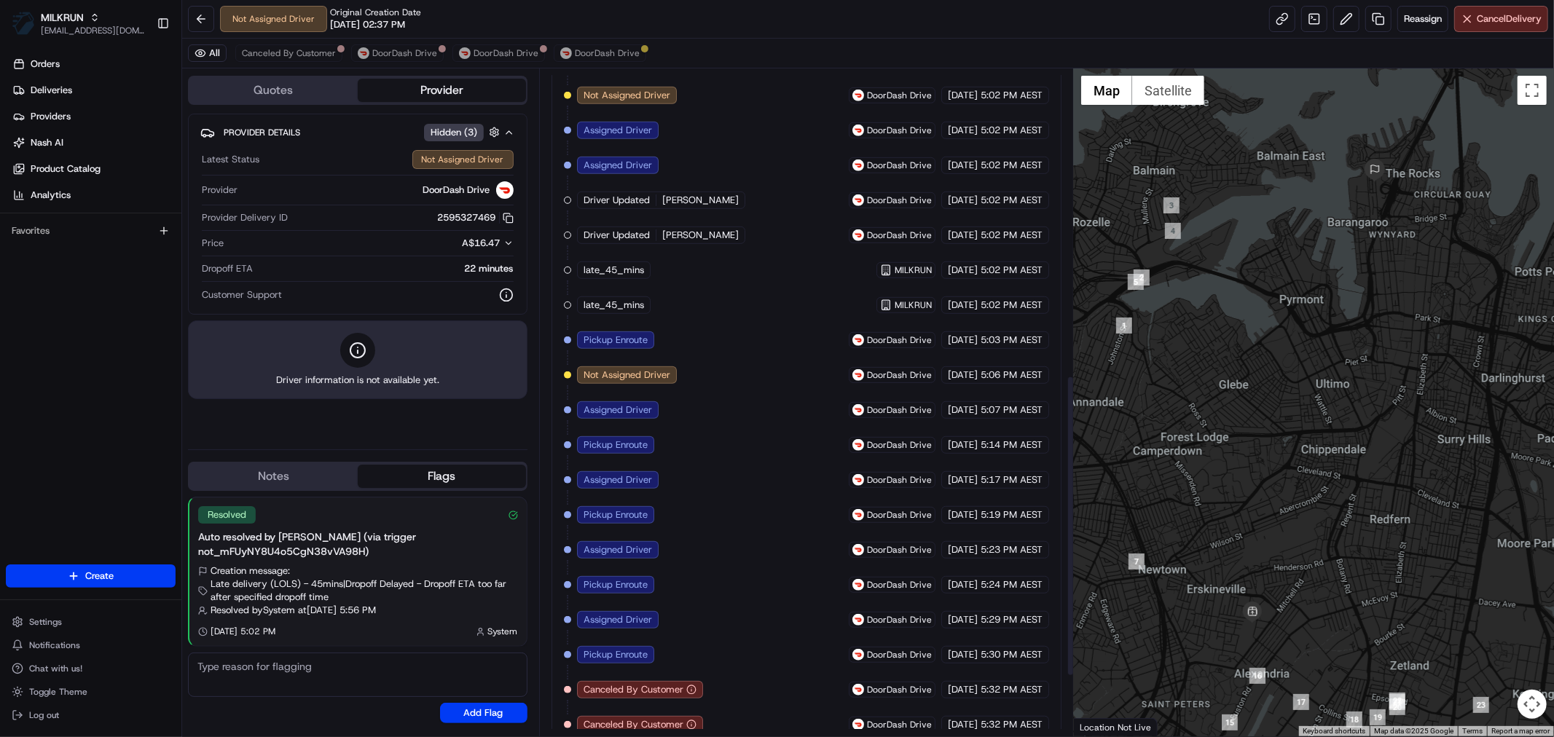
scroll to position [810, 0]
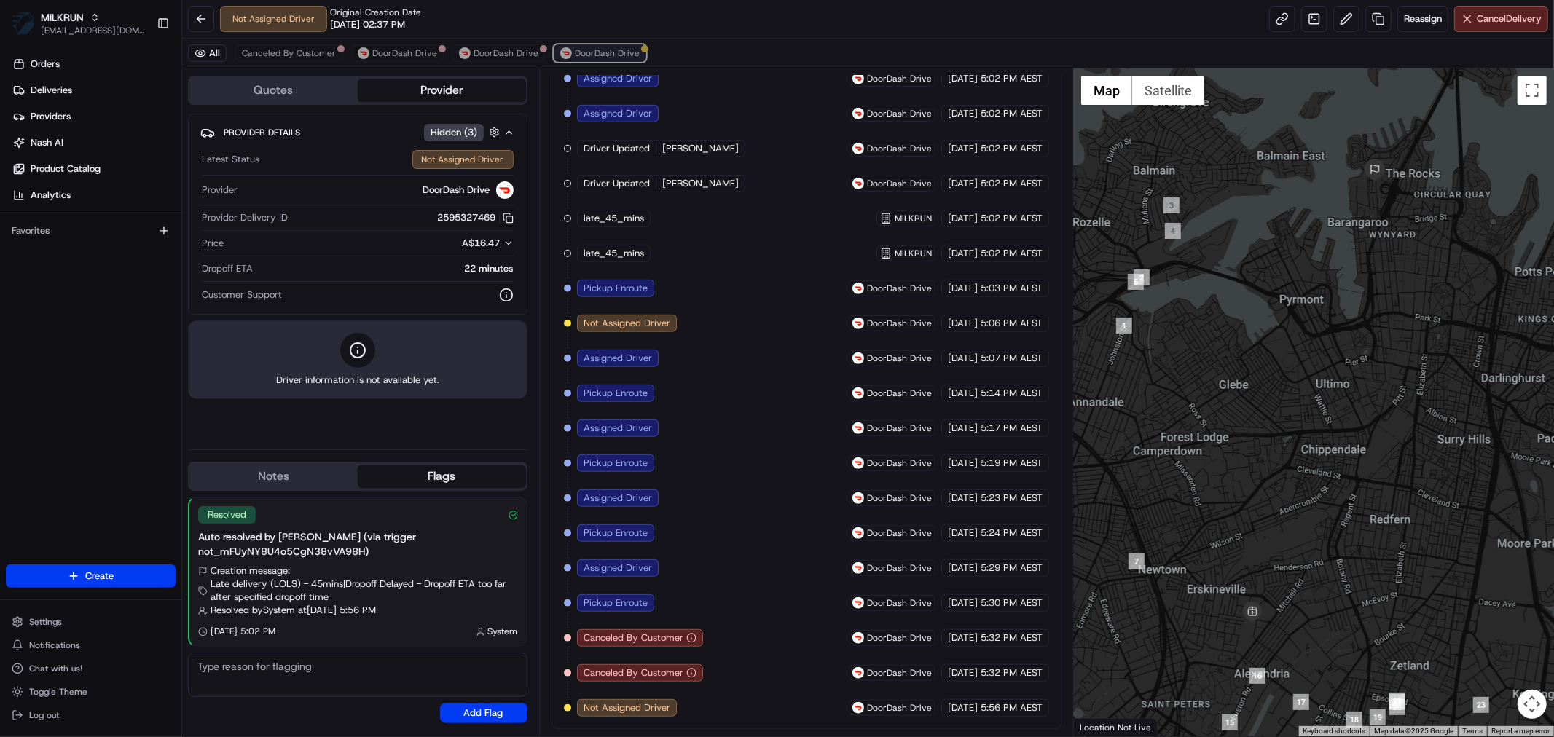
click at [603, 48] on span "DoorDash Drive" at bounding box center [607, 53] width 65 height 12
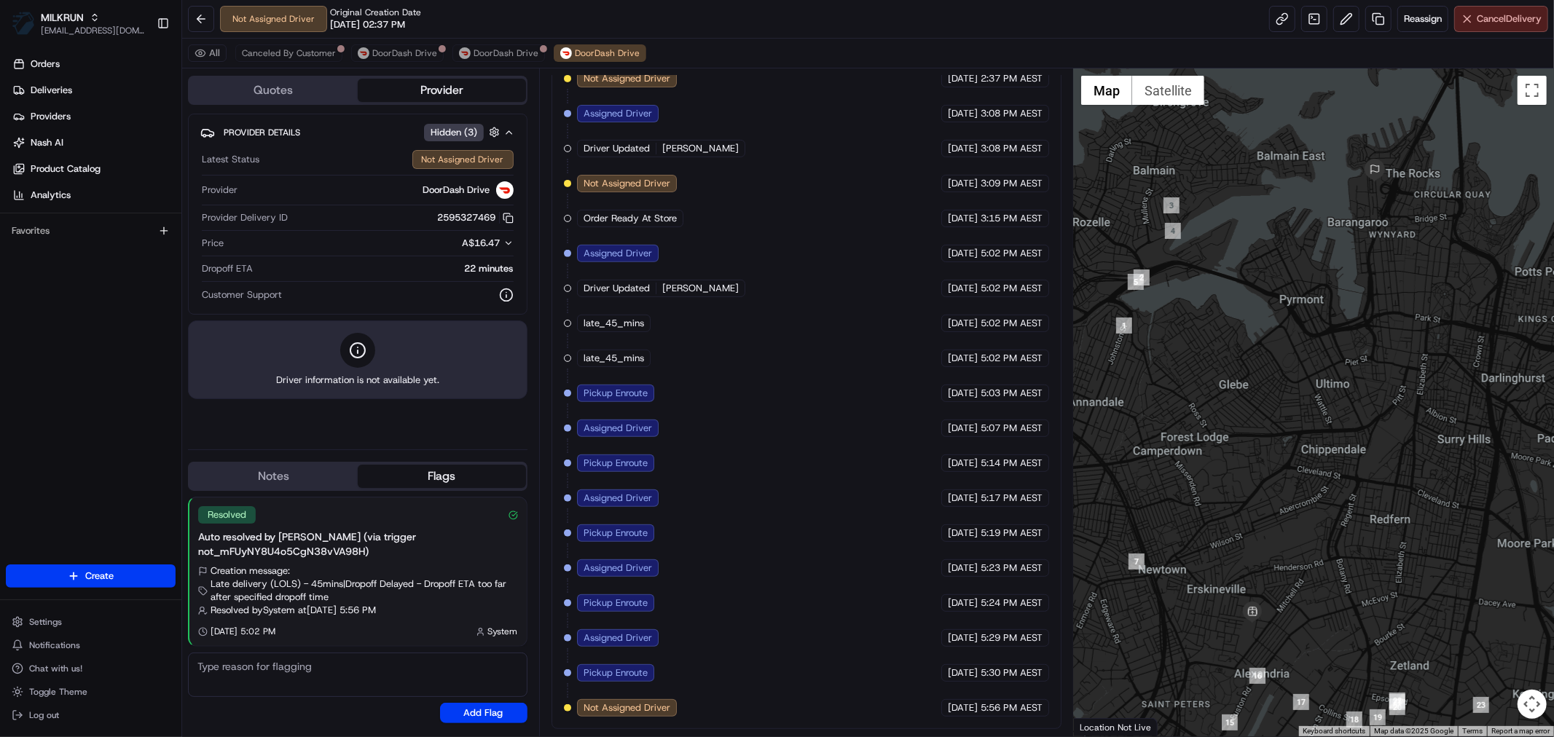
click at [1493, 13] on span "Cancel Delivery" at bounding box center [1508, 18] width 65 height 13
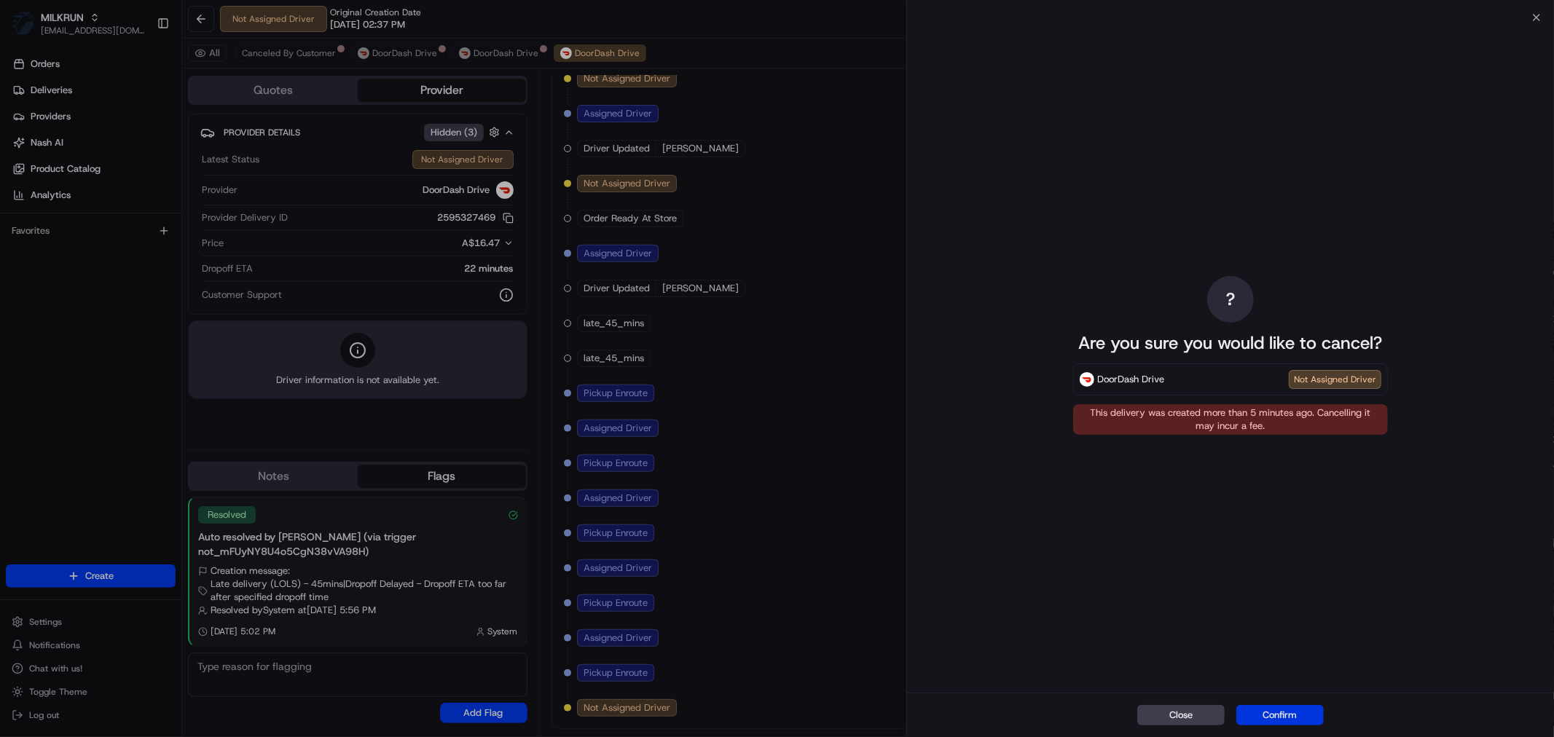
click at [1289, 712] on button "Confirm" at bounding box center [1279, 715] width 87 height 20
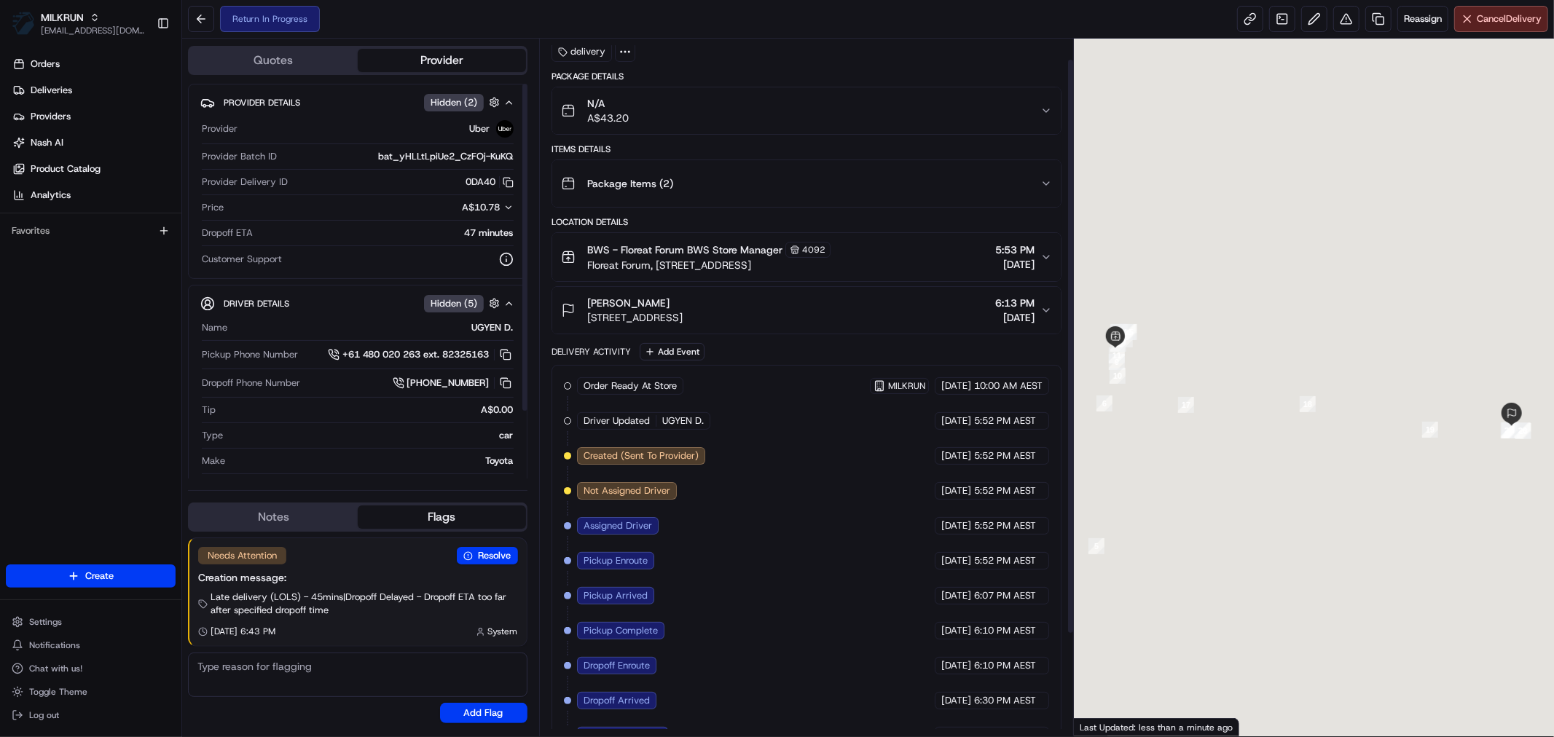
scroll to position [149, 0]
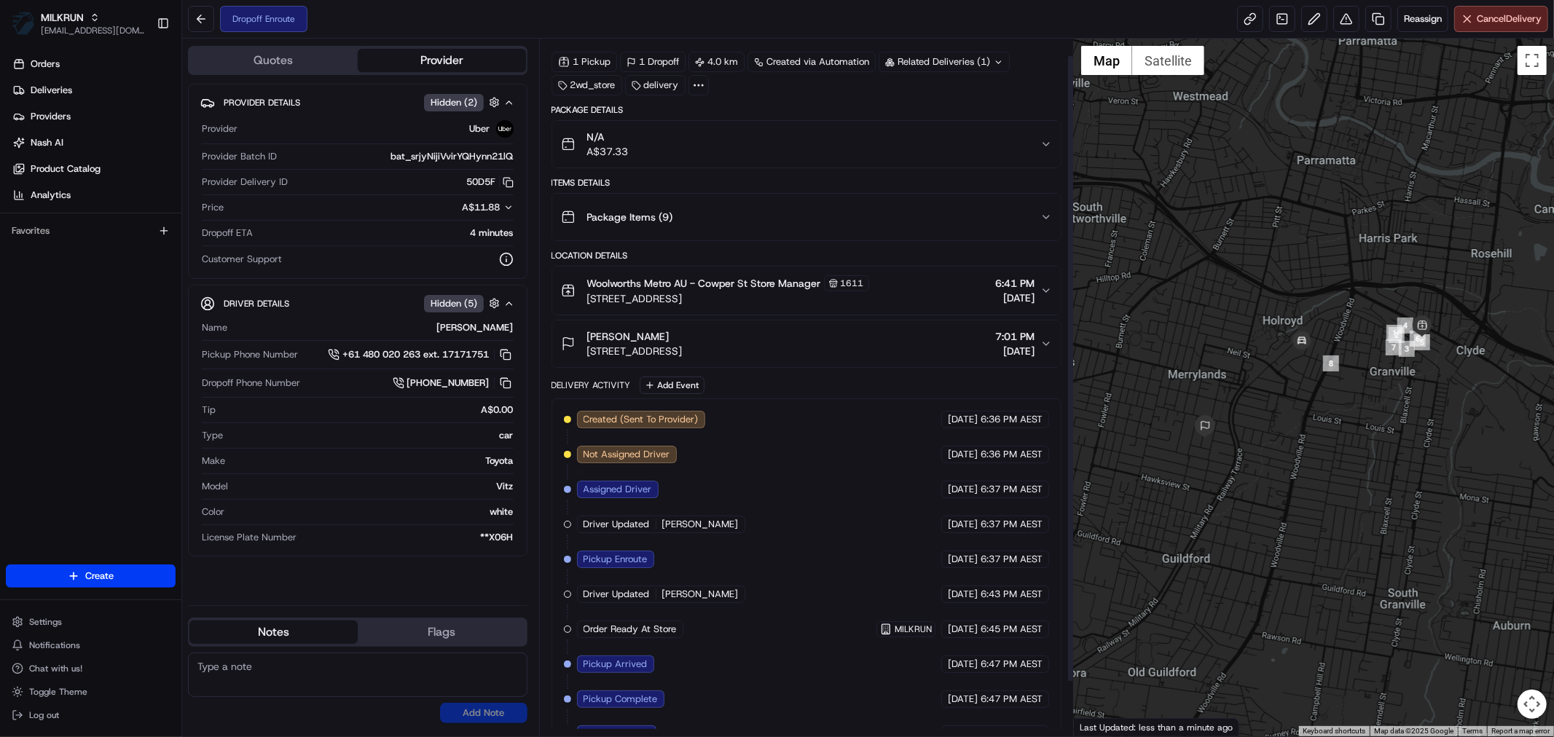
scroll to position [78, 0]
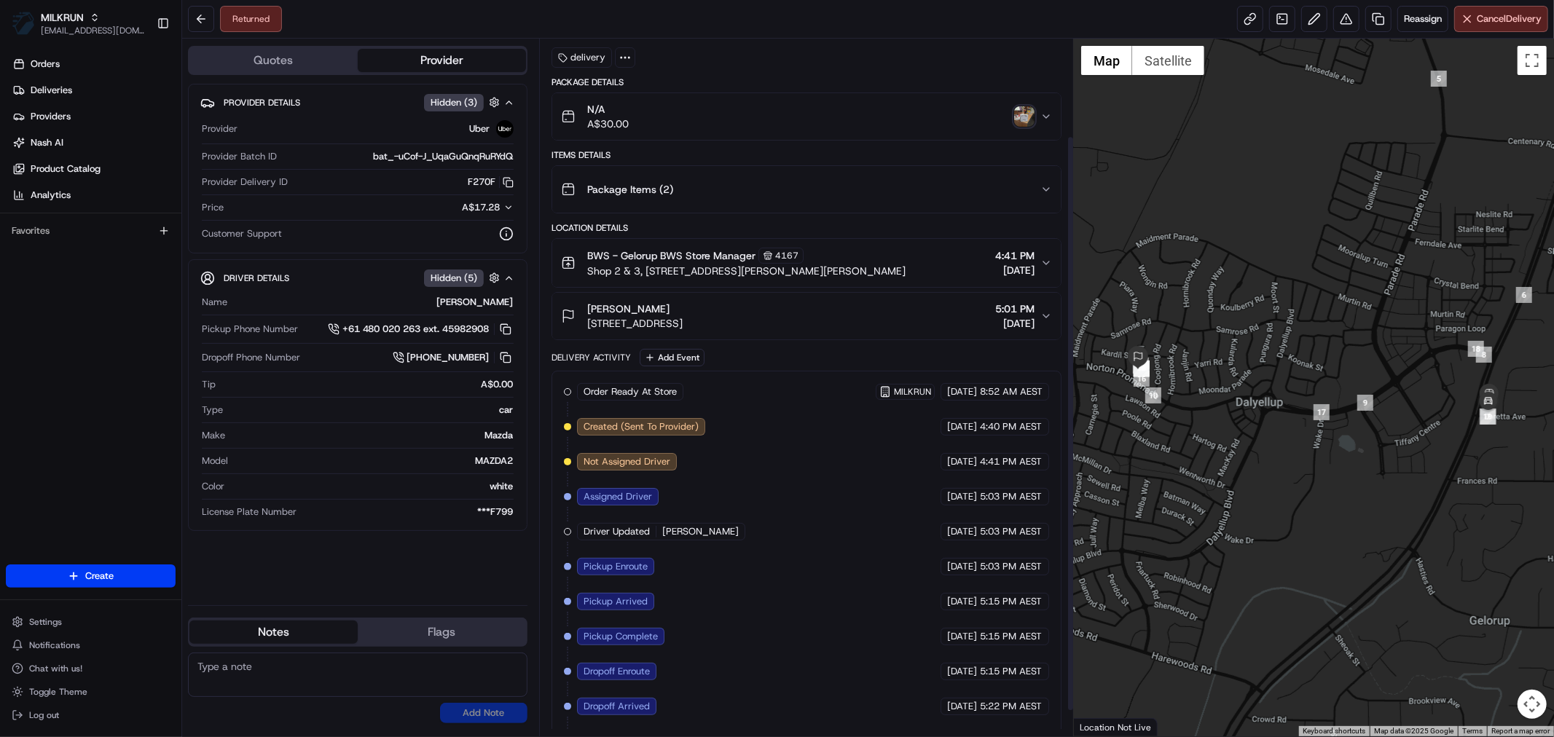
scroll to position [149, 0]
